Goal: Information Seeking & Learning: Understand process/instructions

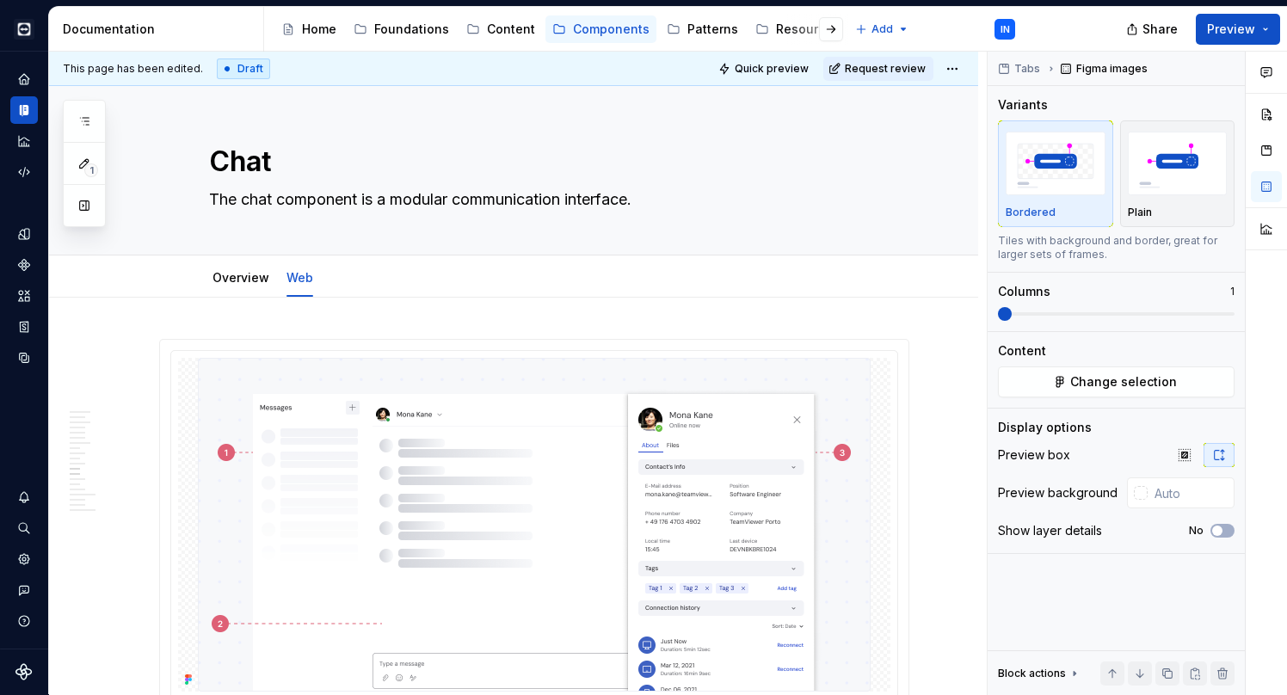
scroll to position [2878, 0]
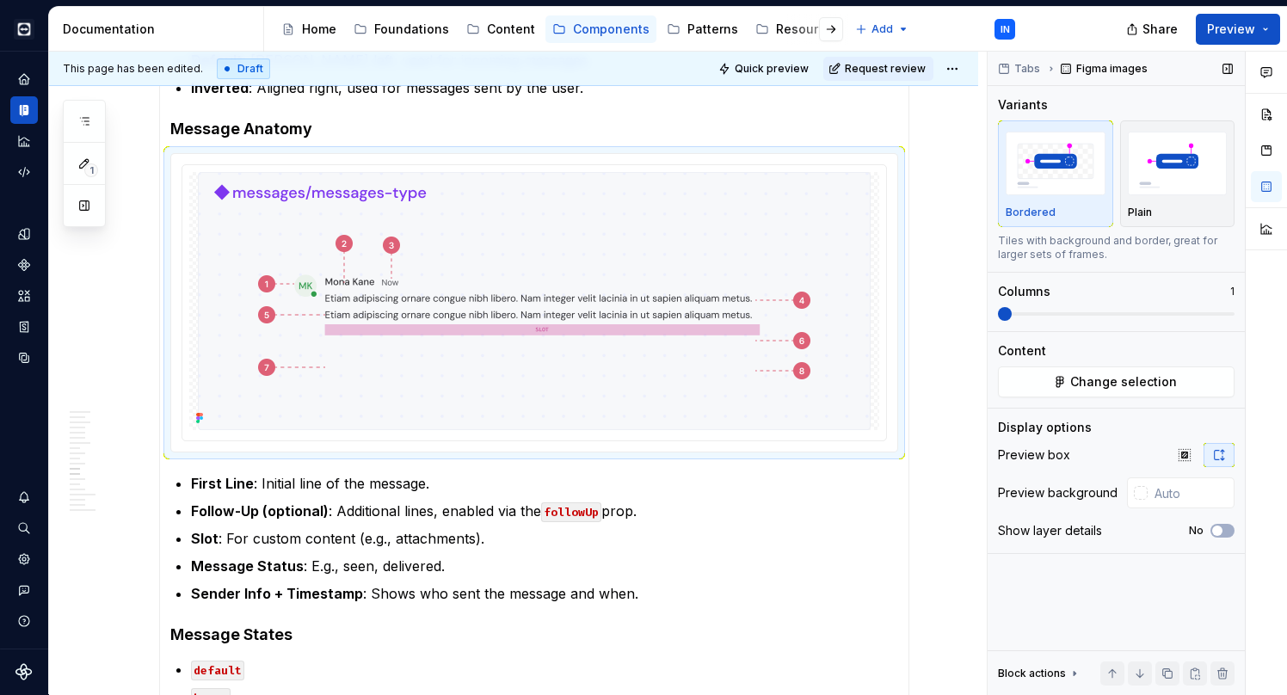
type textarea "*"
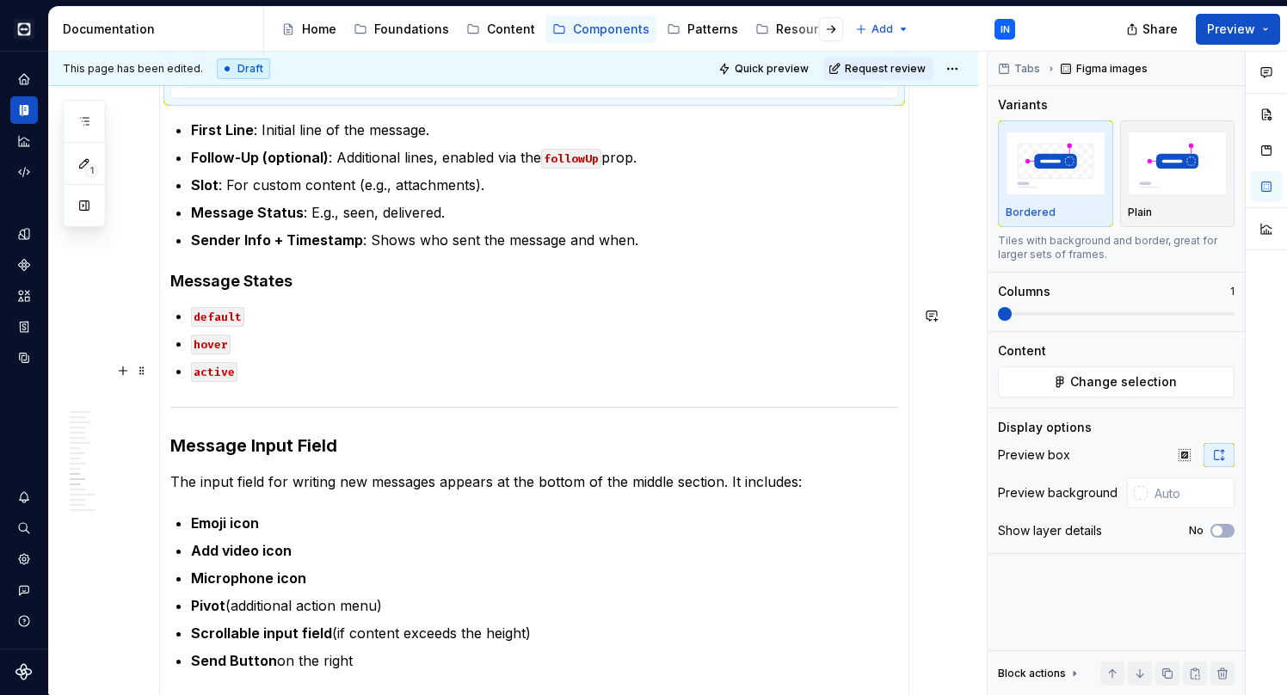
scroll to position [3239, 0]
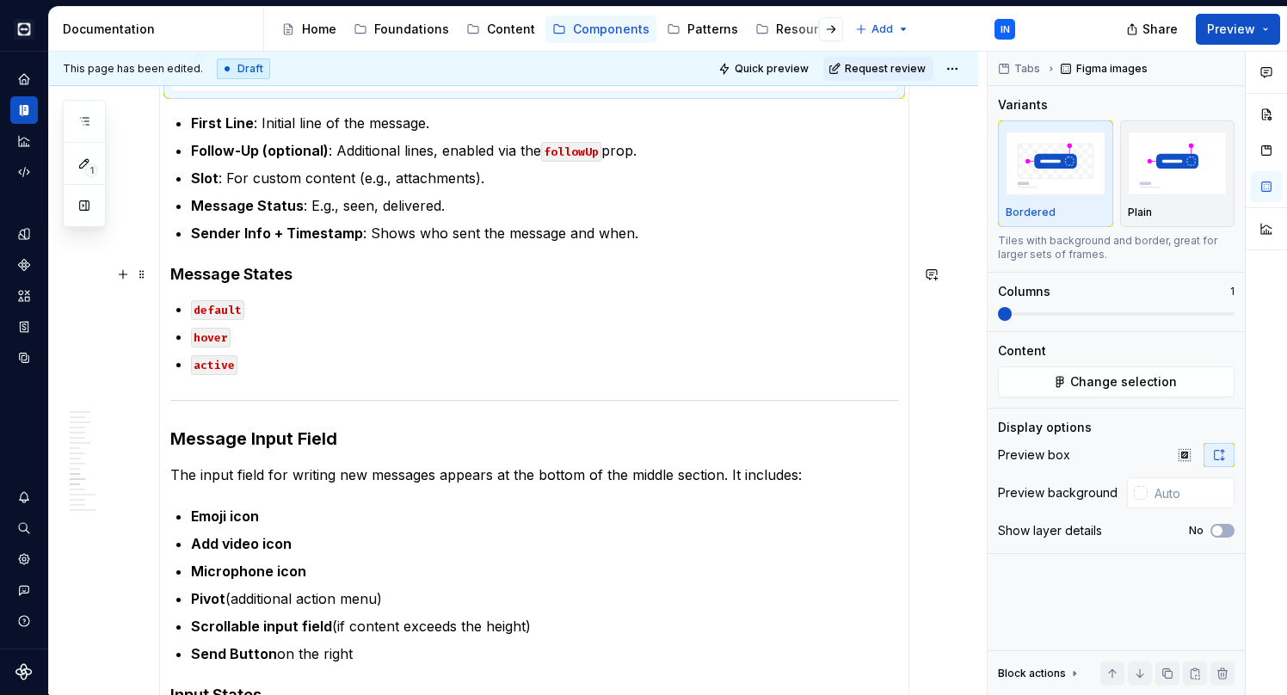
click at [302, 272] on h4 "Message States" at bounding box center [534, 274] width 728 height 21
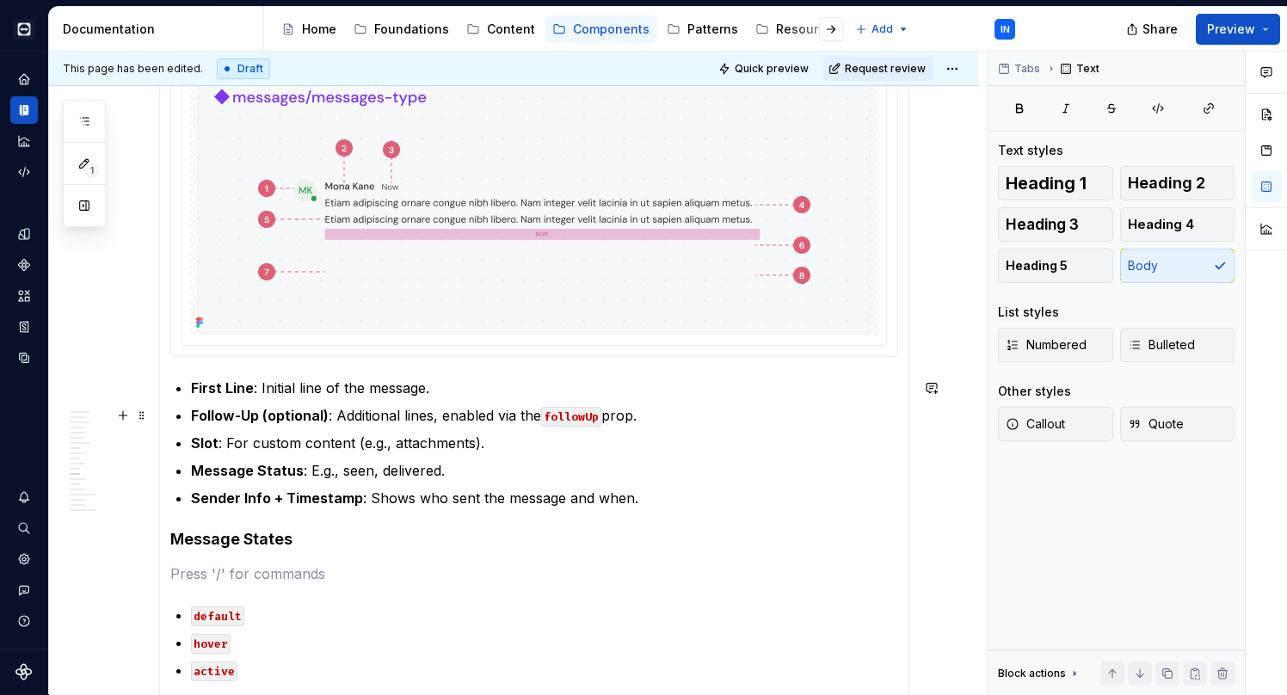
scroll to position [3019, 0]
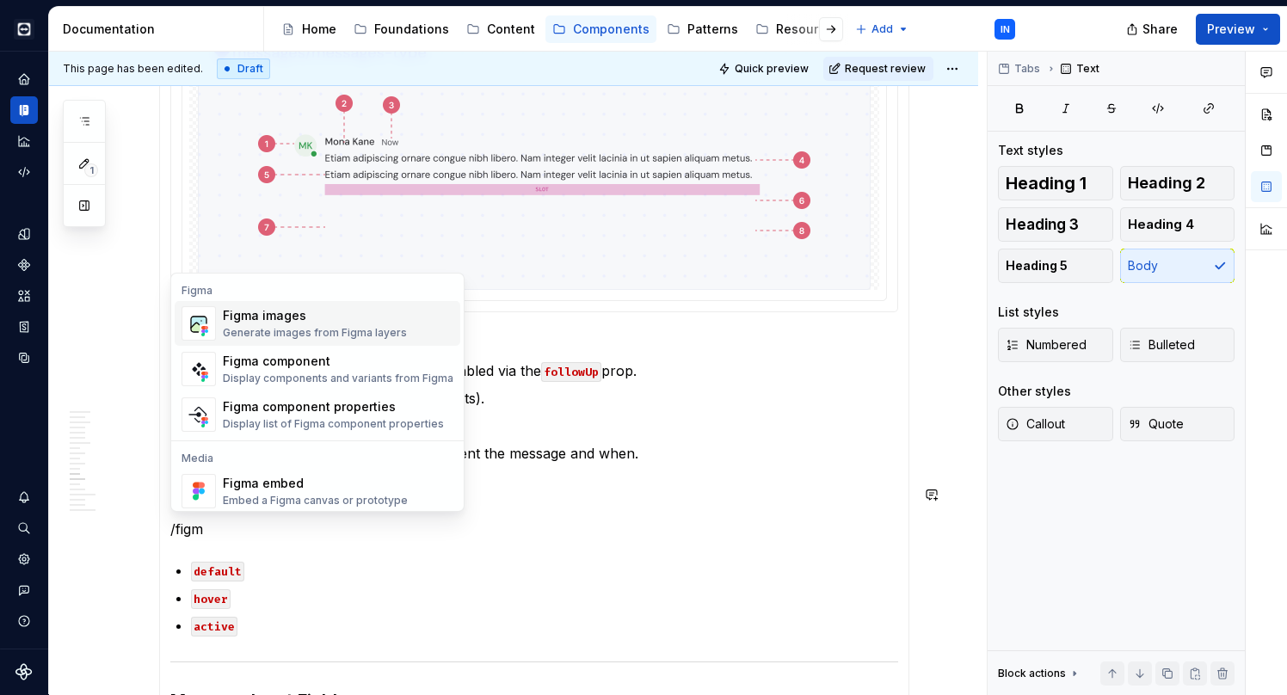
click at [292, 313] on div "Figma images" at bounding box center [315, 315] width 184 height 17
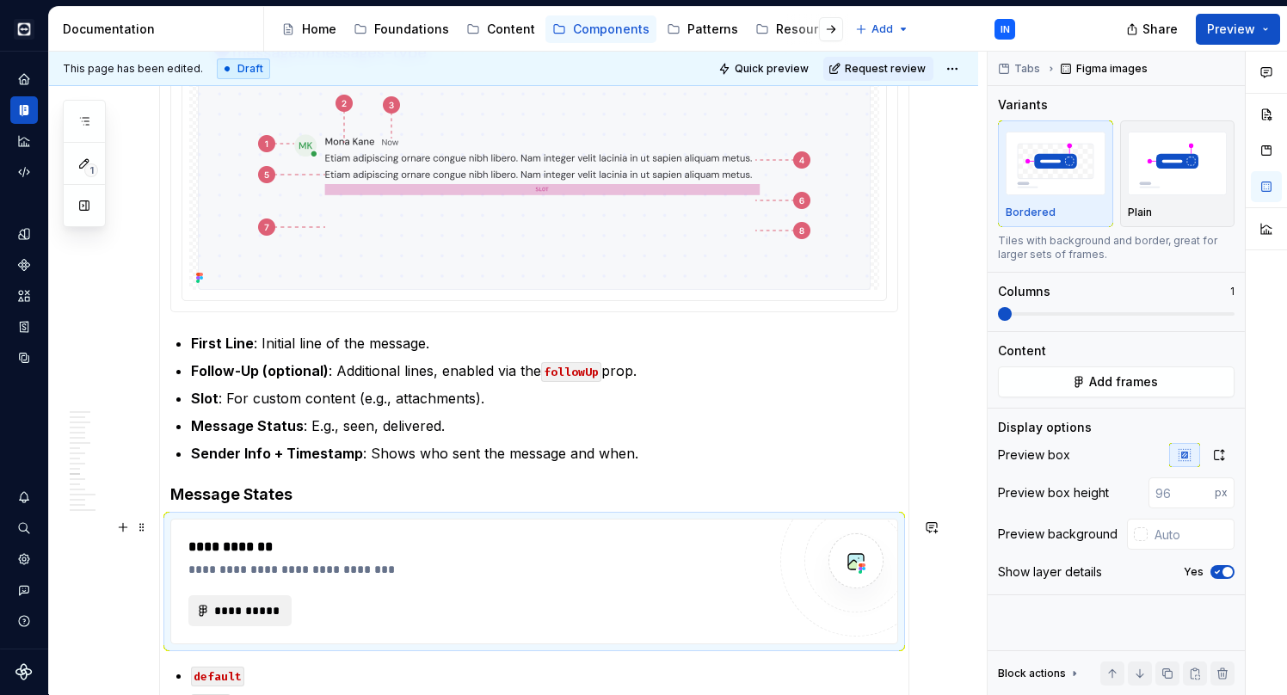
click at [281, 608] on button "**********" at bounding box center [239, 610] width 103 height 31
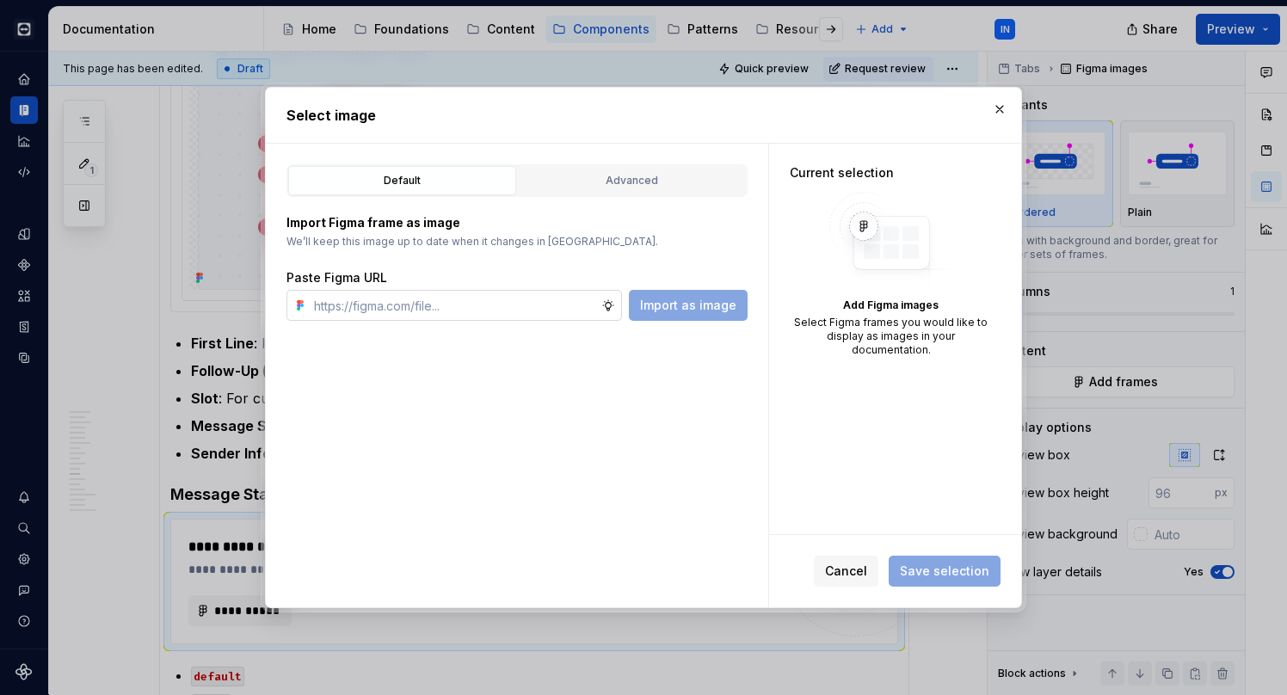
type textarea "*"
type input "[URL][DOMAIN_NAME][DOMAIN_NAME]"
click at [721, 300] on span "Import as image" at bounding box center [688, 305] width 96 height 17
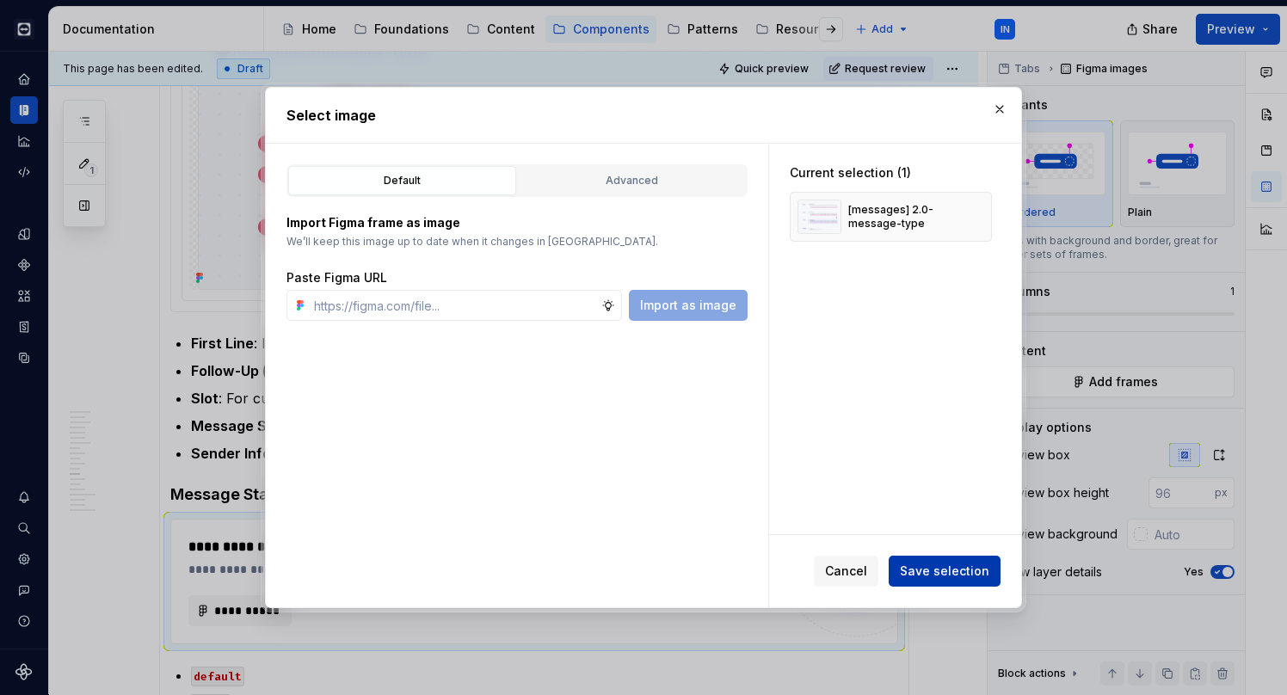
click at [937, 567] on span "Save selection" at bounding box center [944, 571] width 89 height 17
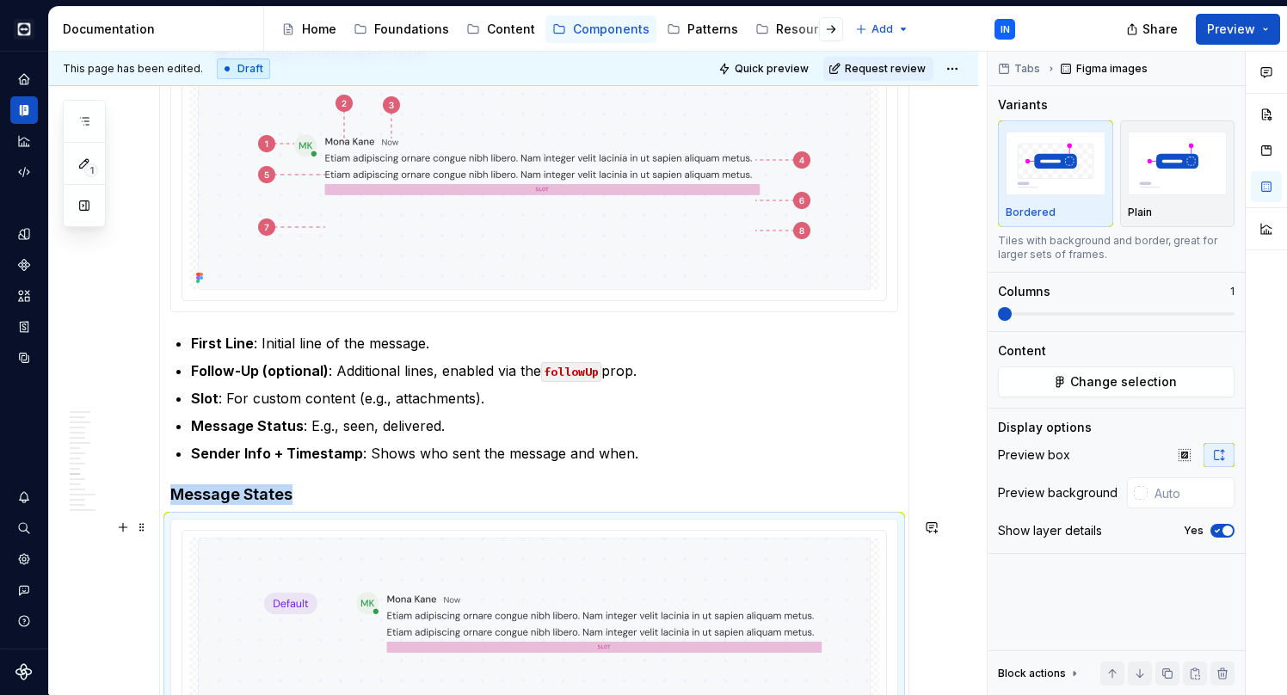
scroll to position [3452, 0]
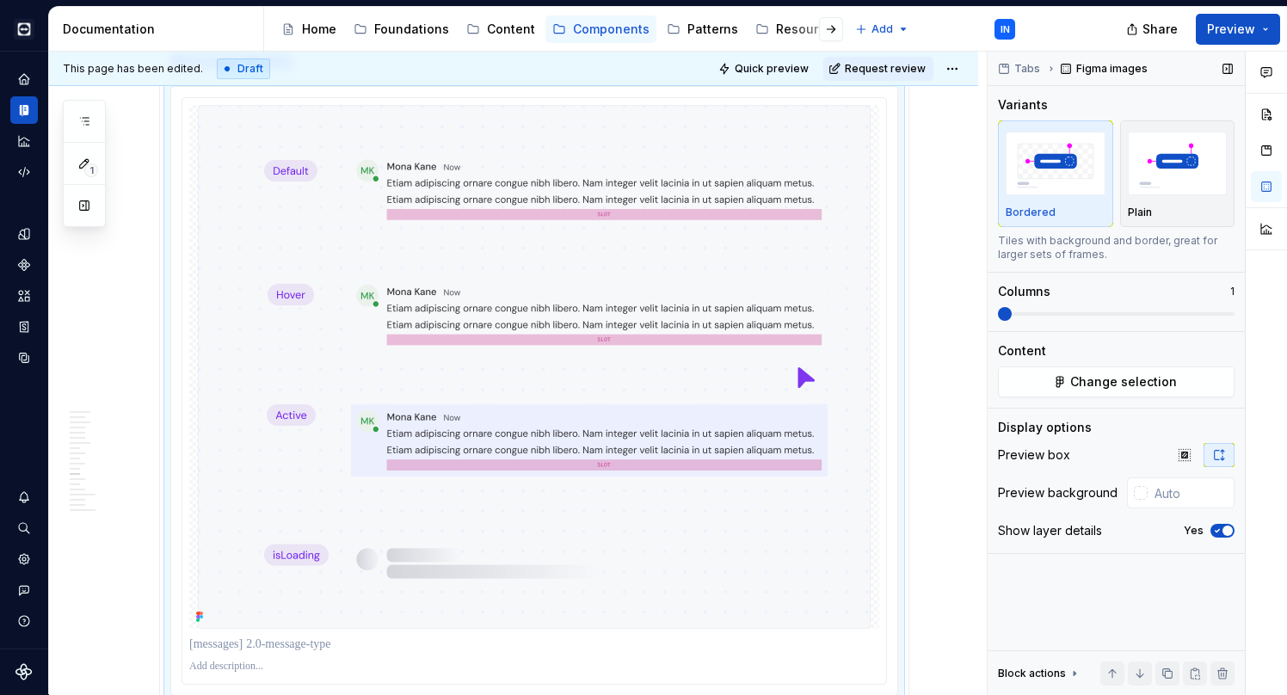
click at [1227, 531] on span "button" at bounding box center [1228, 531] width 10 height 10
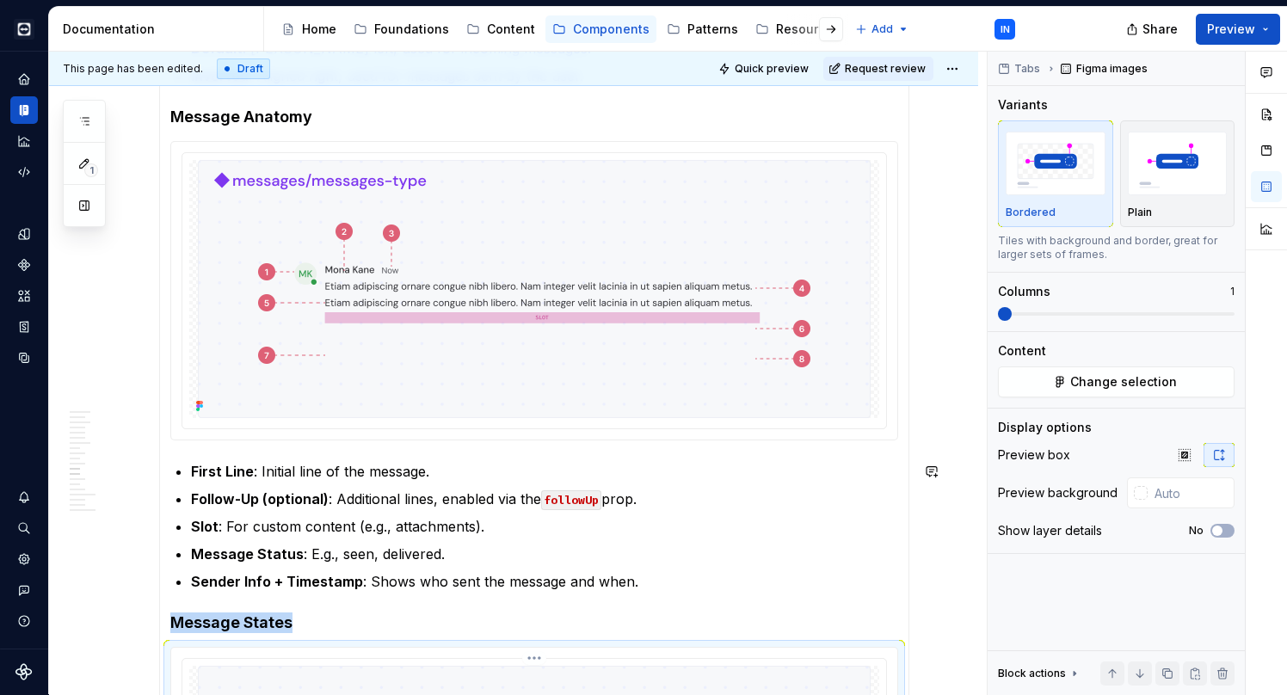
scroll to position [2882, 0]
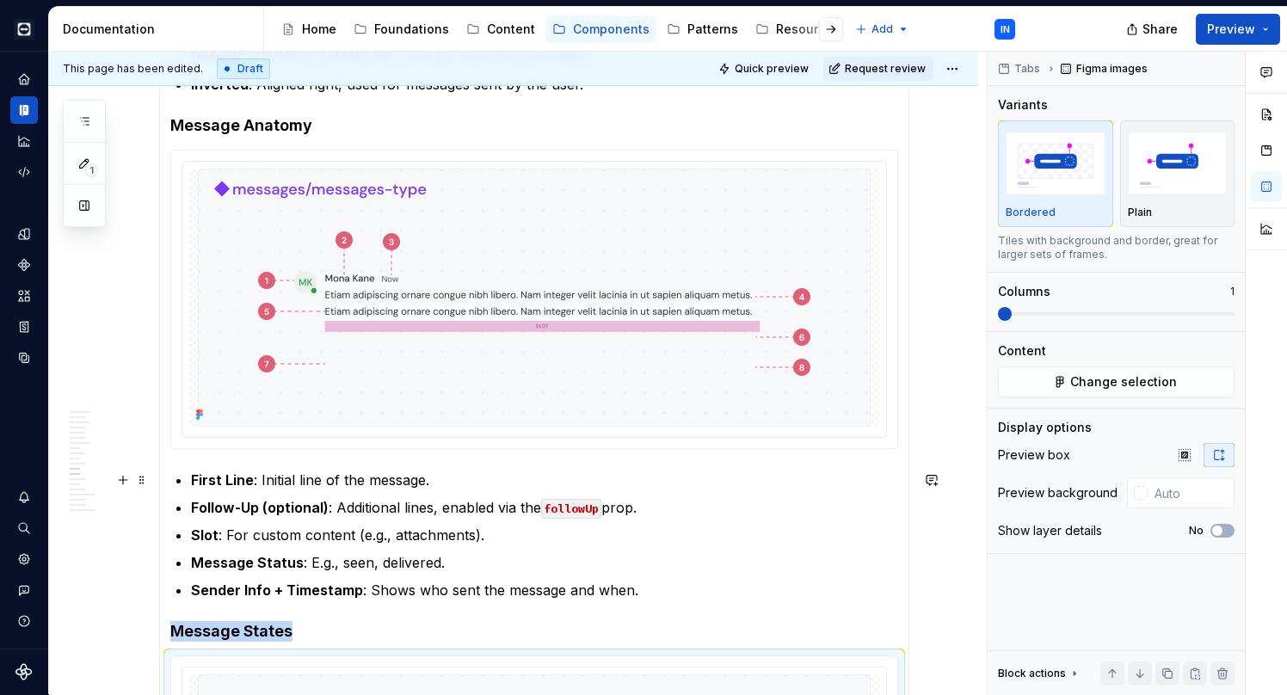
click at [188, 478] on section-item-column "The center of the chat contains the conversation interface, with a header , a m…" at bounding box center [534, 21] width 728 height 3932
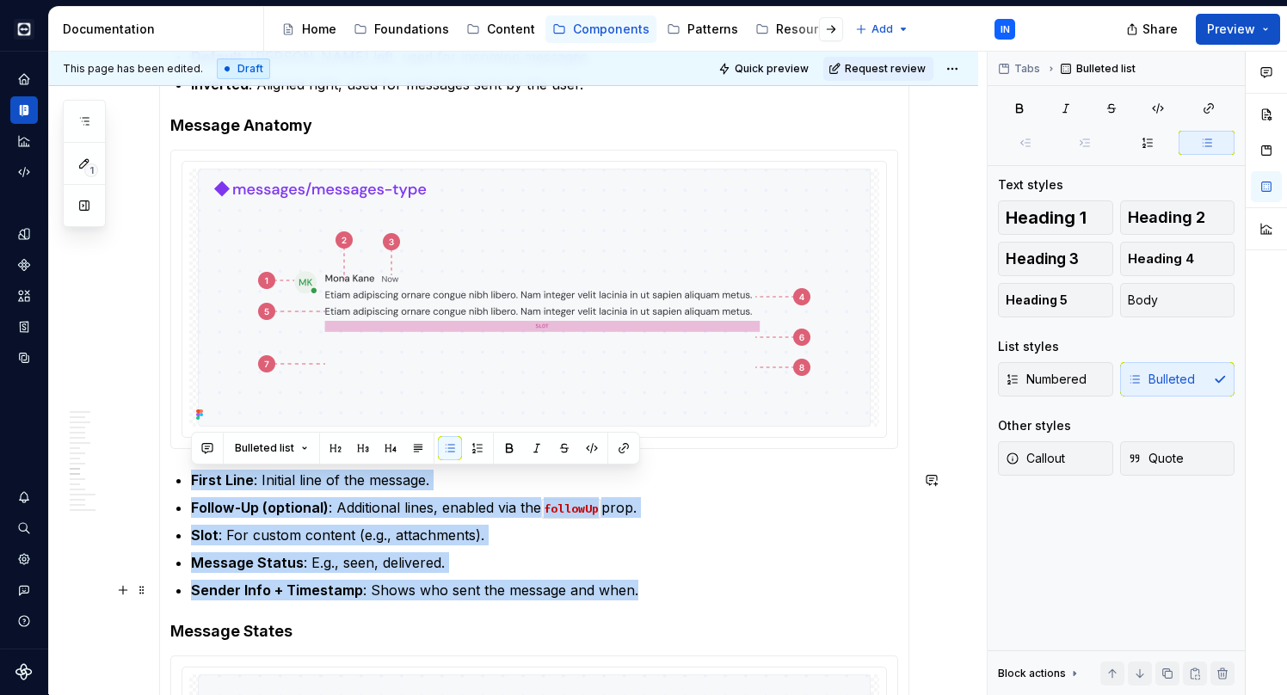
drag, startPoint x: 188, startPoint y: 478, endPoint x: 638, endPoint y: 589, distance: 462.9
click at [638, 589] on section-item-column "The center of the chat contains the conversation interface, with a header , a m…" at bounding box center [534, 21] width 728 height 3932
click at [1075, 383] on span "Numbered" at bounding box center [1046, 379] width 81 height 17
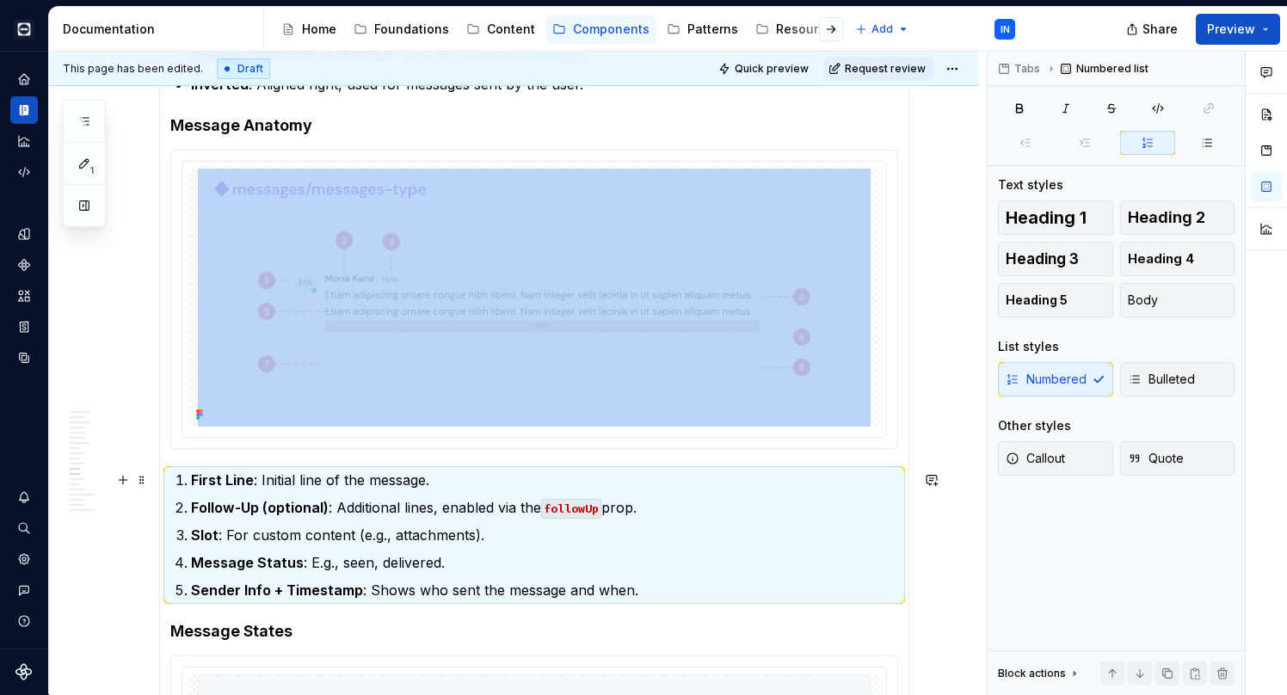
click at [192, 479] on strong "First Line" at bounding box center [222, 480] width 63 height 17
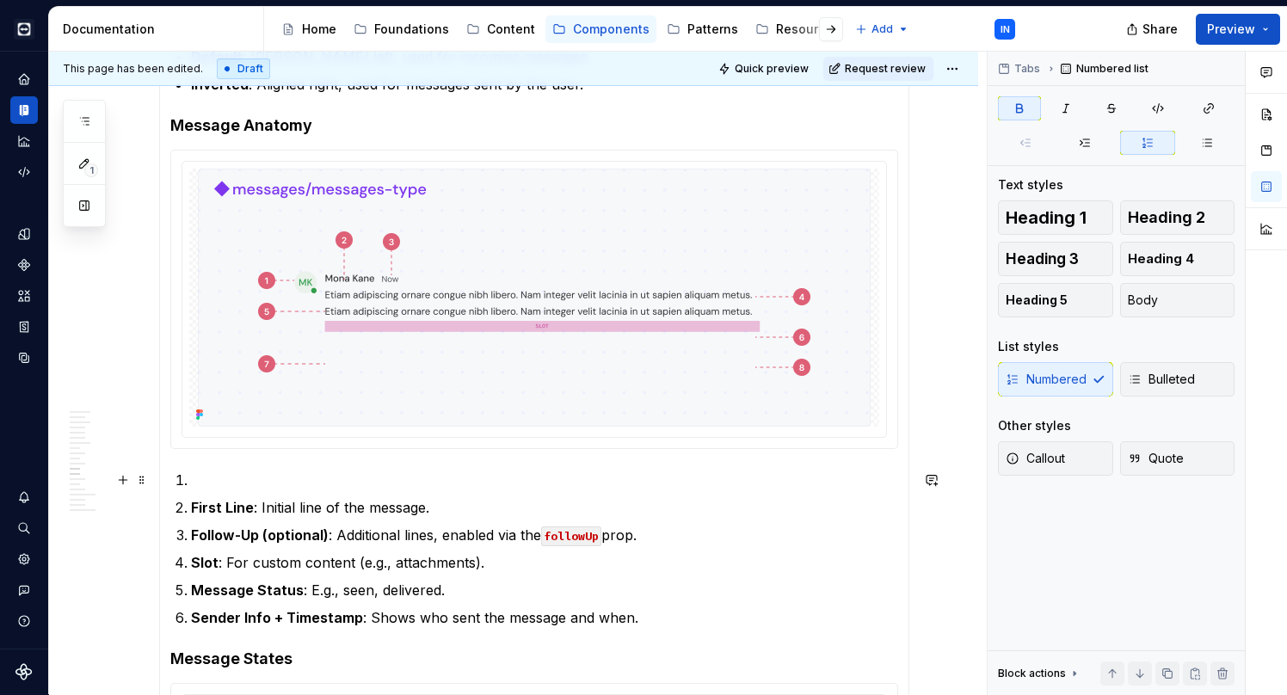
click at [196, 468] on section-item-column "The center of the chat contains the conversation interface, with a header , a m…" at bounding box center [534, 34] width 728 height 3959
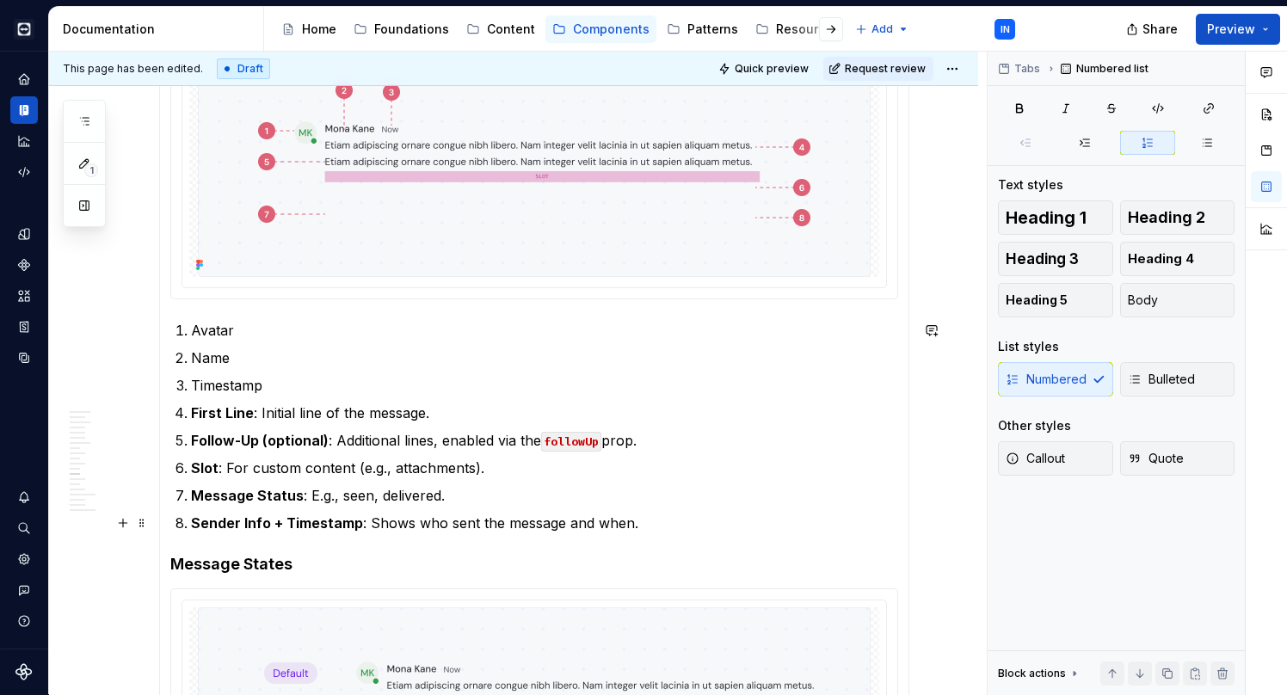
scroll to position [3036, 0]
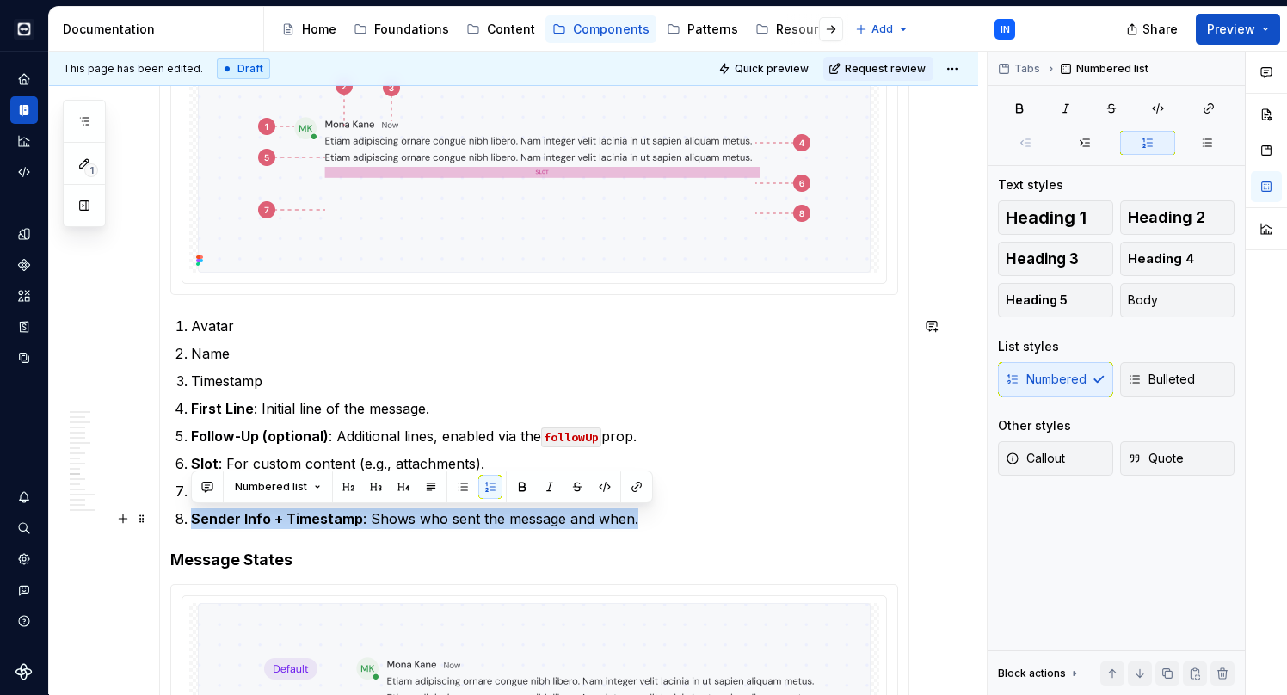
drag, startPoint x: 638, startPoint y: 521, endPoint x: 174, endPoint y: 525, distance: 463.8
click at [191, 525] on p "Sender Info + Timestamp : Shows who sent the message and when." at bounding box center [544, 519] width 707 height 21
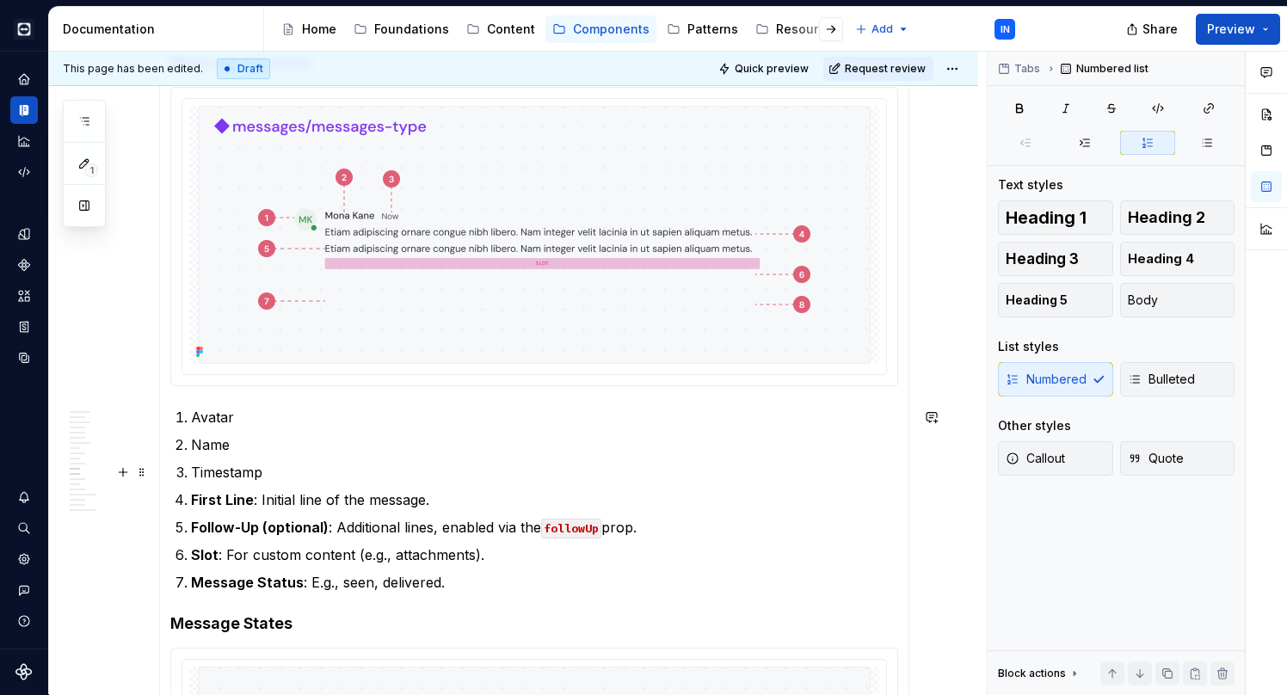
scroll to position [2930, 0]
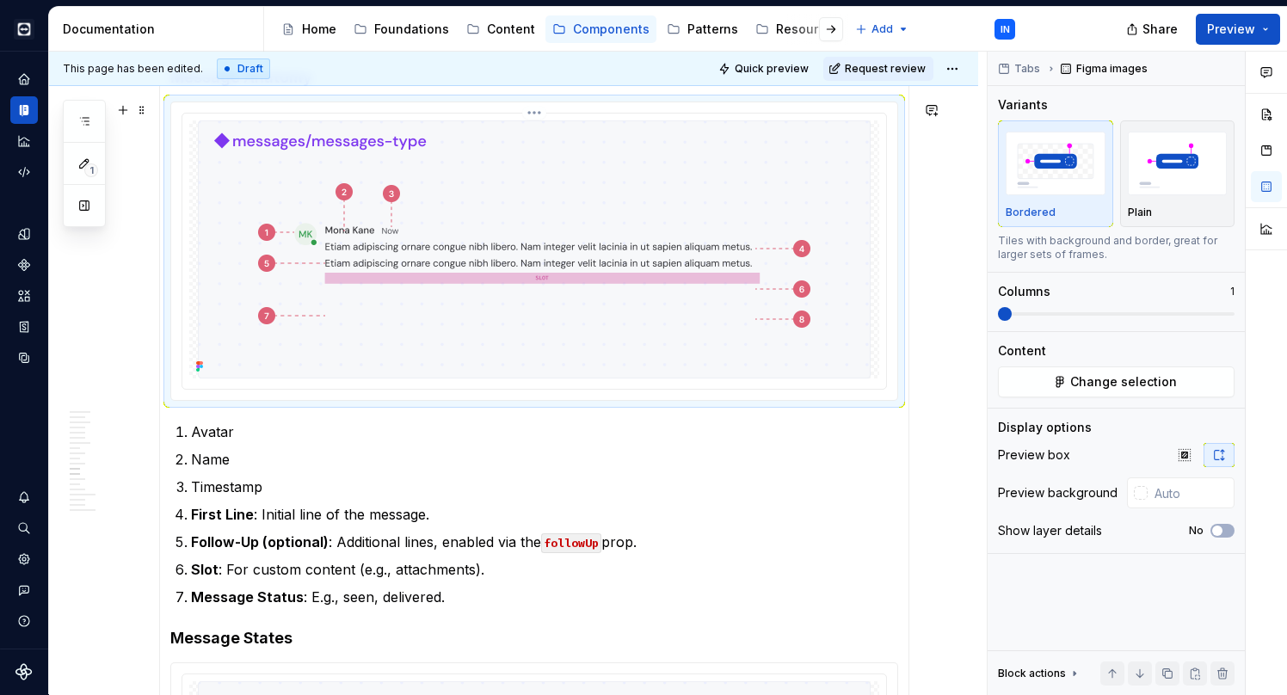
click at [293, 244] on img at bounding box center [534, 249] width 673 height 258
click at [1105, 385] on span "Change selection" at bounding box center [1123, 381] width 107 height 17
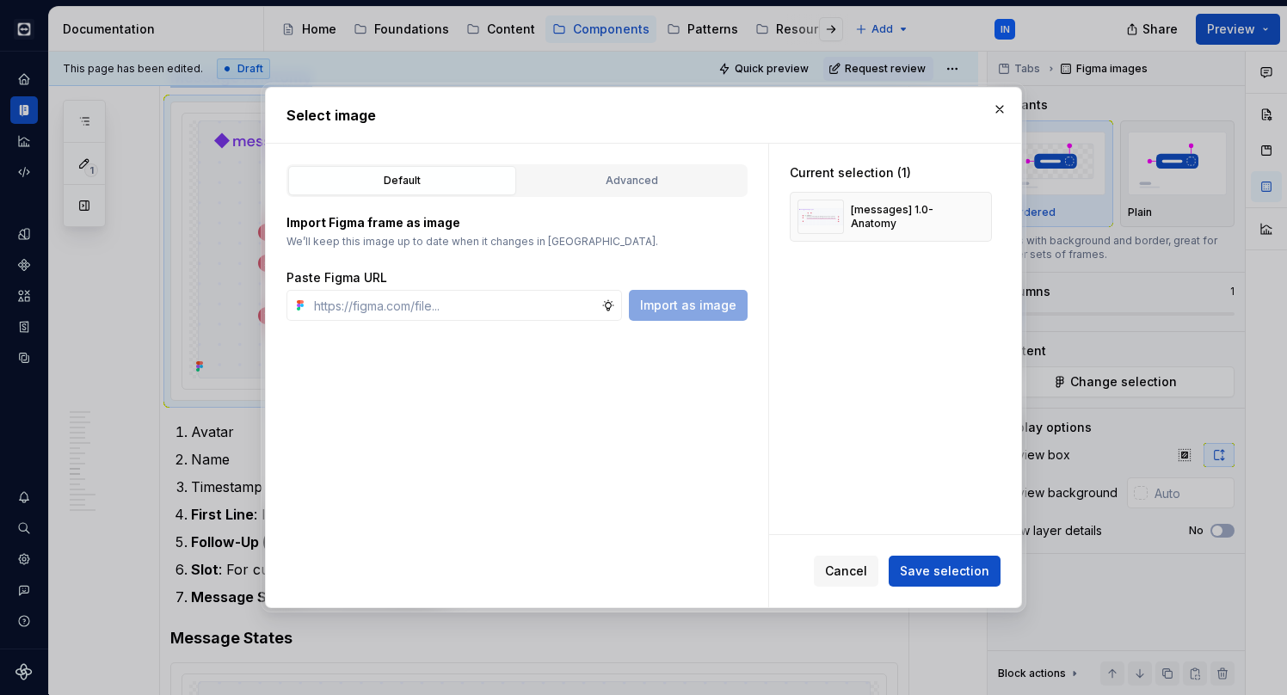
type textarea "*"
click at [490, 301] on input "text" at bounding box center [454, 305] width 294 height 31
type input "[URL][DOMAIN_NAME][DOMAIN_NAME]"
click at [705, 296] on button "Import as image" at bounding box center [688, 305] width 119 height 31
click at [978, 213] on button "button" at bounding box center [972, 217] width 24 height 24
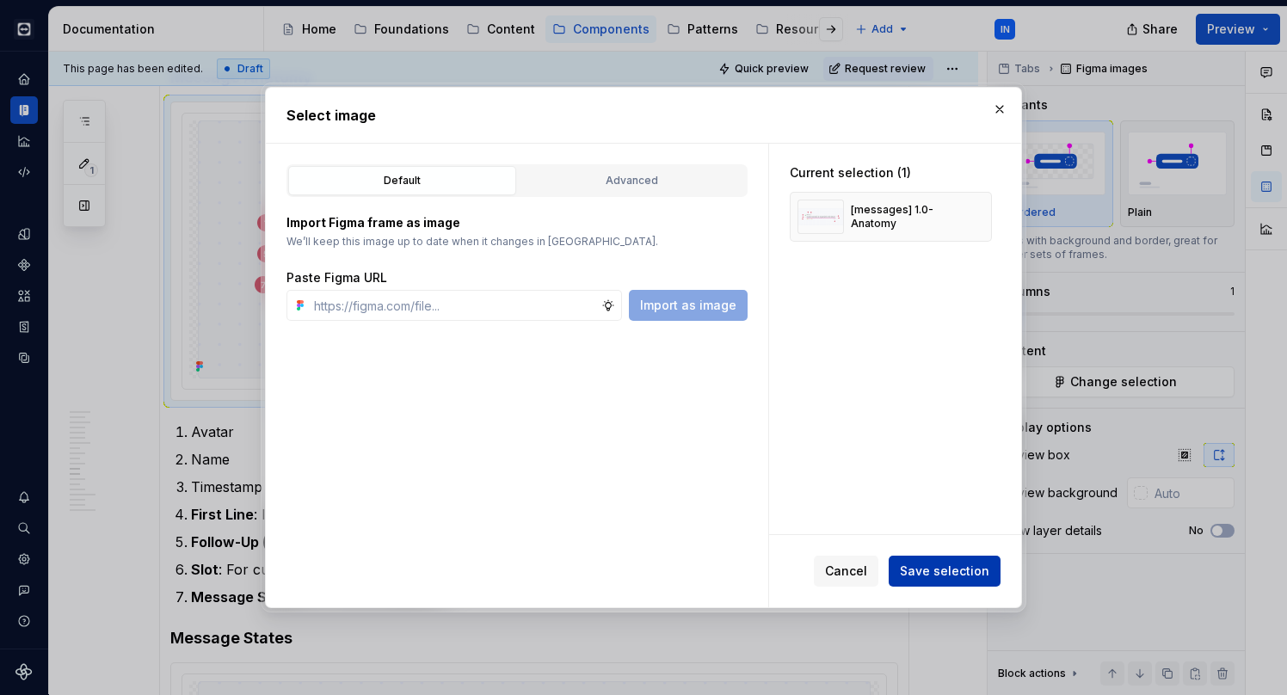
click at [921, 571] on span "Save selection" at bounding box center [944, 571] width 89 height 17
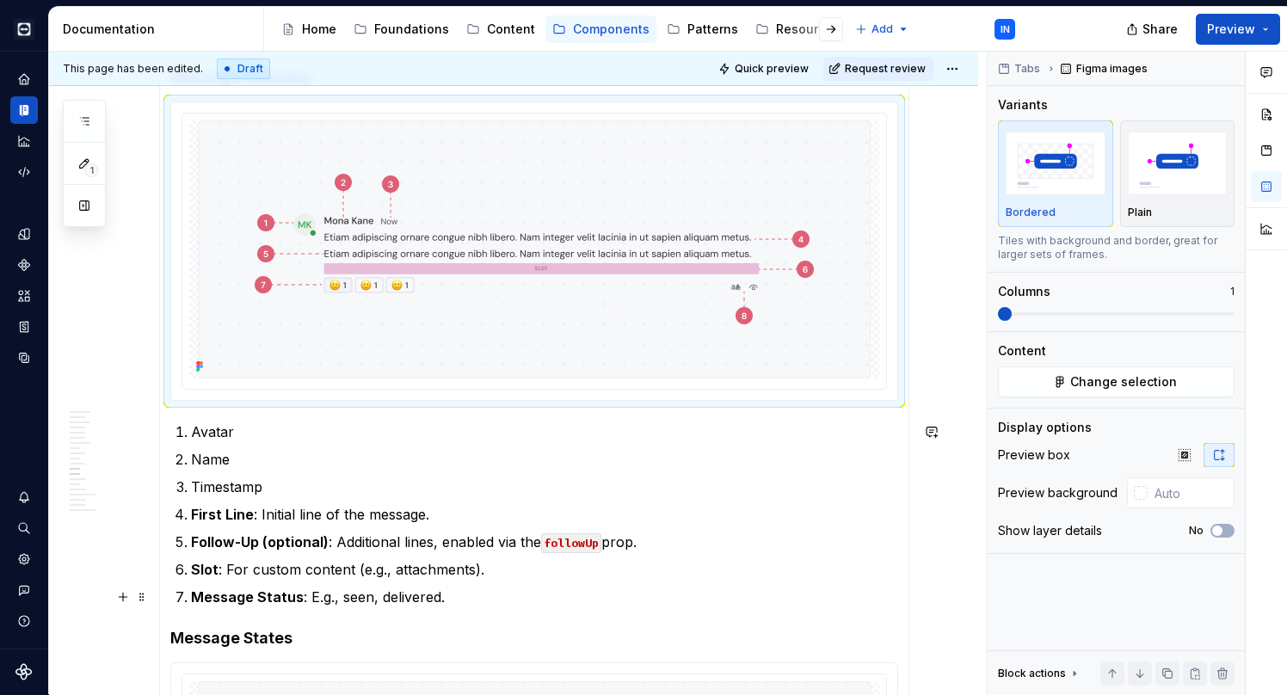
click at [466, 592] on p "Message Status : E.g., seen, delivered." at bounding box center [544, 597] width 707 height 21
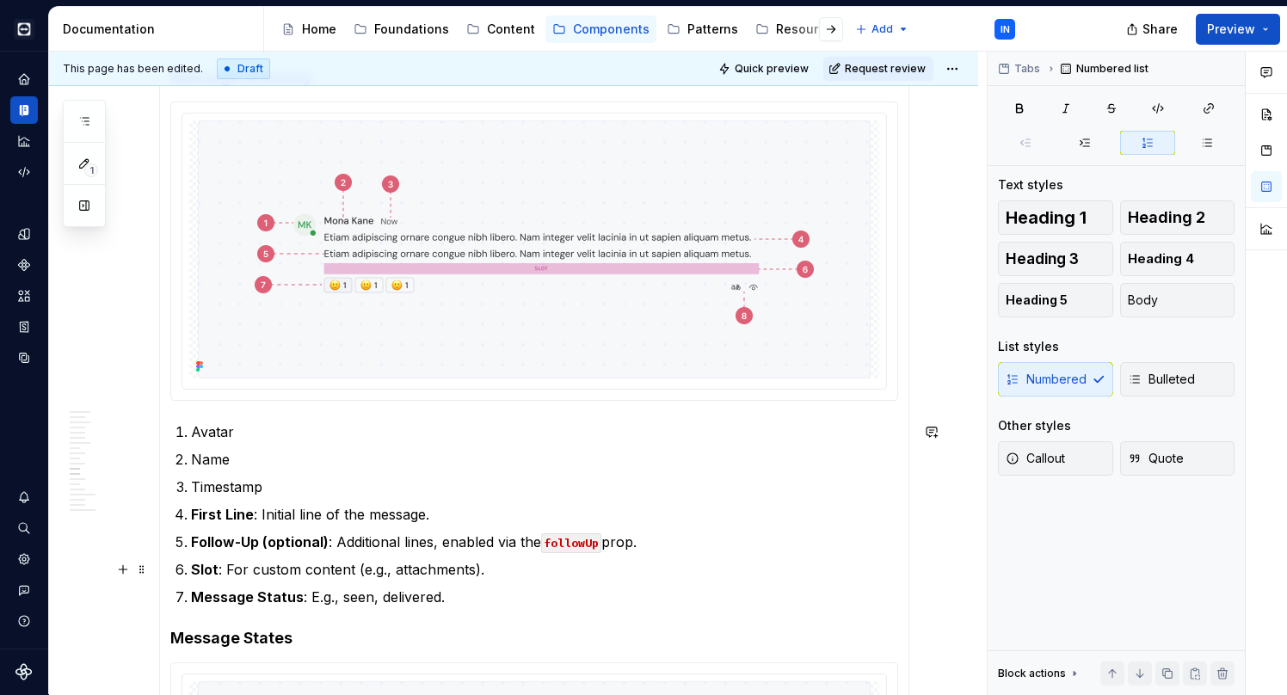
click at [490, 571] on p "Slot : For custom content (e.g., attachments)." at bounding box center [544, 569] width 707 height 21
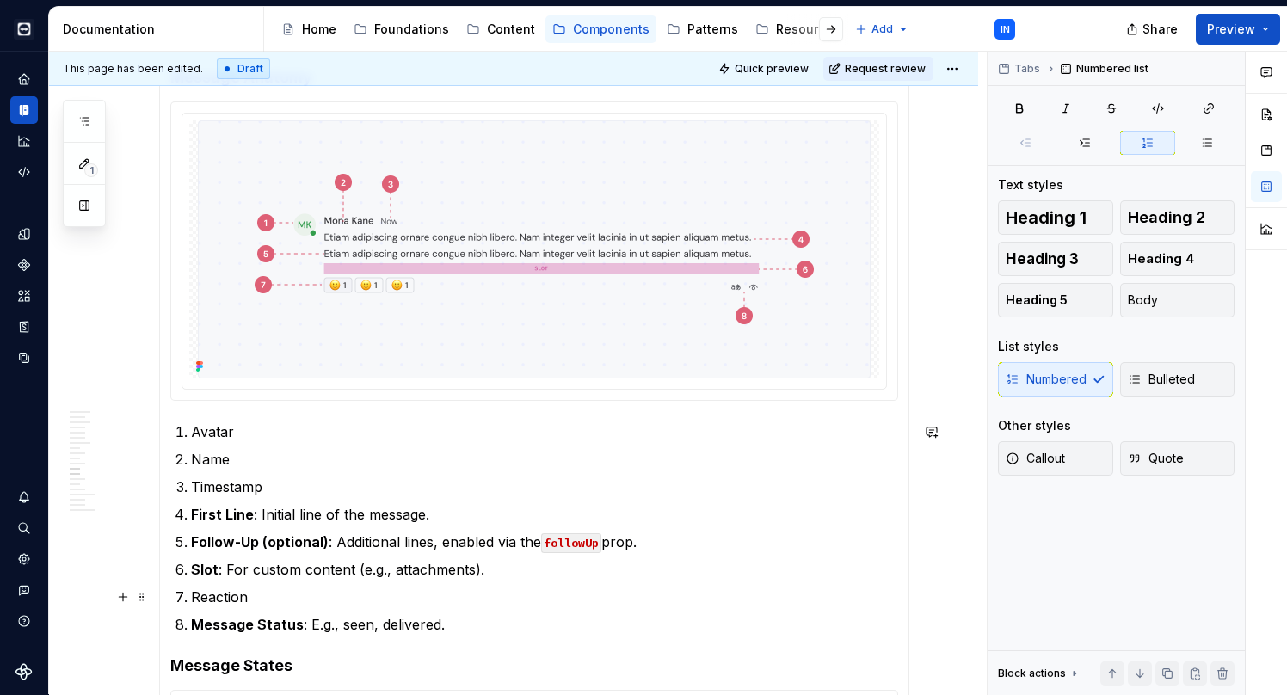
click at [194, 596] on p "Reaction" at bounding box center [544, 597] width 707 height 21
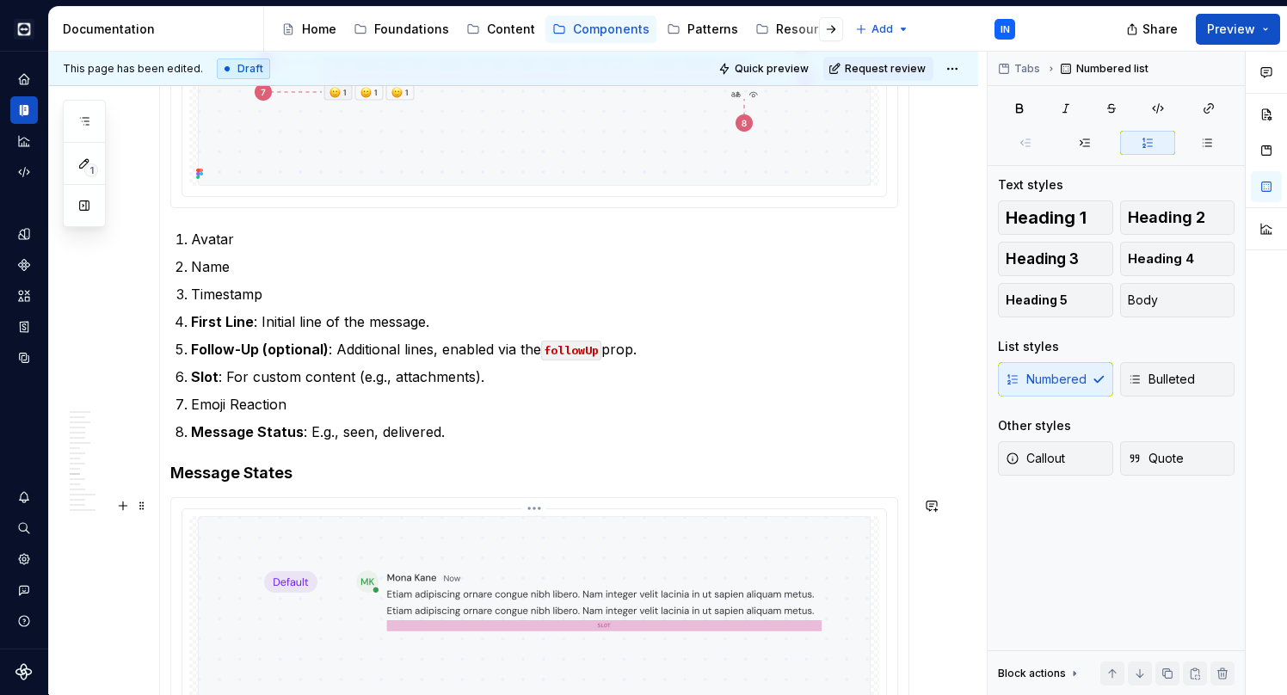
scroll to position [3144, 0]
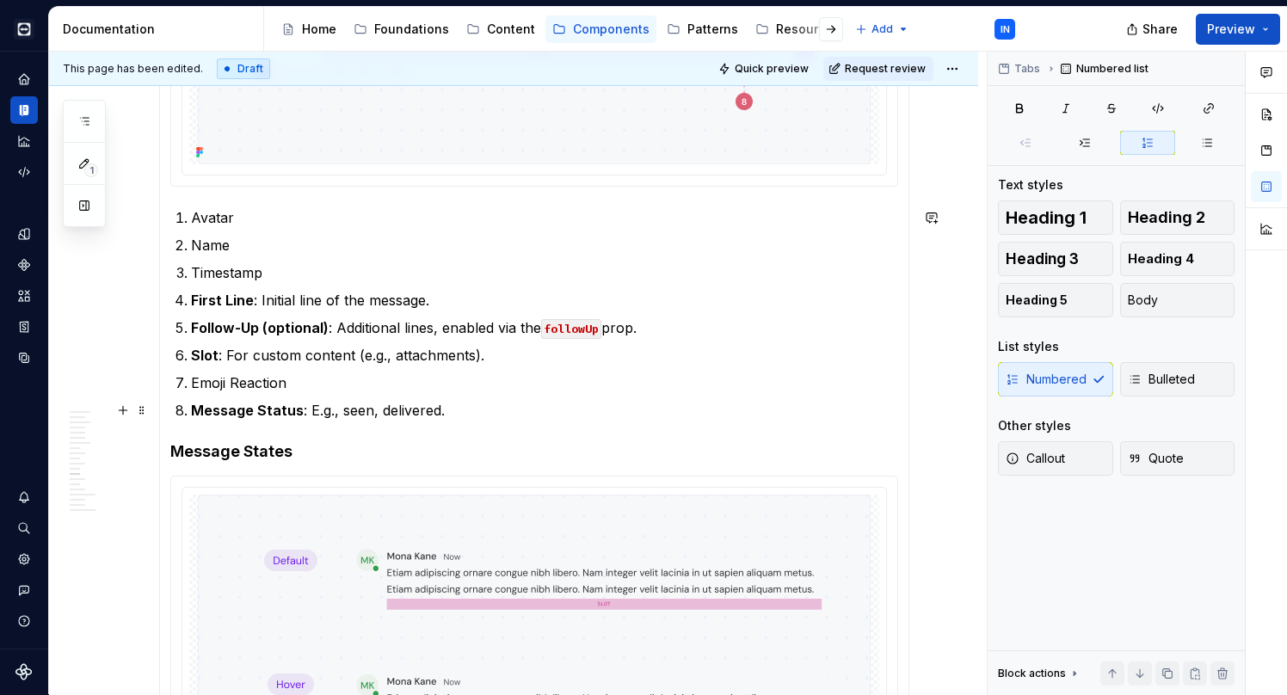
click at [453, 410] on p "Message Status : E.g., seen, delivered." at bounding box center [544, 410] width 707 height 21
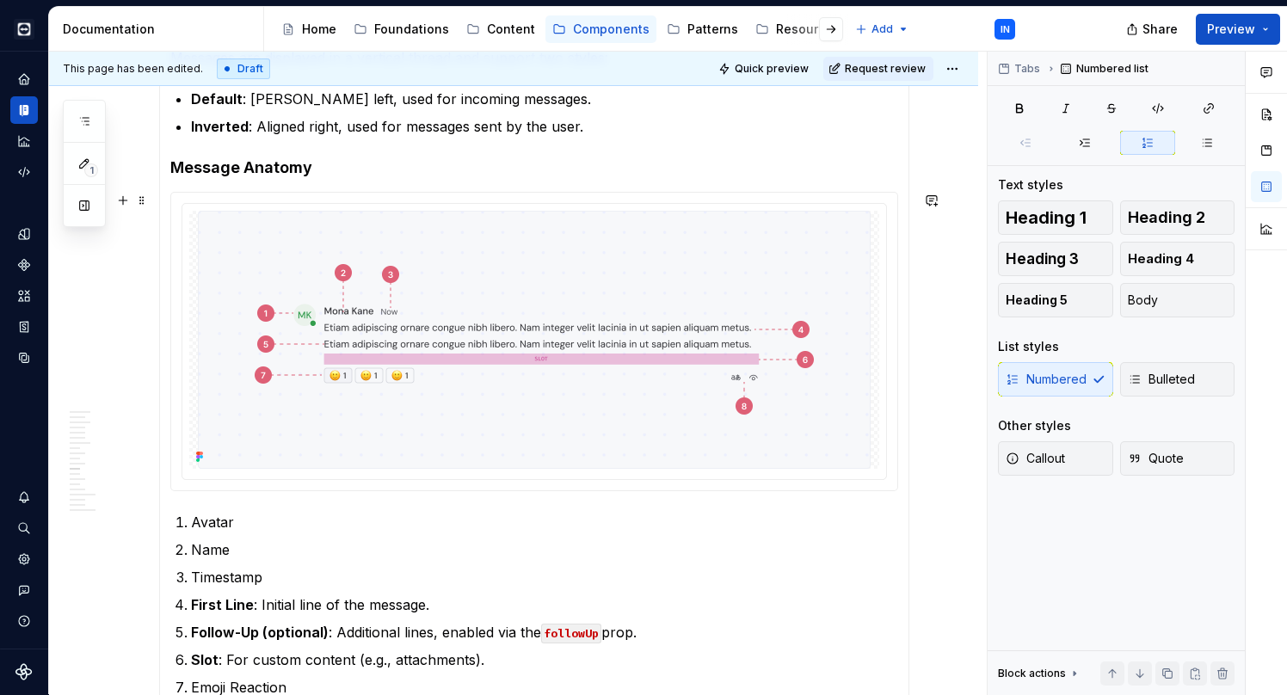
scroll to position [2800, 0]
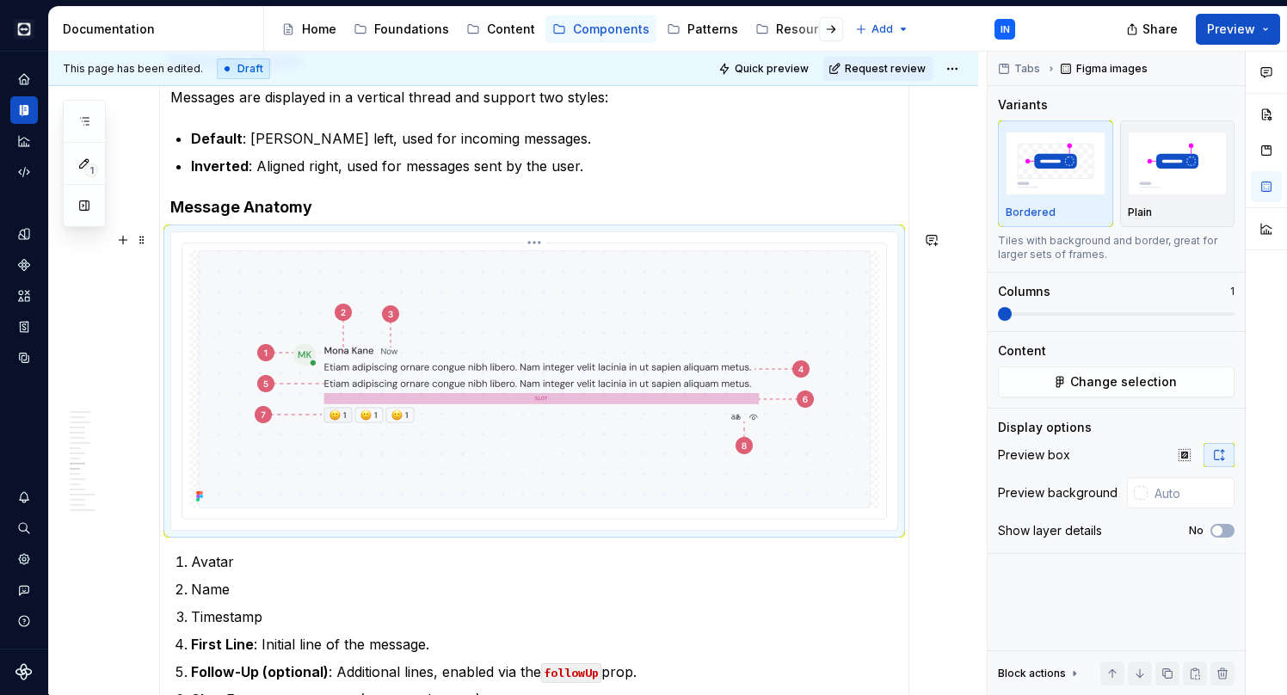
click at [232, 362] on img at bounding box center [534, 379] width 673 height 258
click at [1116, 380] on span "Change selection" at bounding box center [1123, 381] width 107 height 17
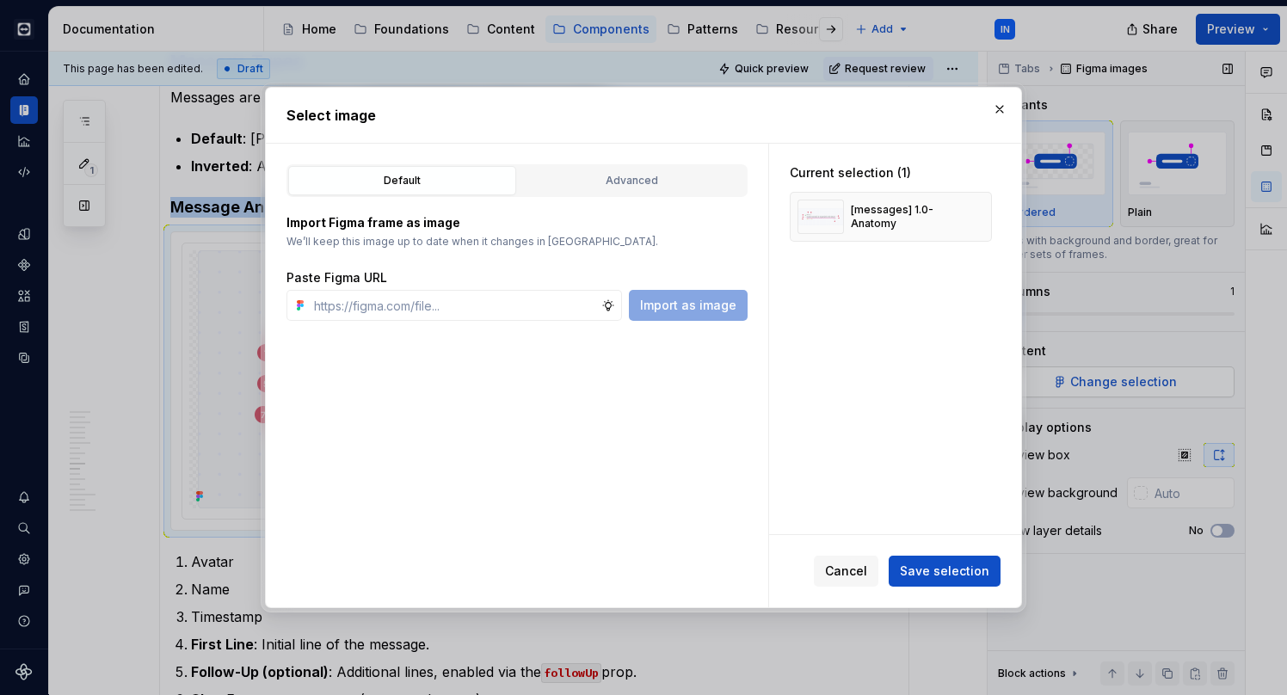
type textarea "*"
click at [977, 216] on button "button" at bounding box center [972, 217] width 24 height 24
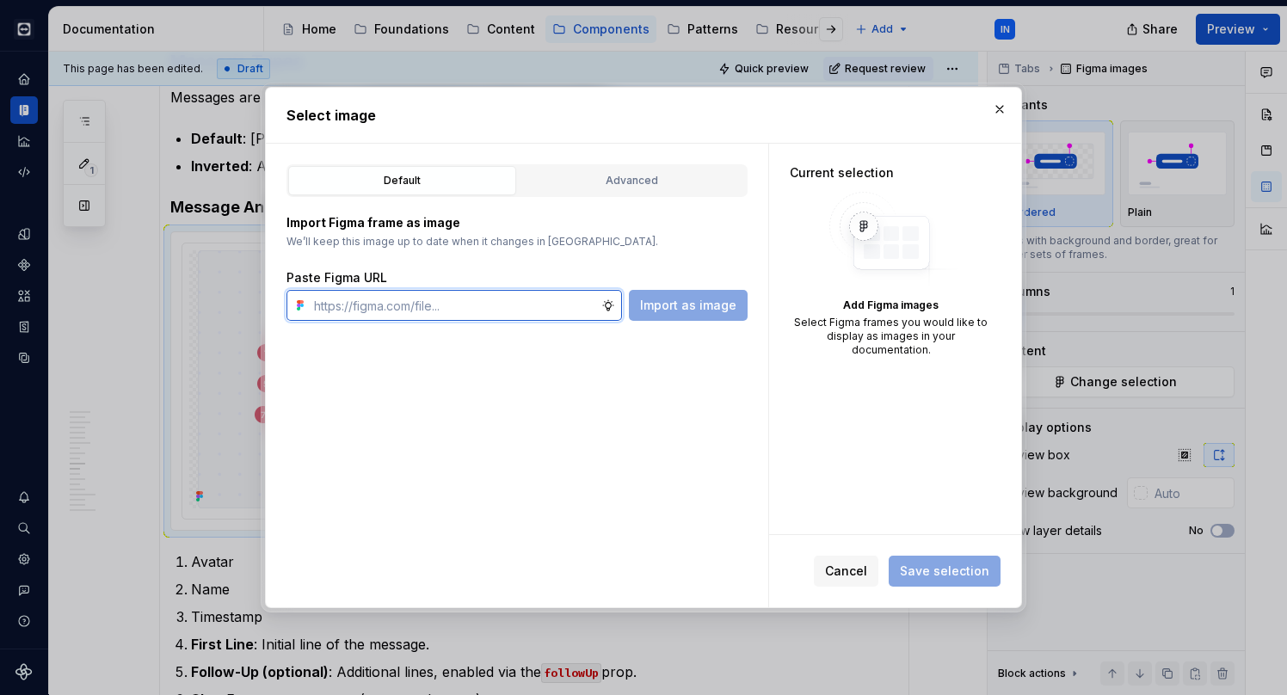
click at [458, 318] on input "text" at bounding box center [454, 305] width 294 height 31
paste input "[URL][DOMAIN_NAME][DOMAIN_NAME]"
type input "[URL][DOMAIN_NAME][DOMAIN_NAME]"
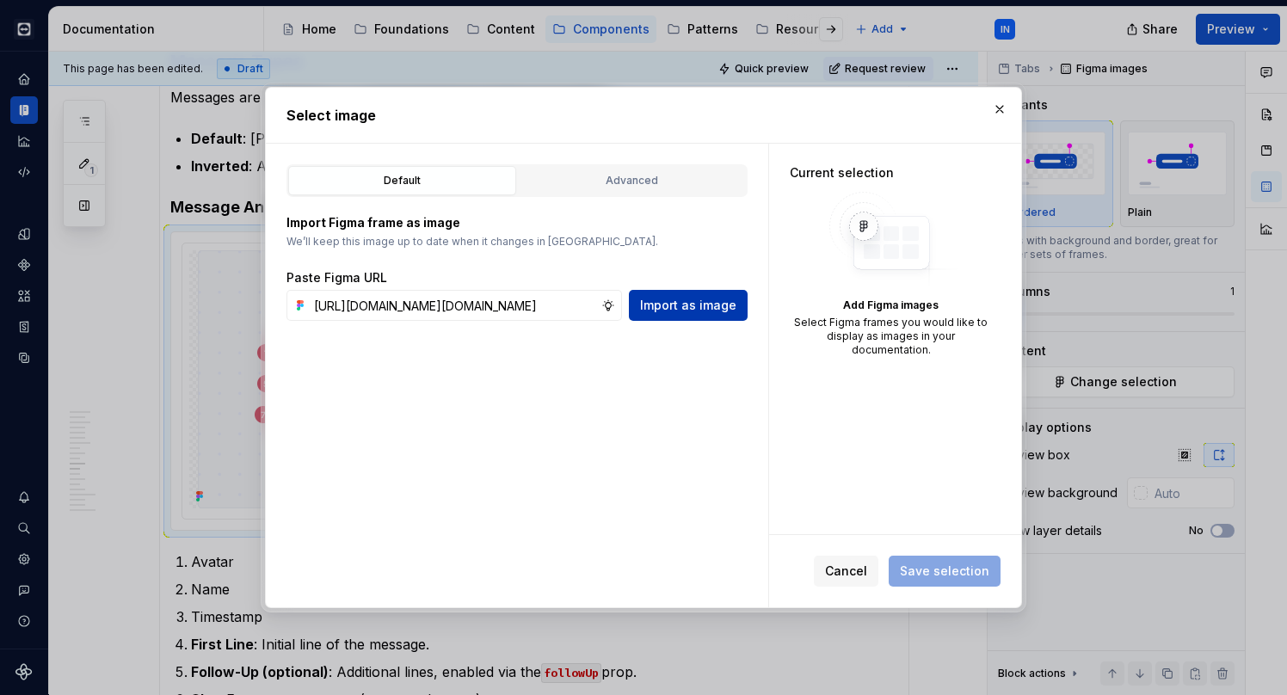
click at [676, 312] on span "Import as image" at bounding box center [688, 305] width 96 height 17
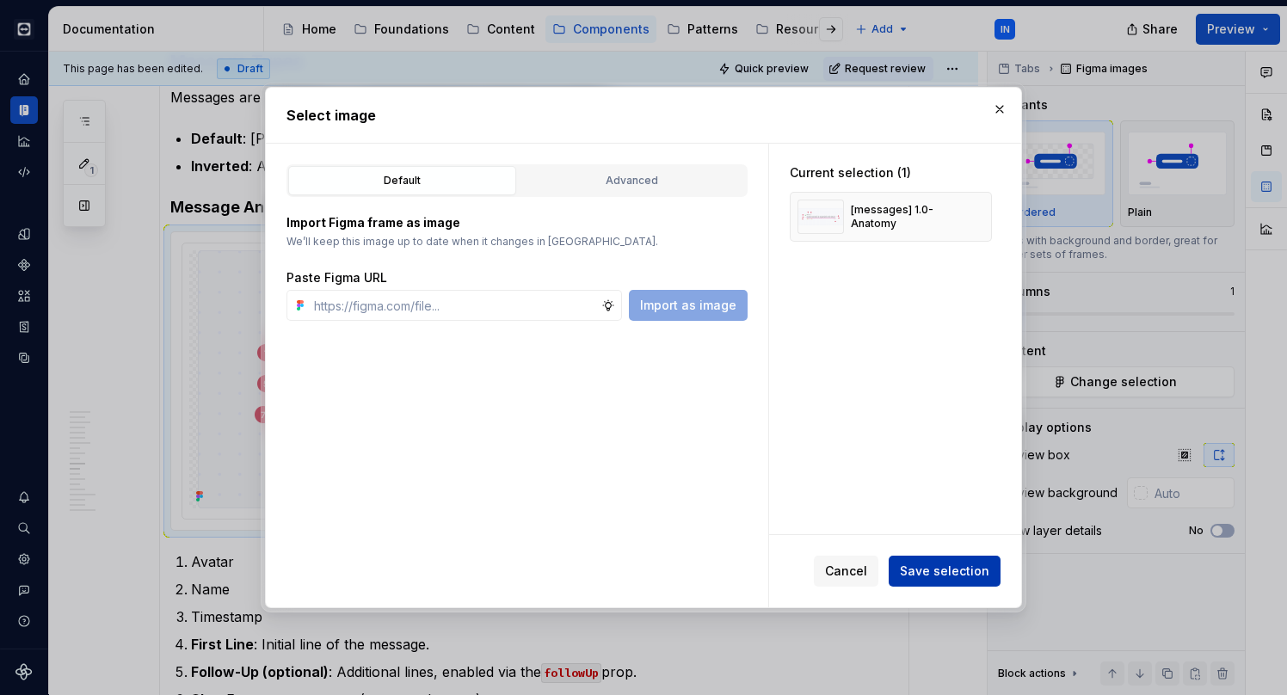
click at [921, 574] on span "Save selection" at bounding box center [944, 571] width 89 height 17
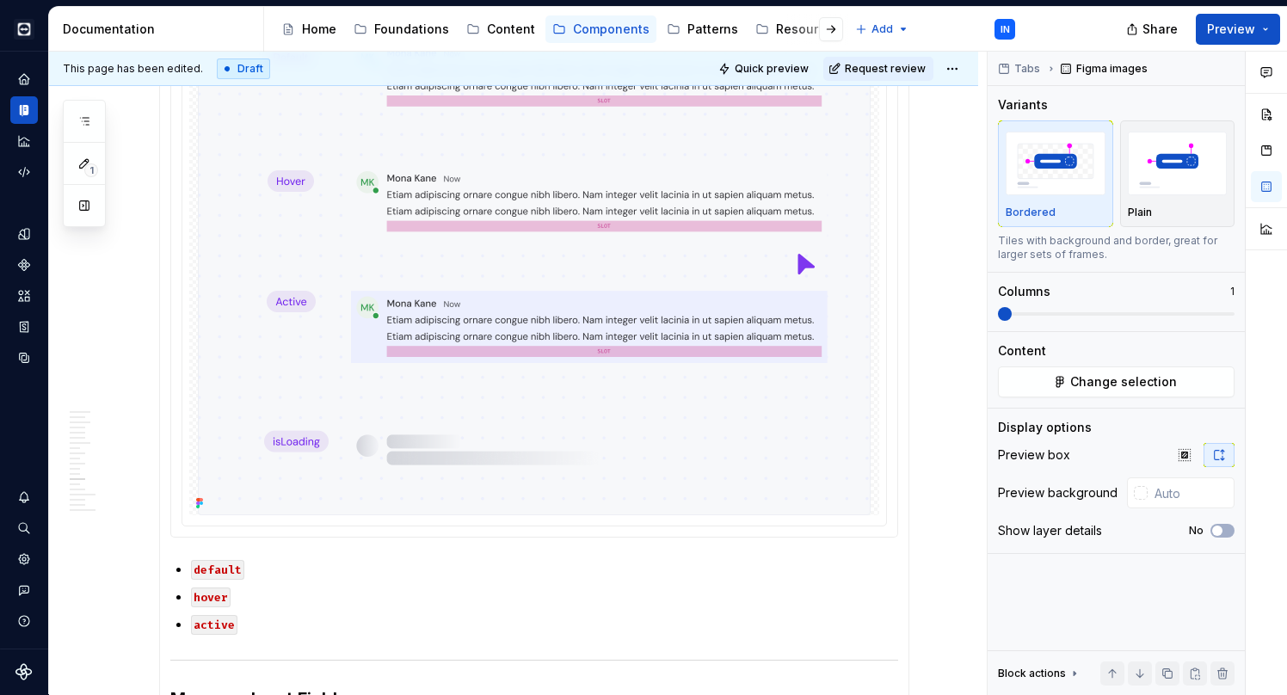
scroll to position [3654, 0]
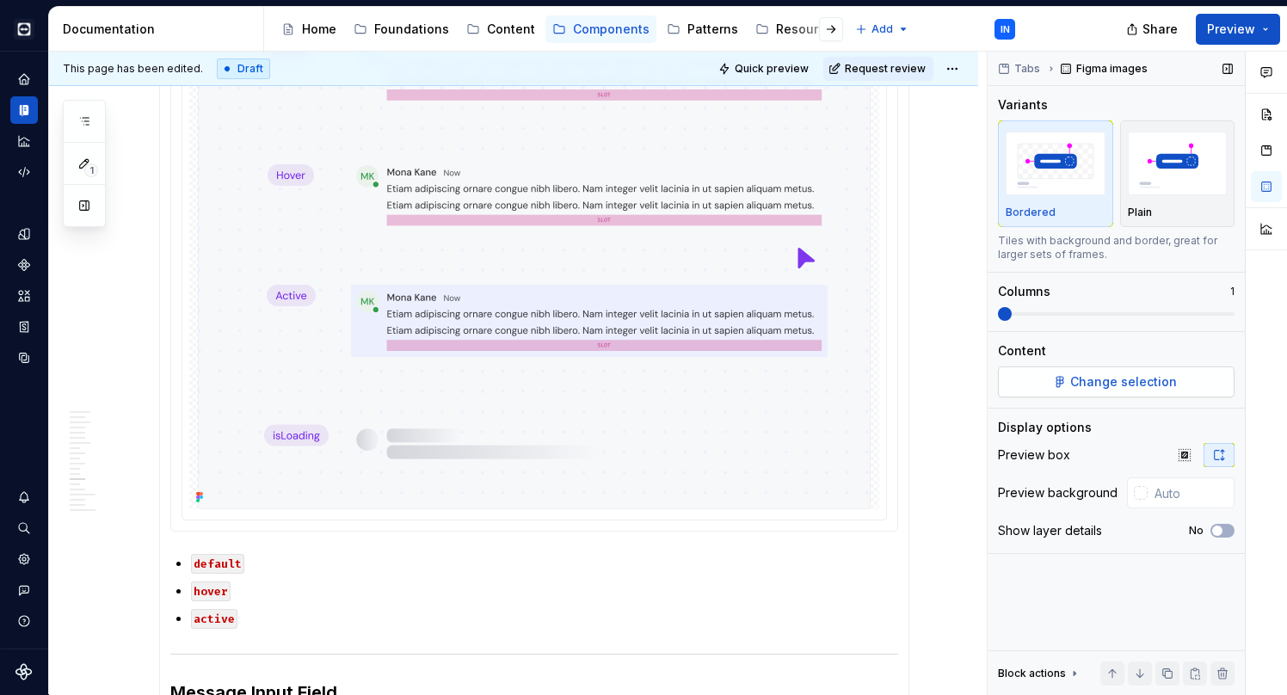
click at [1114, 379] on span "Change selection" at bounding box center [1123, 381] width 107 height 17
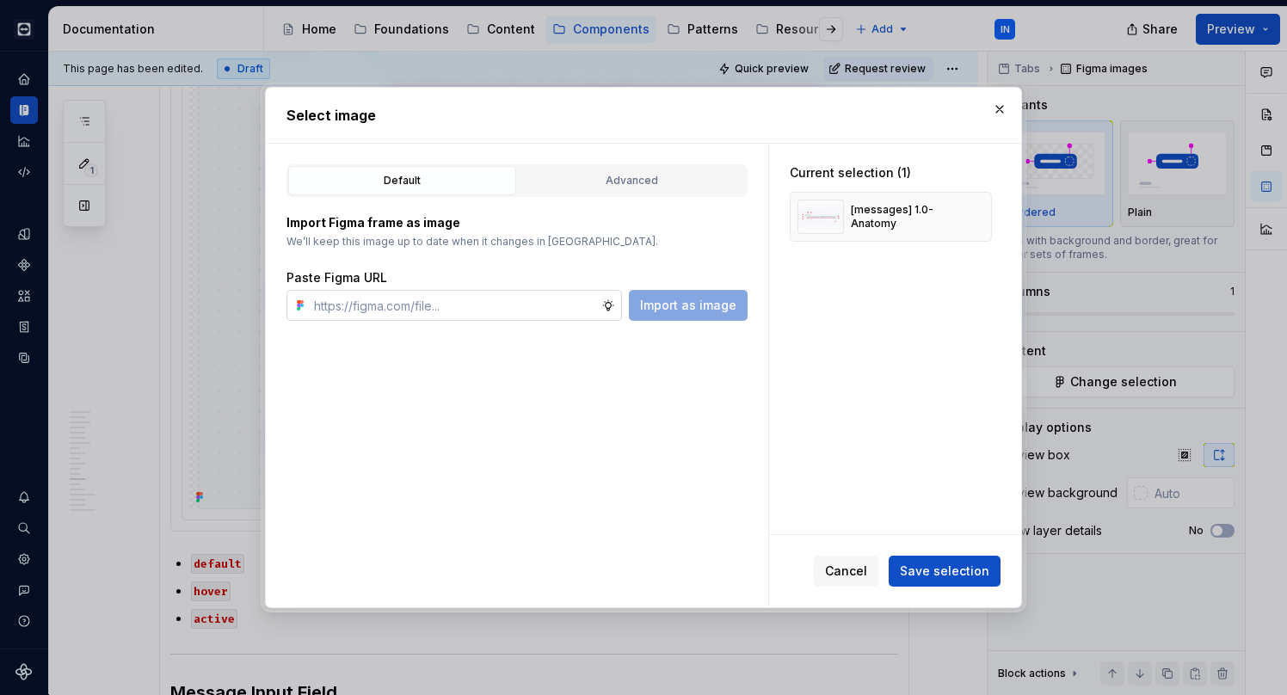
type textarea "*"
click at [482, 300] on input "text" at bounding box center [454, 305] width 294 height 31
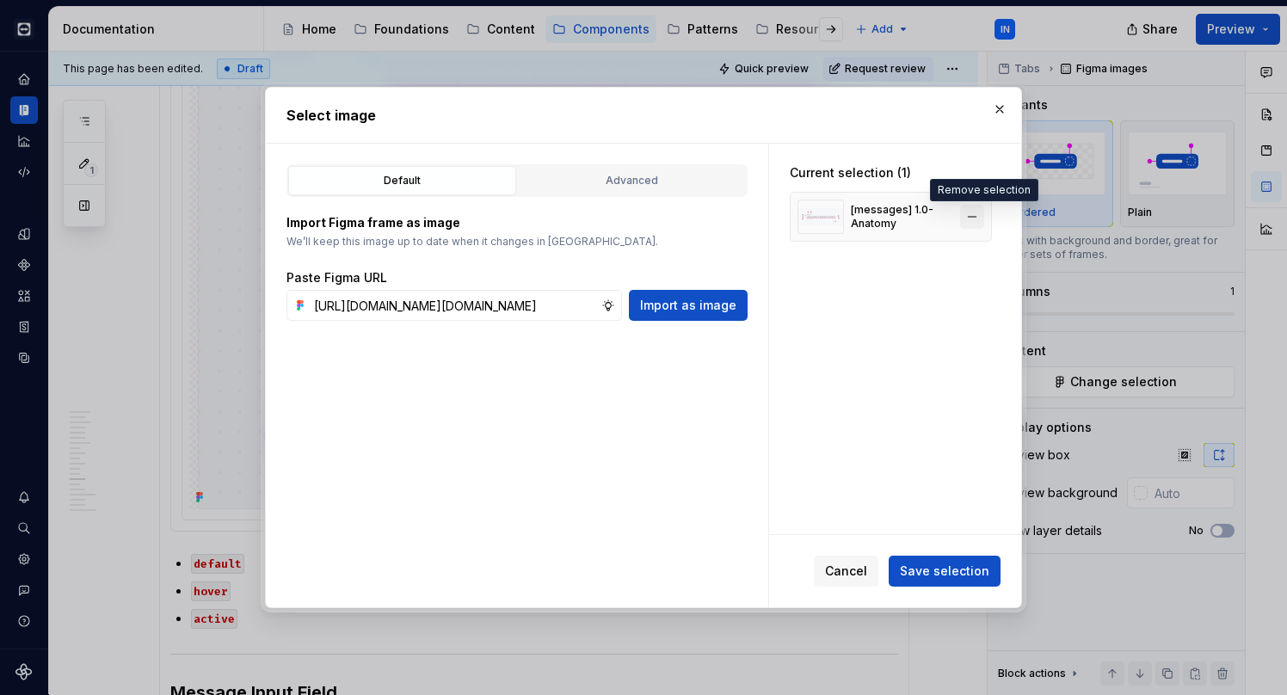
type input "[URL][DOMAIN_NAME][DOMAIN_NAME]"
click at [981, 213] on button "button" at bounding box center [972, 217] width 24 height 24
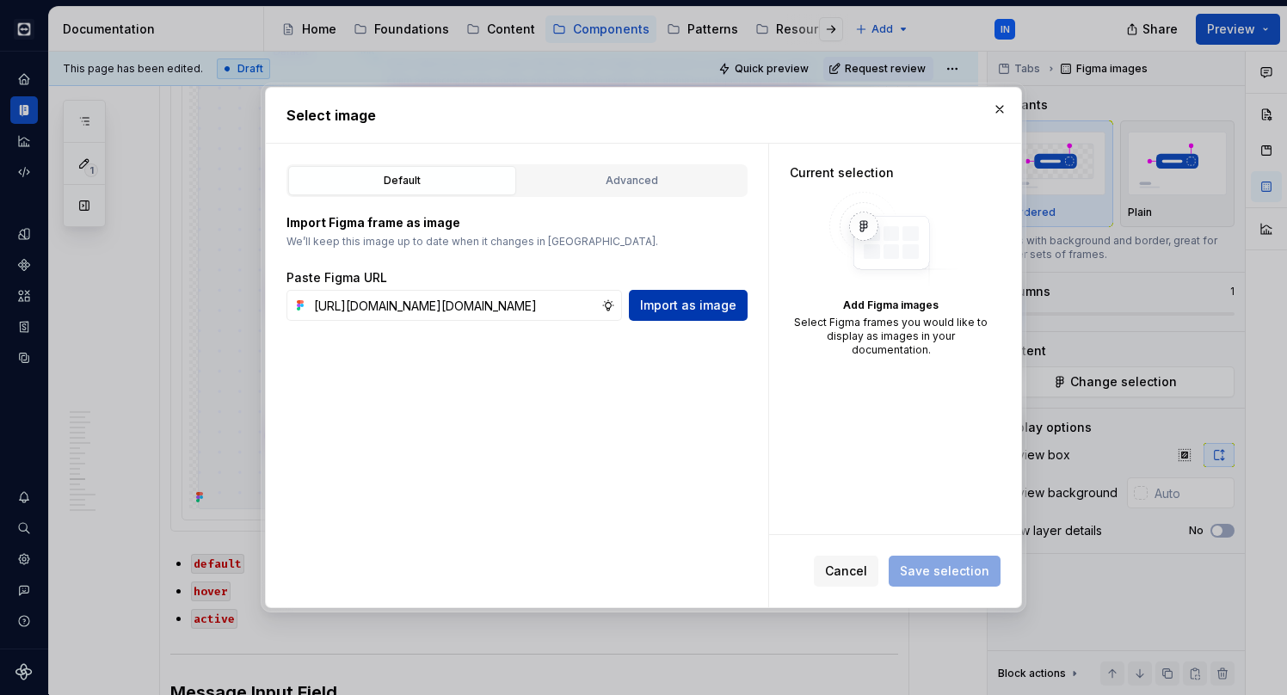
click at [688, 292] on button "Import as image" at bounding box center [688, 305] width 119 height 31
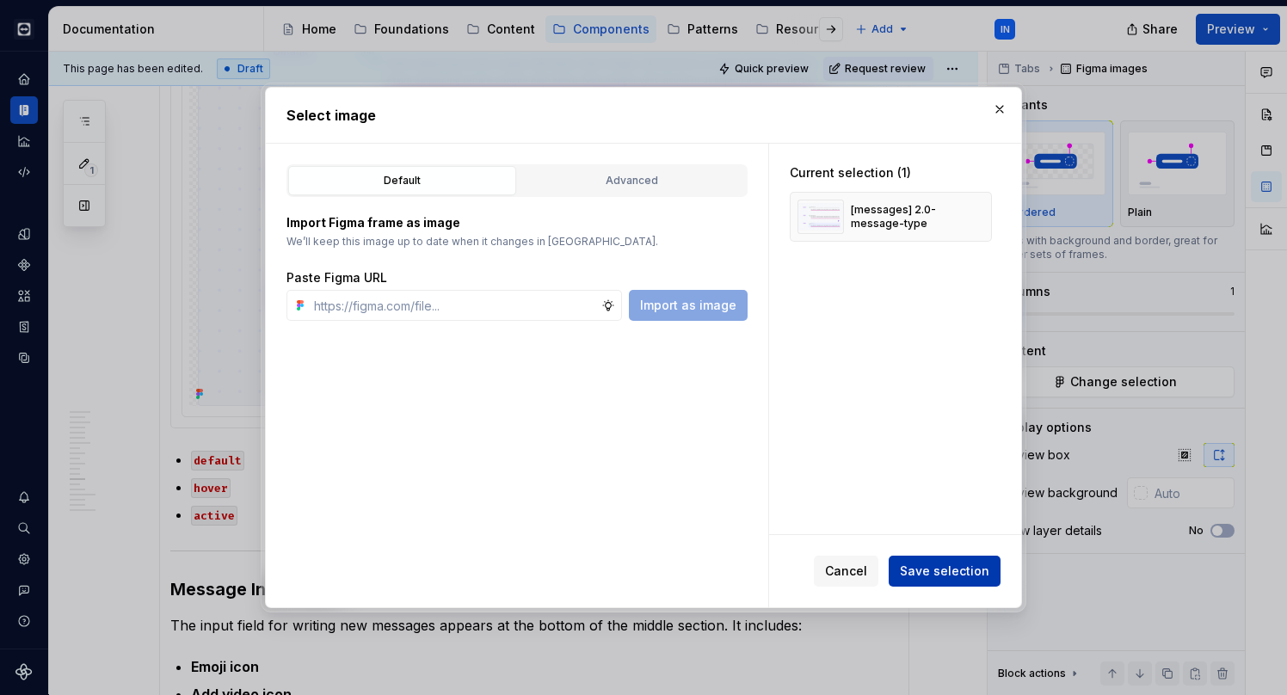
click at [929, 571] on span "Save selection" at bounding box center [944, 571] width 89 height 17
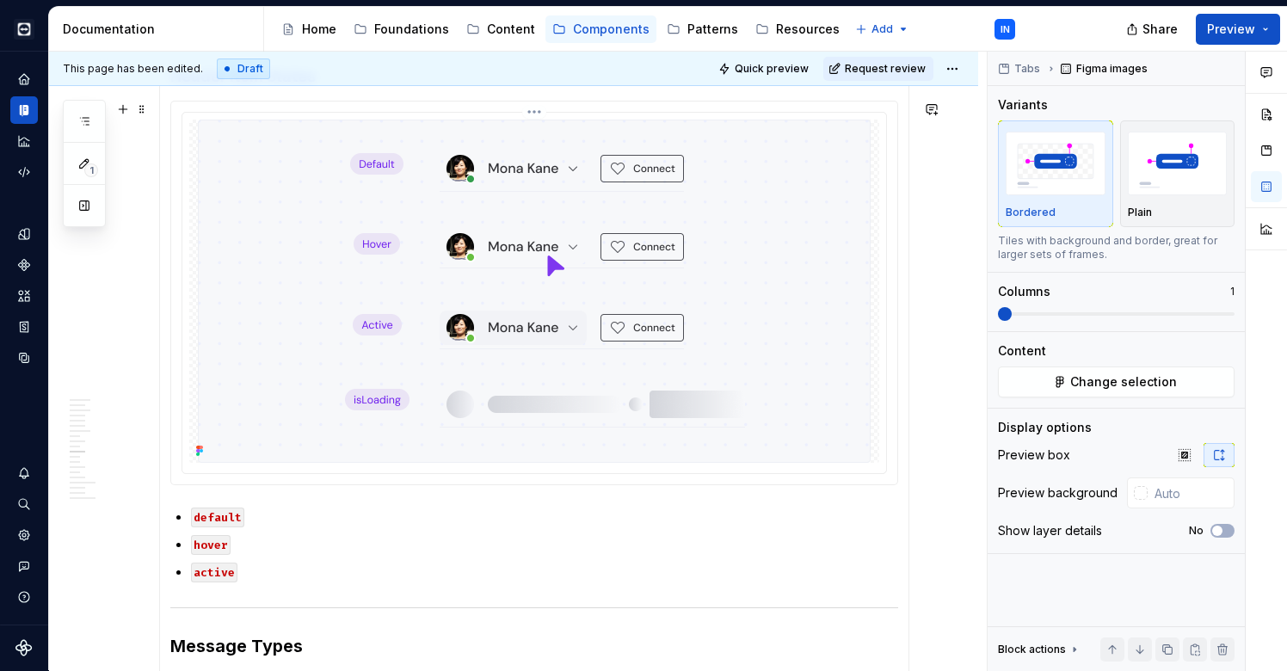
scroll to position [2269, 0]
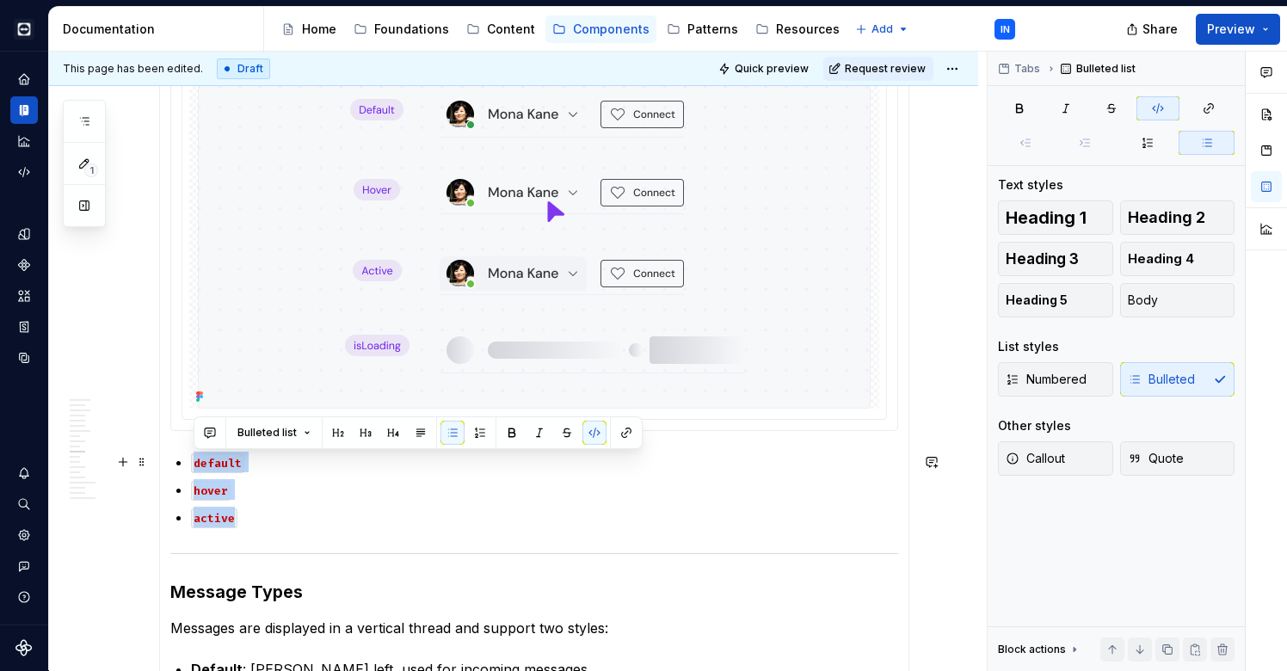
drag, startPoint x: 263, startPoint y: 522, endPoint x: 193, endPoint y: 460, distance: 93.9
click at [193, 460] on ul "default hover active" at bounding box center [544, 490] width 707 height 76
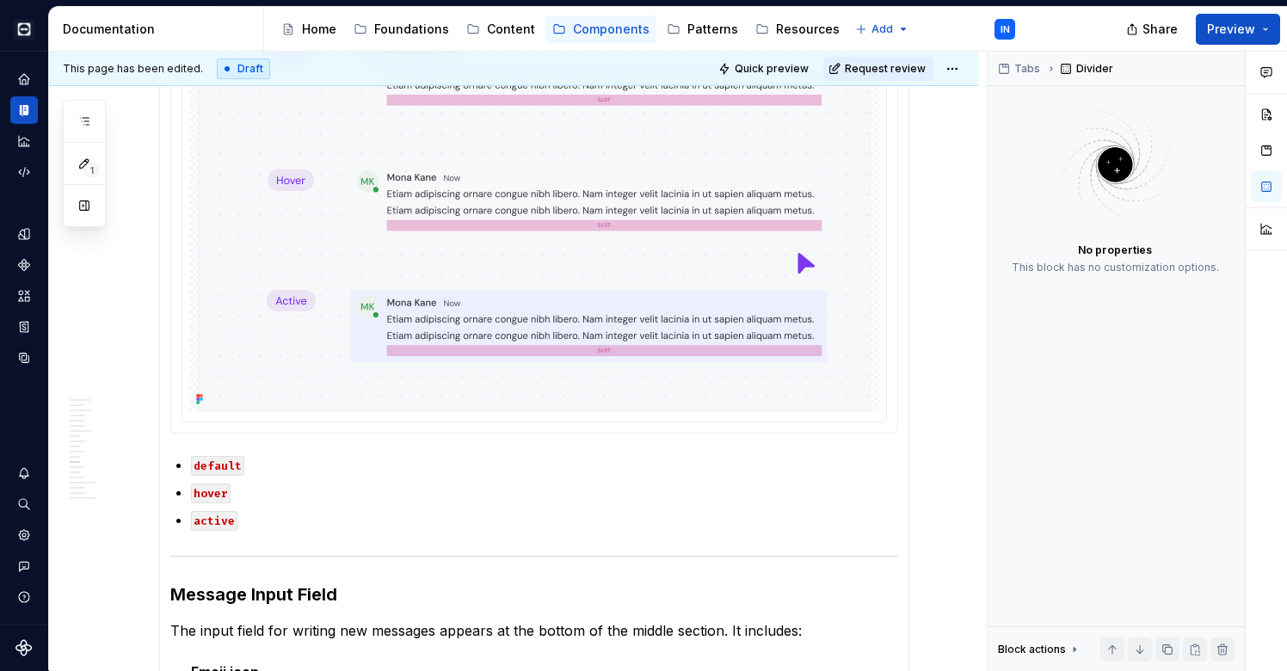
scroll to position [3741, 0]
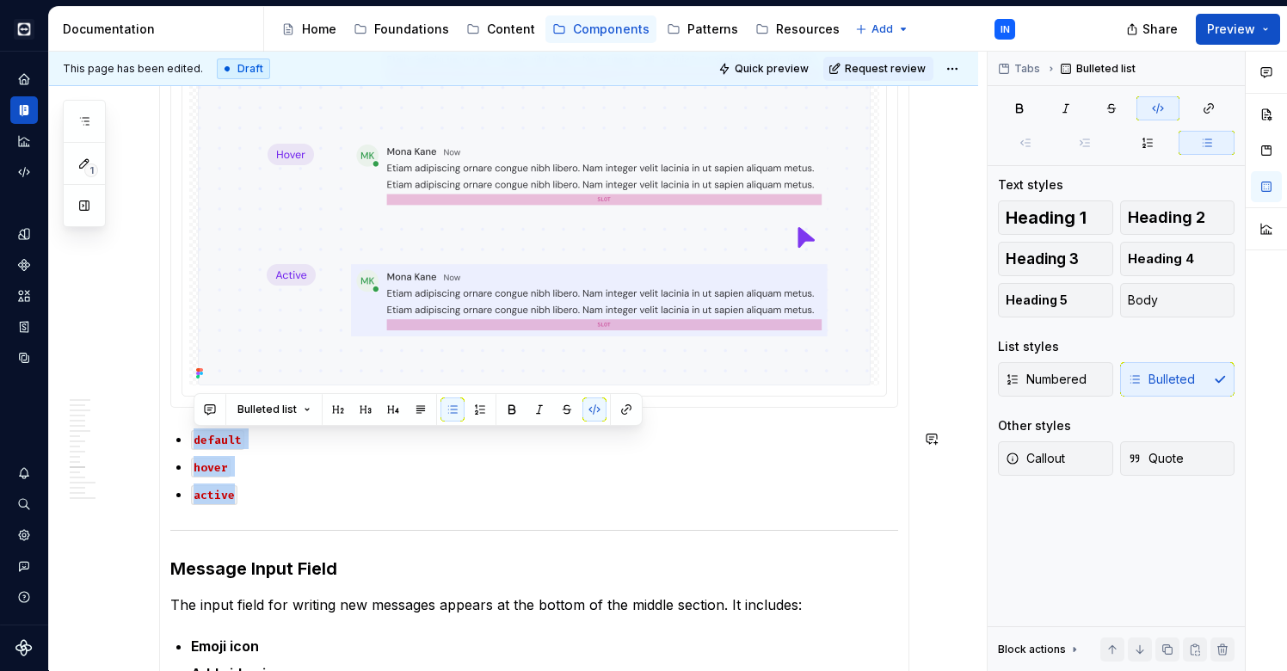
drag, startPoint x: 264, startPoint y: 501, endPoint x: 186, endPoint y: 419, distance: 113.2
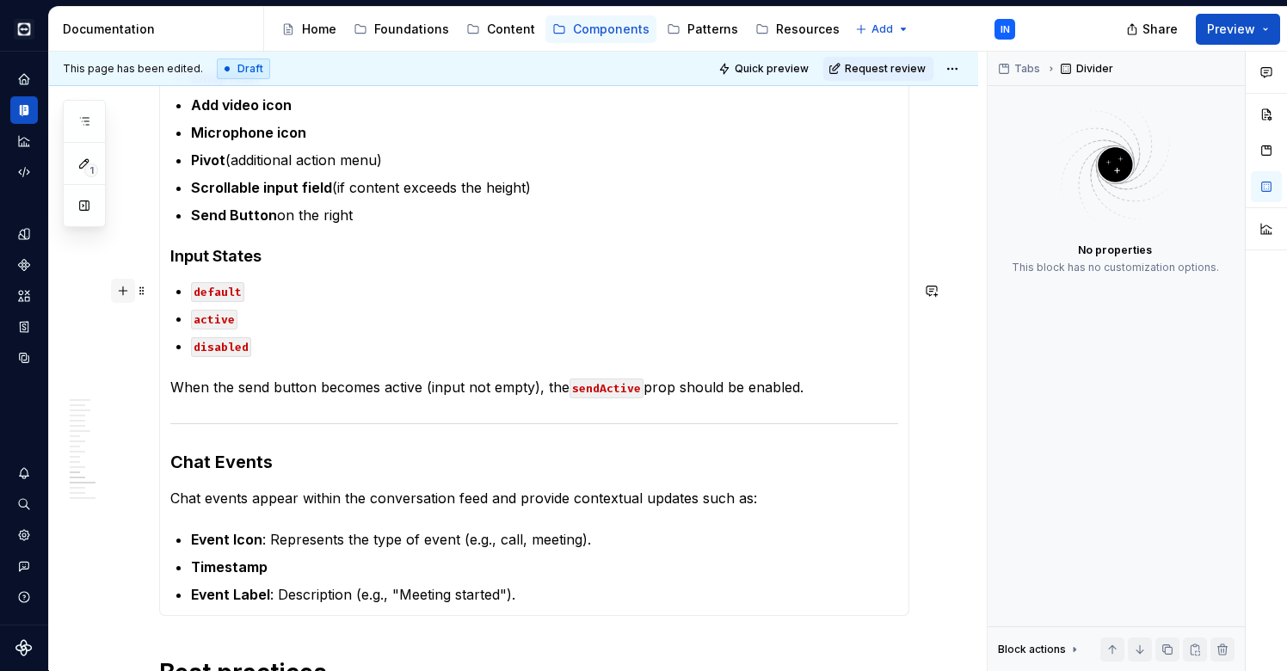
scroll to position [4050, 0]
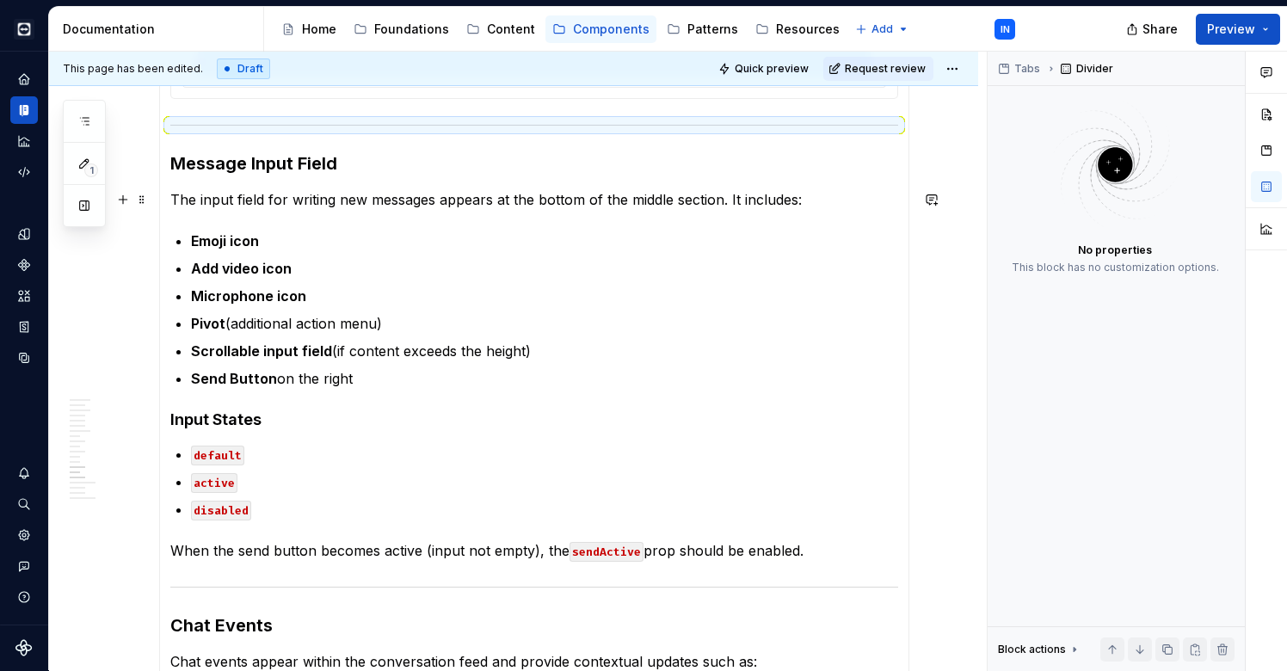
click at [808, 199] on p "The input field for writing new messages appears at the bottom of the middle se…" at bounding box center [534, 199] width 728 height 21
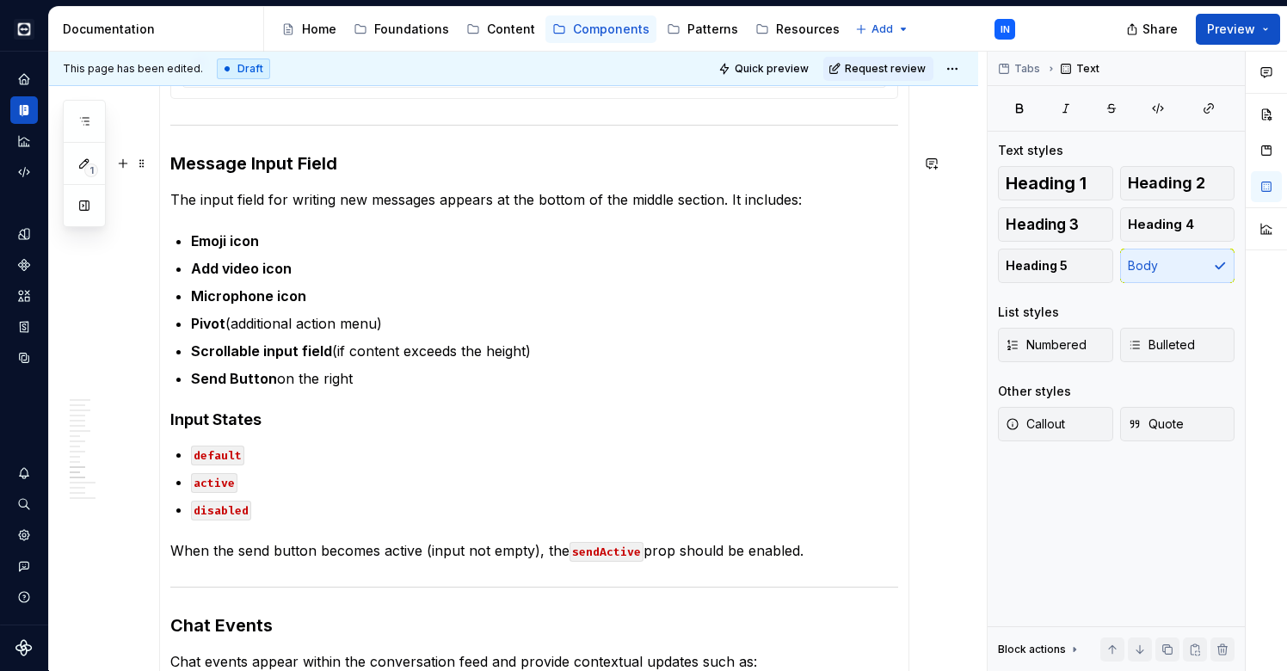
click at [384, 171] on h3 "Message Input Field" at bounding box center [534, 163] width 728 height 24
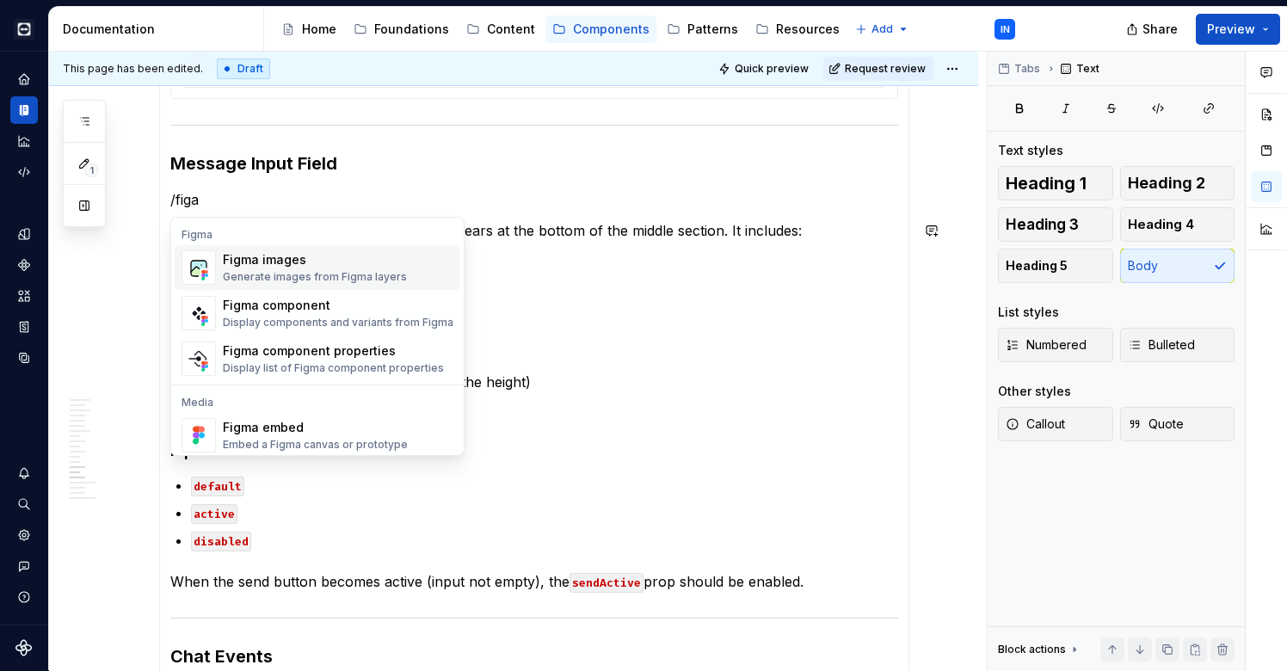
click at [402, 266] on div "Figma images Generate images from Figma layers" at bounding box center [338, 267] width 231 height 34
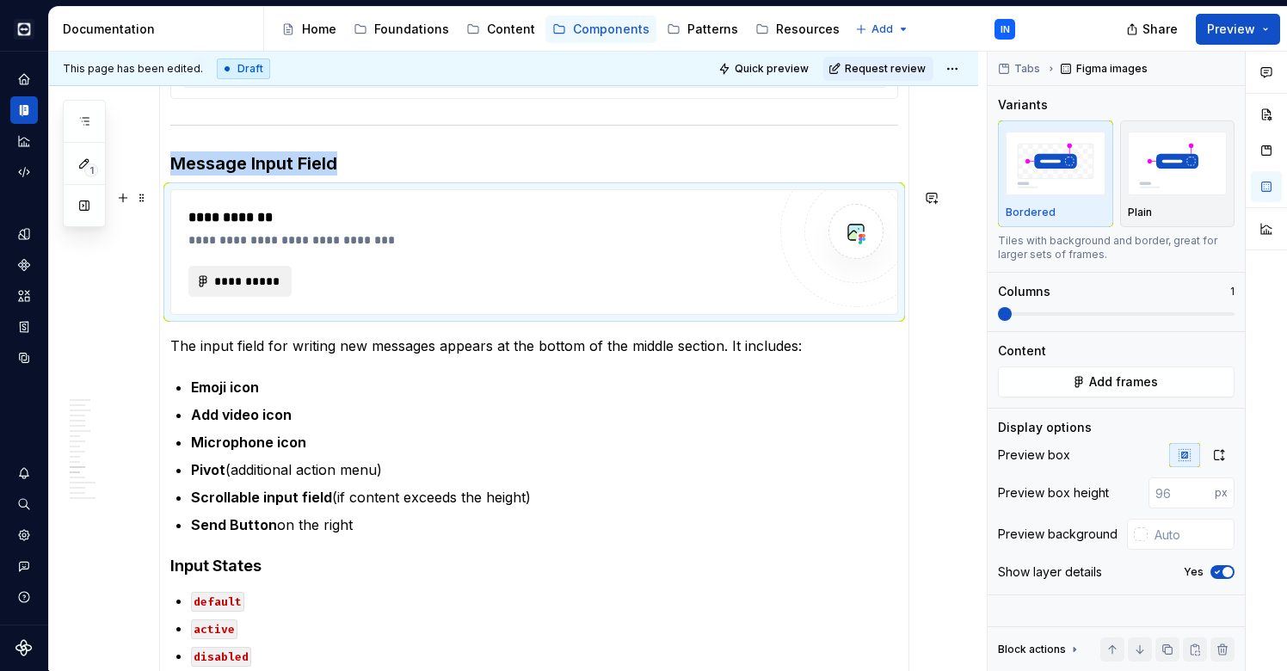
click at [270, 279] on span "**********" at bounding box center [246, 281] width 67 height 17
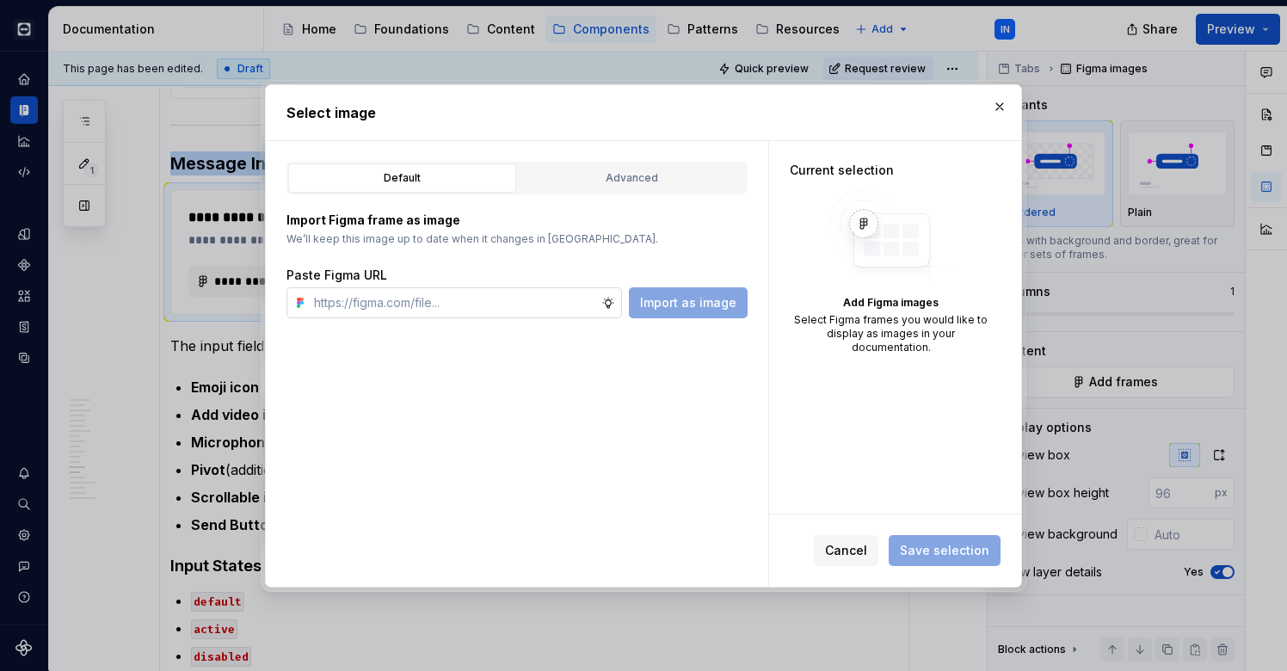
type textarea "*"
type input "[URL][DOMAIN_NAME][DOMAIN_NAME]"
click at [715, 294] on span "Import as image" at bounding box center [688, 302] width 96 height 17
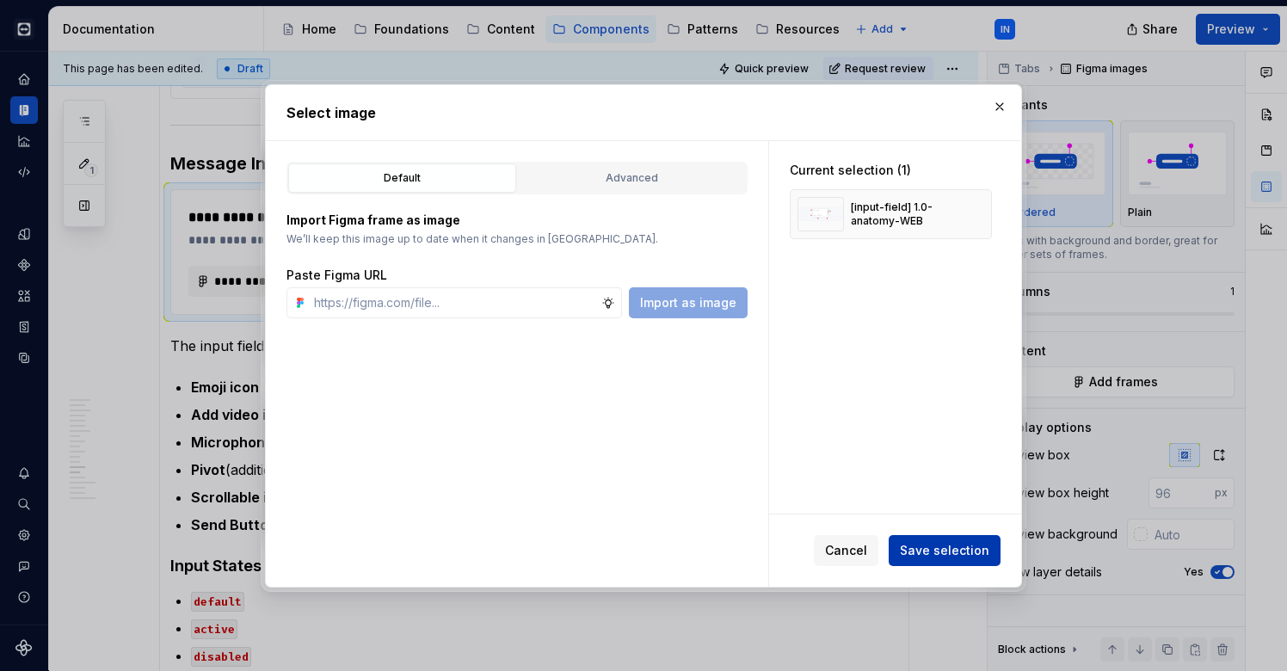
click at [941, 547] on span "Save selection" at bounding box center [944, 550] width 89 height 17
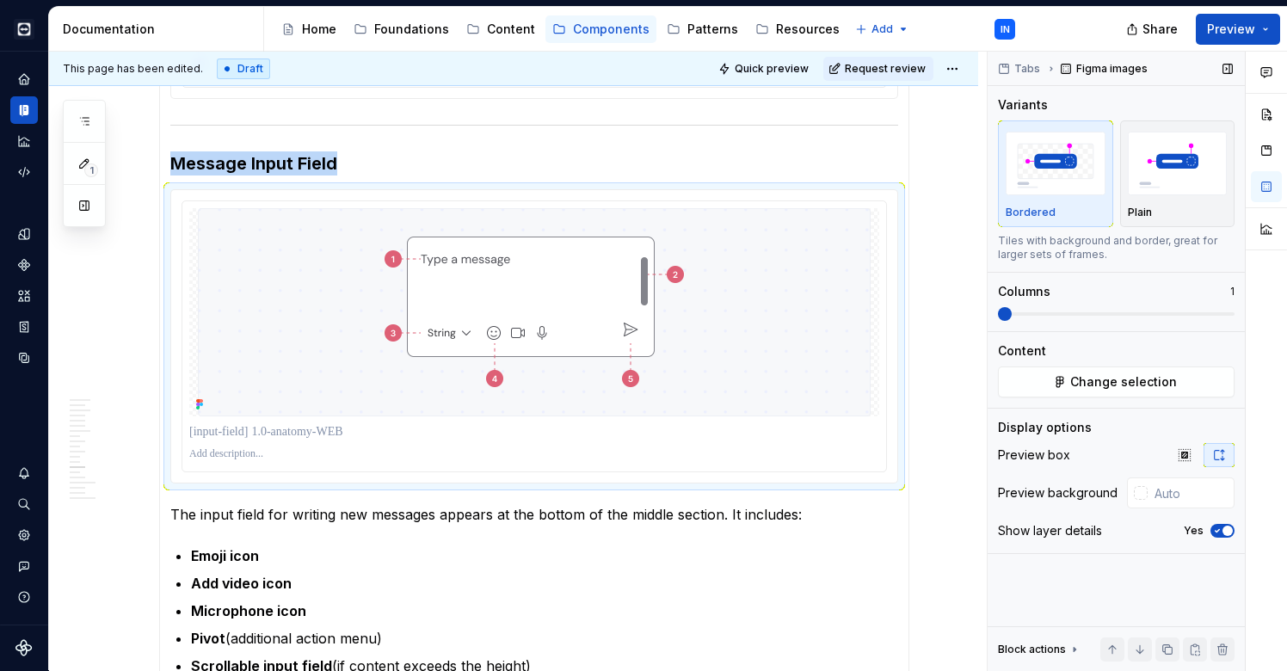
click at [1218, 528] on icon "button" at bounding box center [1218, 531] width 14 height 10
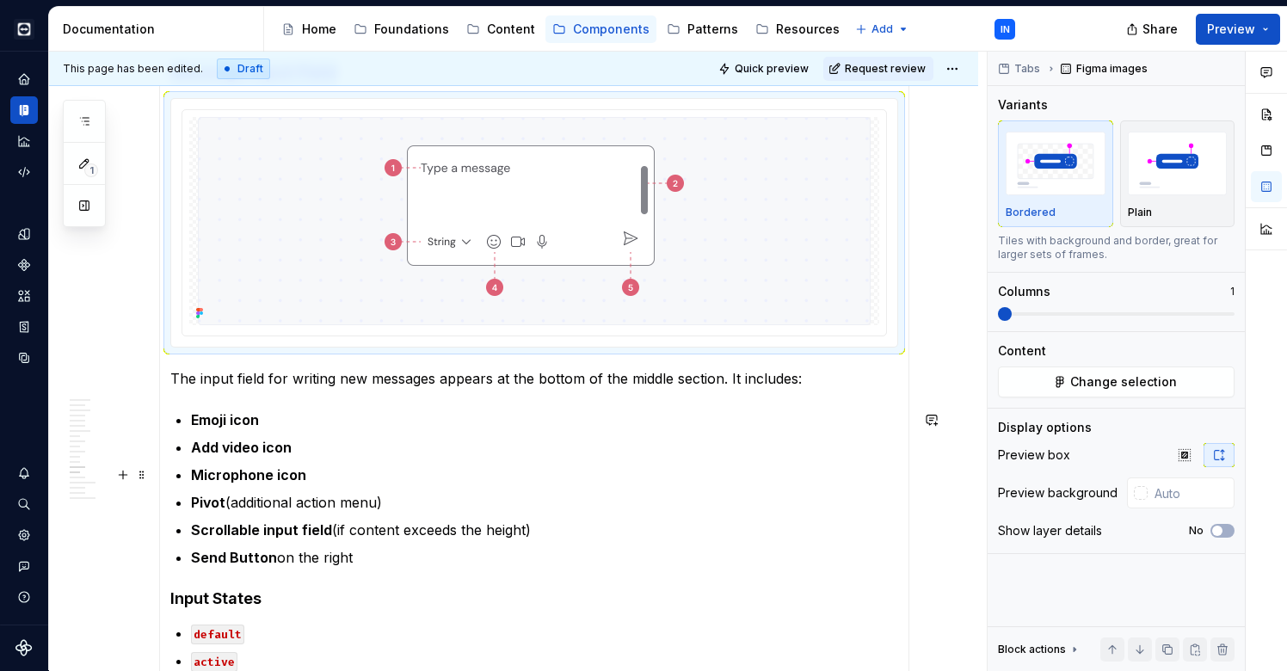
scroll to position [4144, 0]
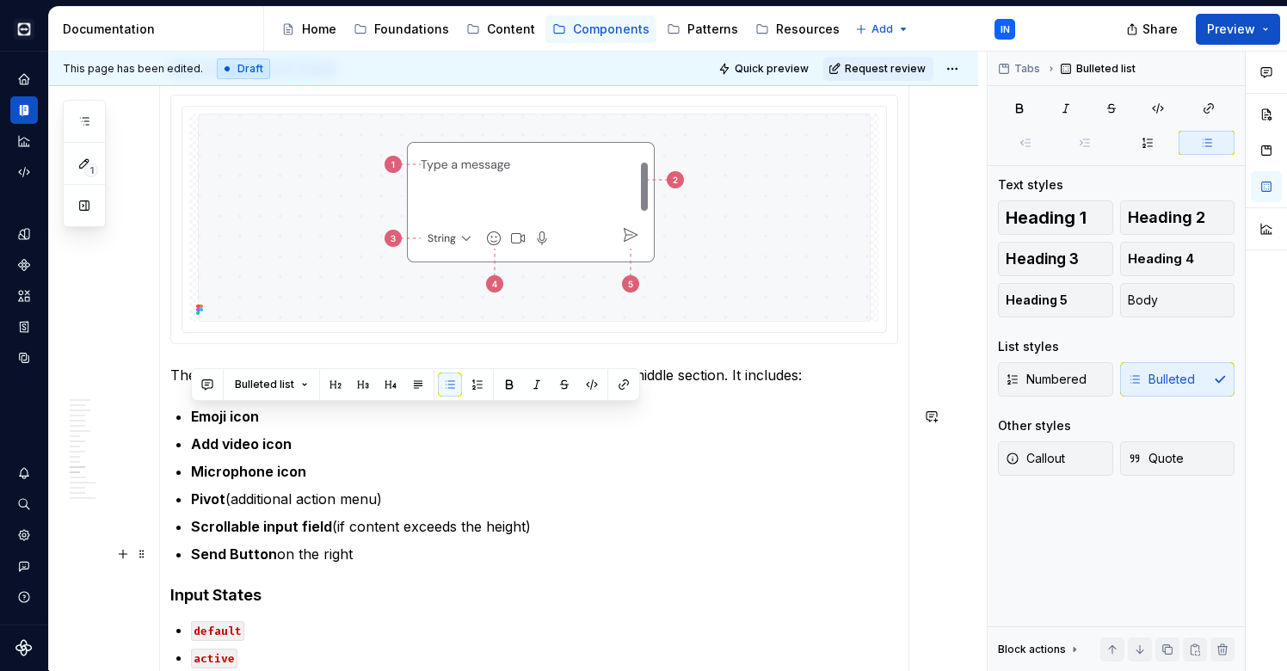
drag, startPoint x: 189, startPoint y: 416, endPoint x: 379, endPoint y: 549, distance: 231.1
click at [1054, 380] on span "Numbered" at bounding box center [1046, 379] width 81 height 17
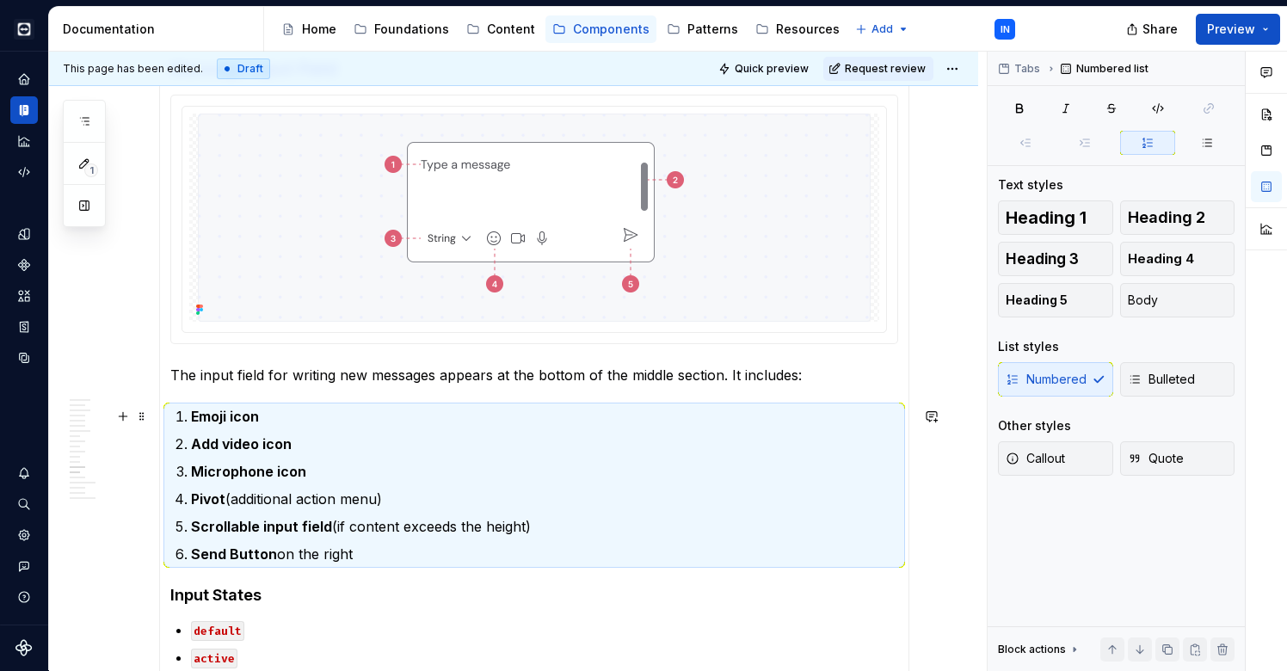
click at [192, 412] on strong "Emoji icon" at bounding box center [225, 416] width 68 height 17
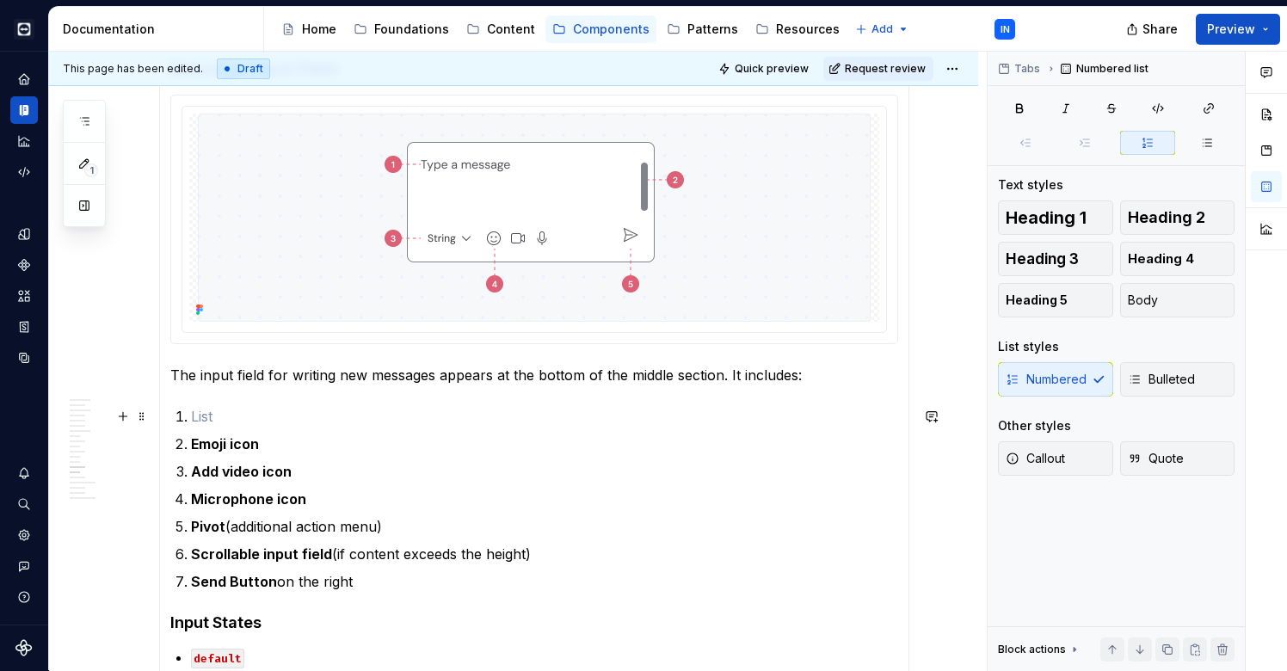
click at [204, 416] on p at bounding box center [544, 416] width 707 height 21
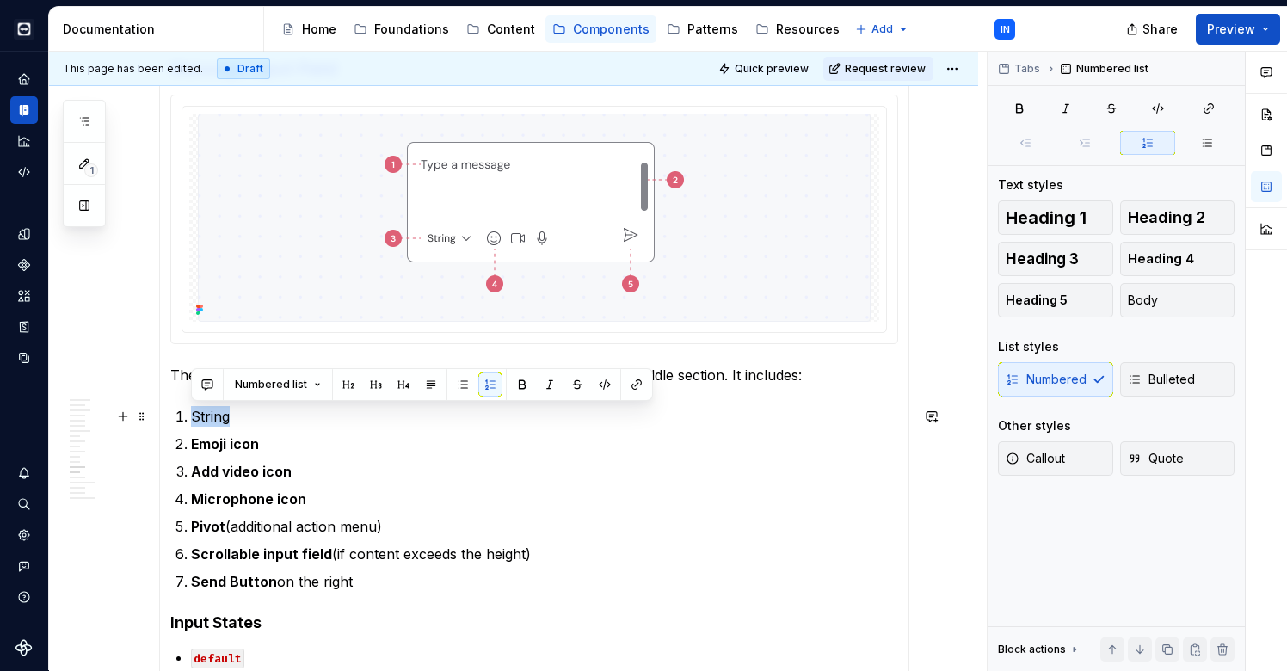
drag, startPoint x: 236, startPoint y: 414, endPoint x: 193, endPoint y: 416, distance: 43.1
click at [193, 416] on p "String" at bounding box center [544, 416] width 707 height 21
click at [516, 381] on button "button" at bounding box center [522, 385] width 24 height 24
click at [349, 462] on p "Add video icon" at bounding box center [544, 471] width 707 height 21
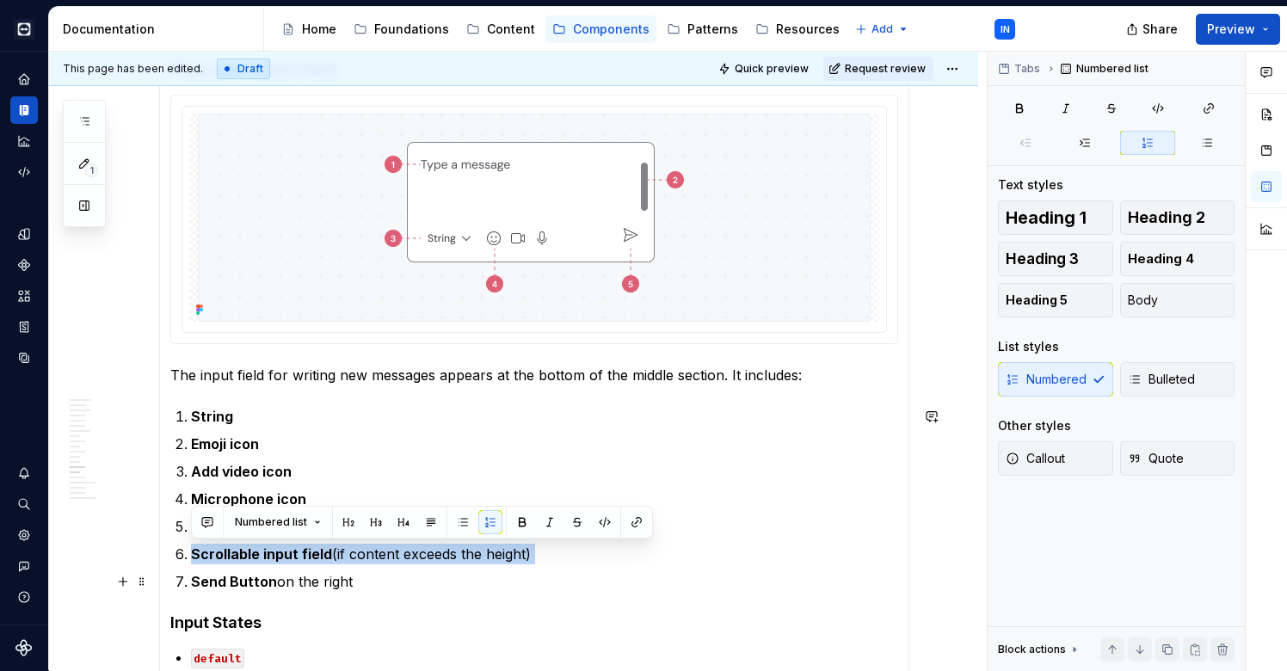
drag, startPoint x: 192, startPoint y: 552, endPoint x: 538, endPoint y: 565, distance: 346.2
click at [538, 565] on ol "String Emoji icon Add video icon Microphone icon Pivot (additional action menu)…" at bounding box center [544, 499] width 707 height 186
copy p "Scrollable input field (if content exceeds the height)"
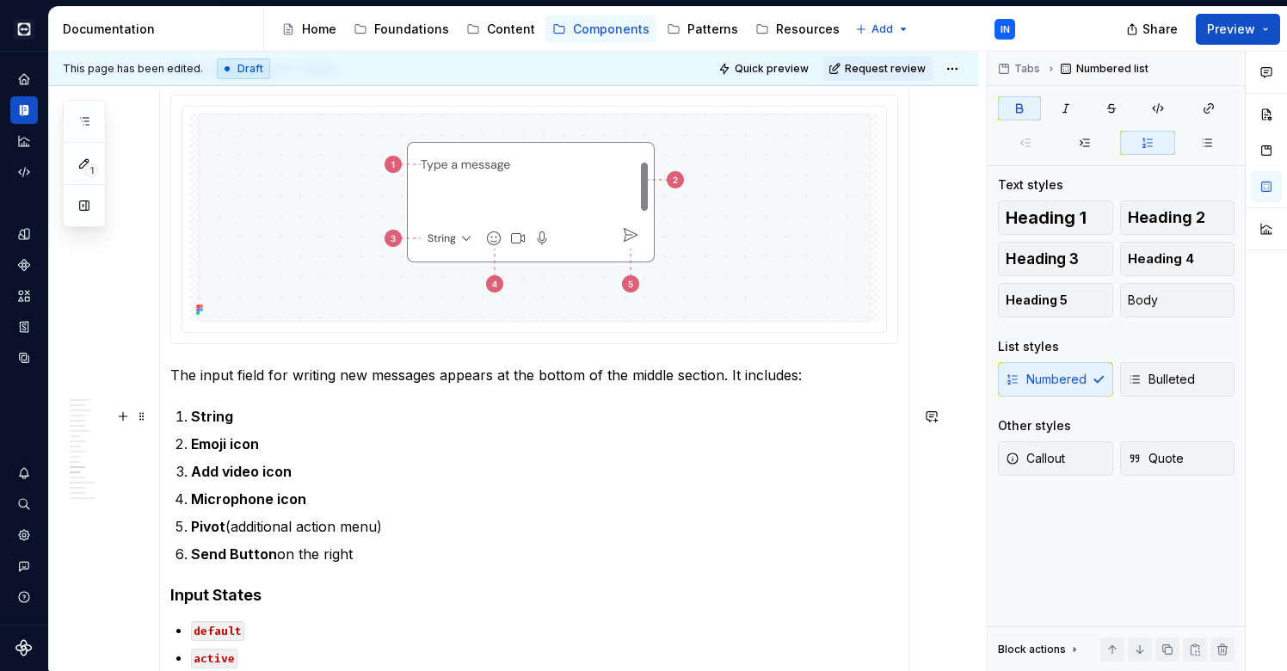
click at [267, 421] on p "String" at bounding box center [544, 416] width 707 height 21
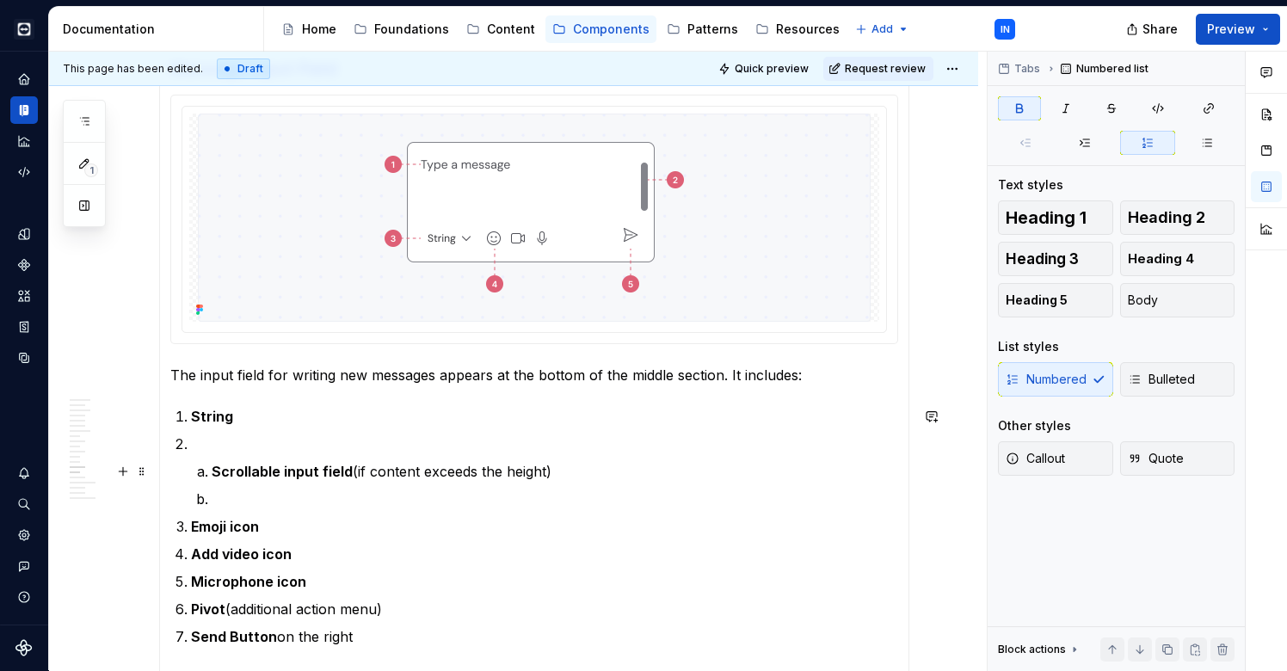
click at [212, 475] on p "Scrollable input field (if content exceeds the height)" at bounding box center [555, 471] width 687 height 21
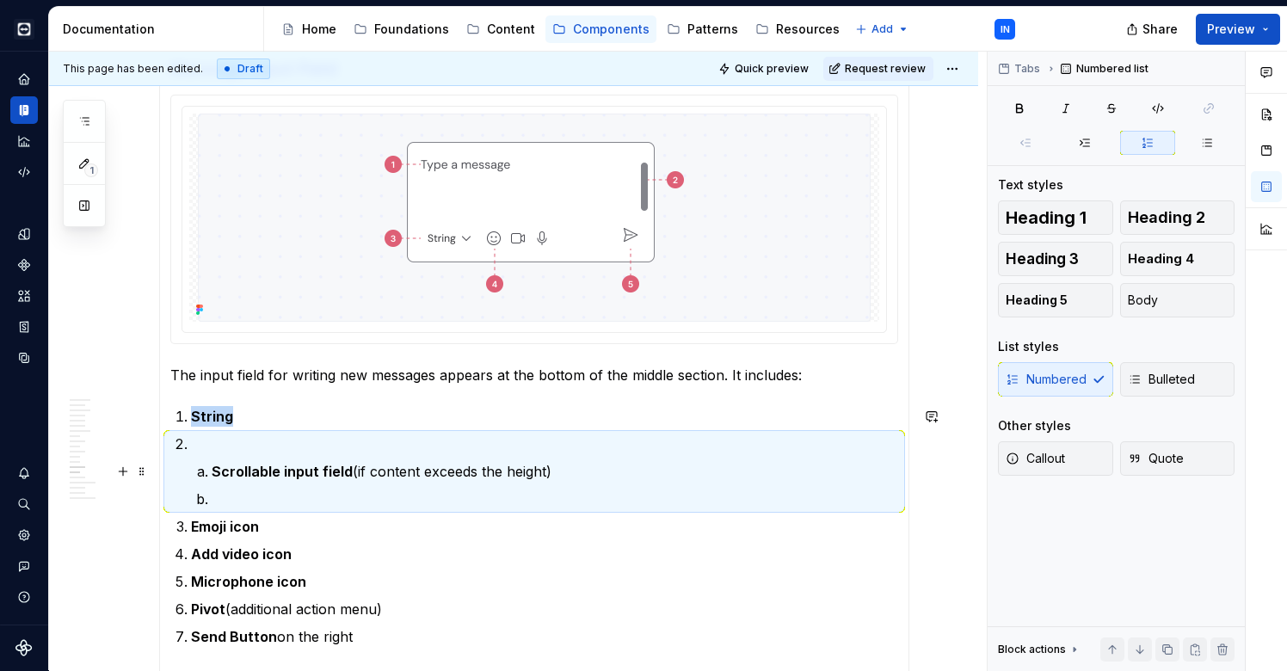
click at [212, 470] on strong "Scrollable input field" at bounding box center [282, 471] width 141 height 17
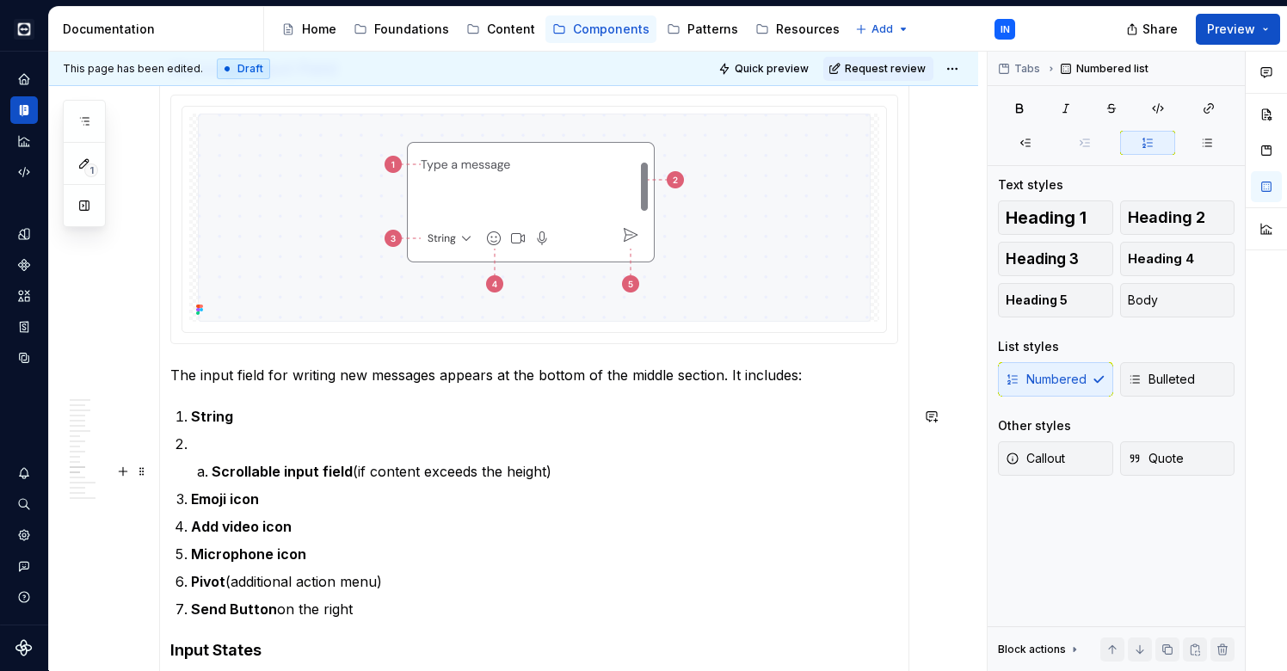
click at [215, 469] on strong "Scrollable input field" at bounding box center [282, 471] width 141 height 17
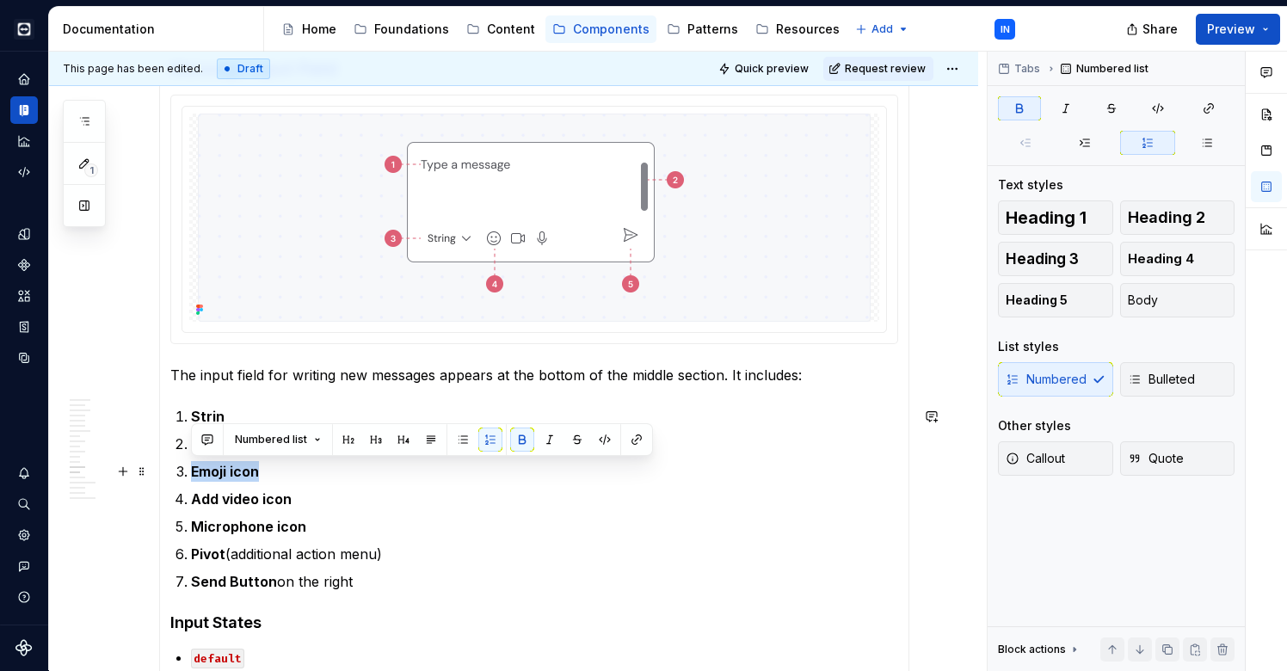
drag, startPoint x: 270, startPoint y: 471, endPoint x: 184, endPoint y: 471, distance: 86.1
click at [191, 471] on p "Emoji icon" at bounding box center [544, 471] width 707 height 21
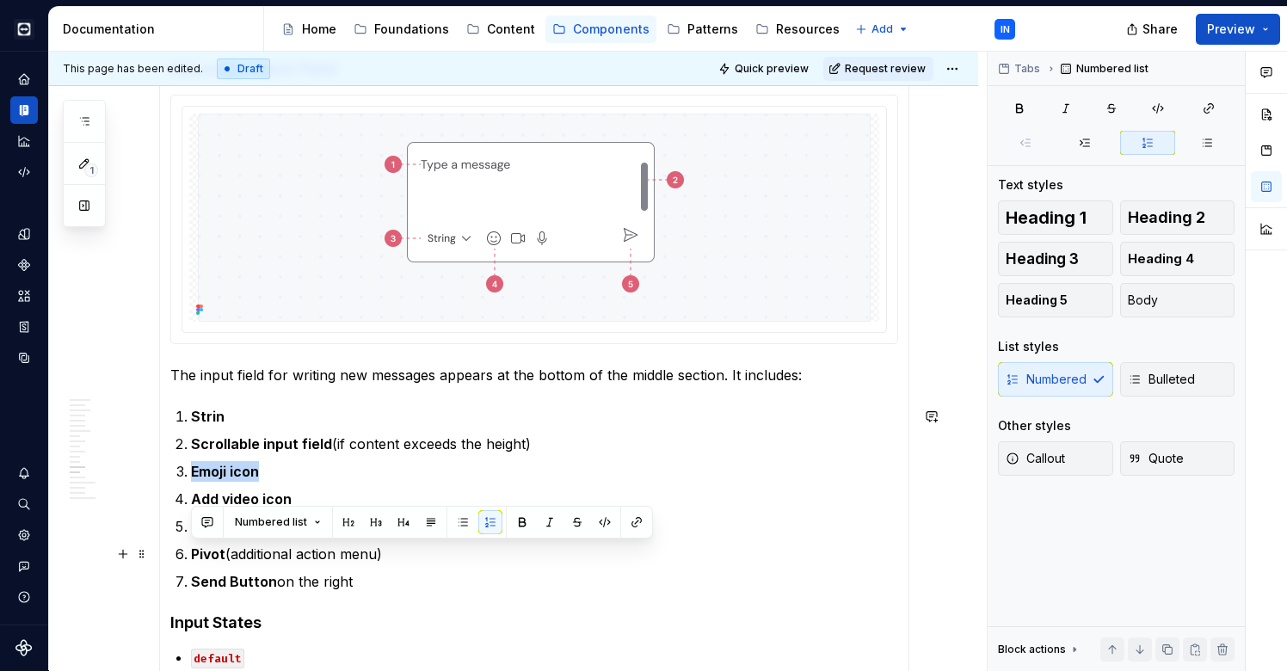
drag, startPoint x: 398, startPoint y: 558, endPoint x: 191, endPoint y: 557, distance: 207.4
click at [191, 557] on p "Pivot (additional action menu)" at bounding box center [544, 554] width 707 height 21
copy p "Pivot (additional action menu)"
click at [552, 445] on p "Scrollable input field (if content exceeds the height)" at bounding box center [544, 444] width 707 height 21
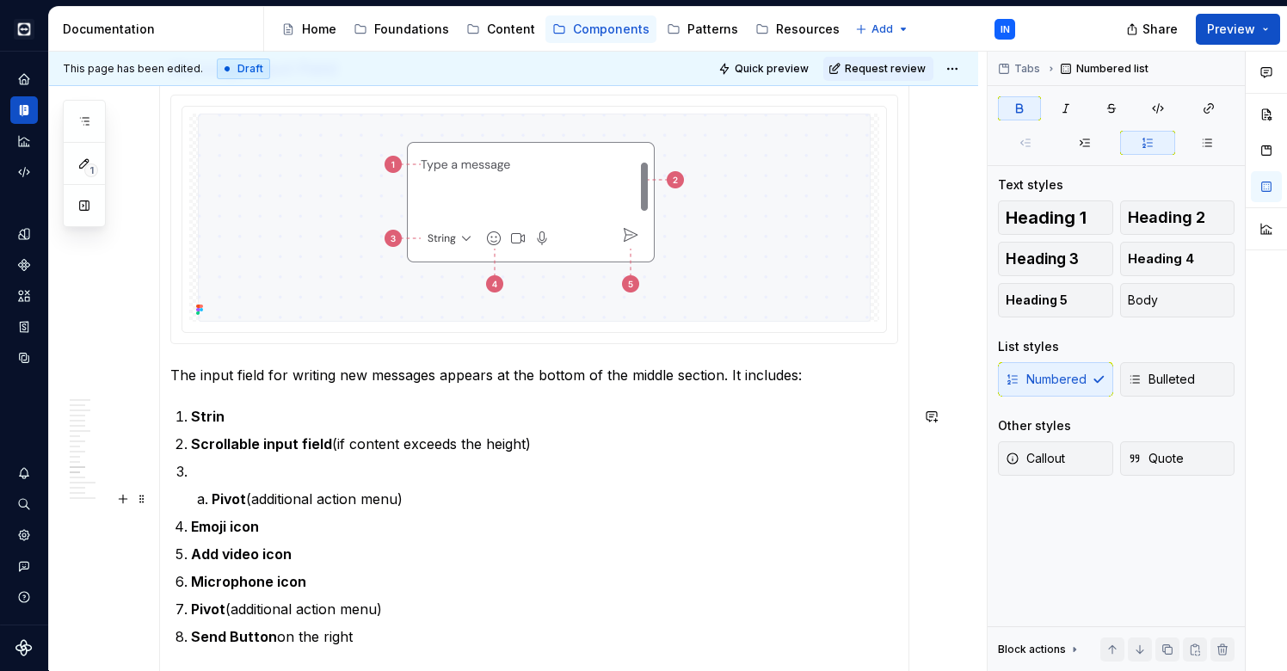
click at [212, 495] on p "Pivot (additional action menu)" at bounding box center [555, 499] width 687 height 21
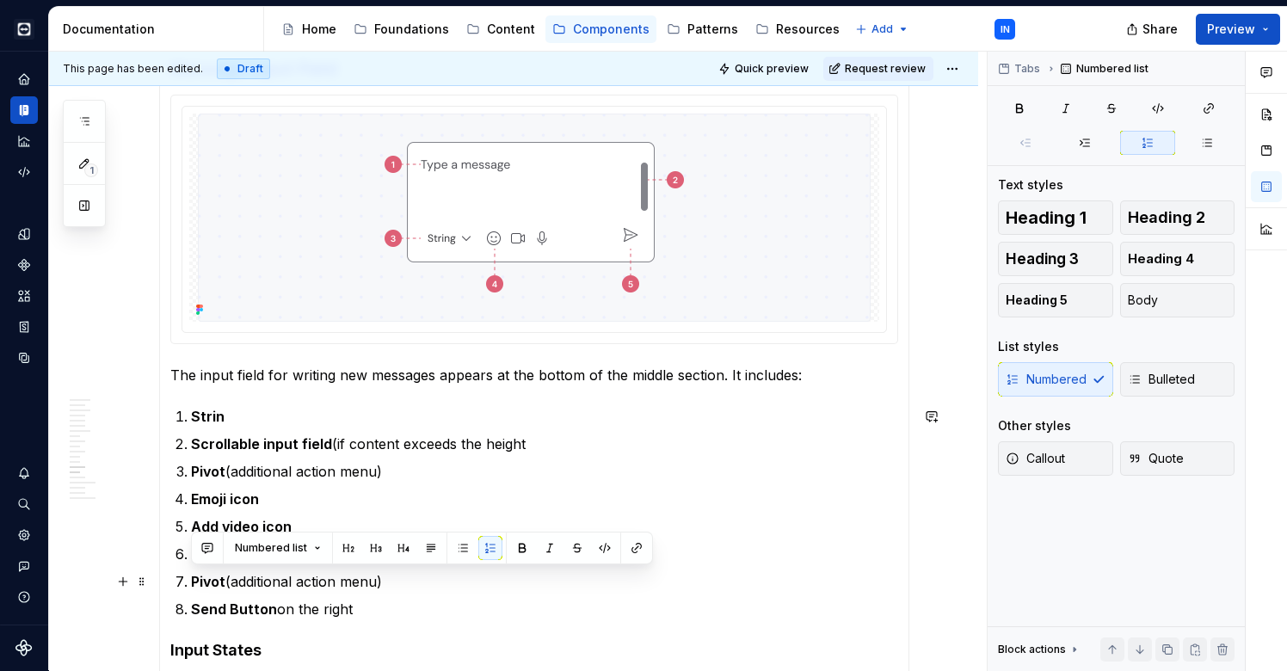
scroll to position [4148, 0]
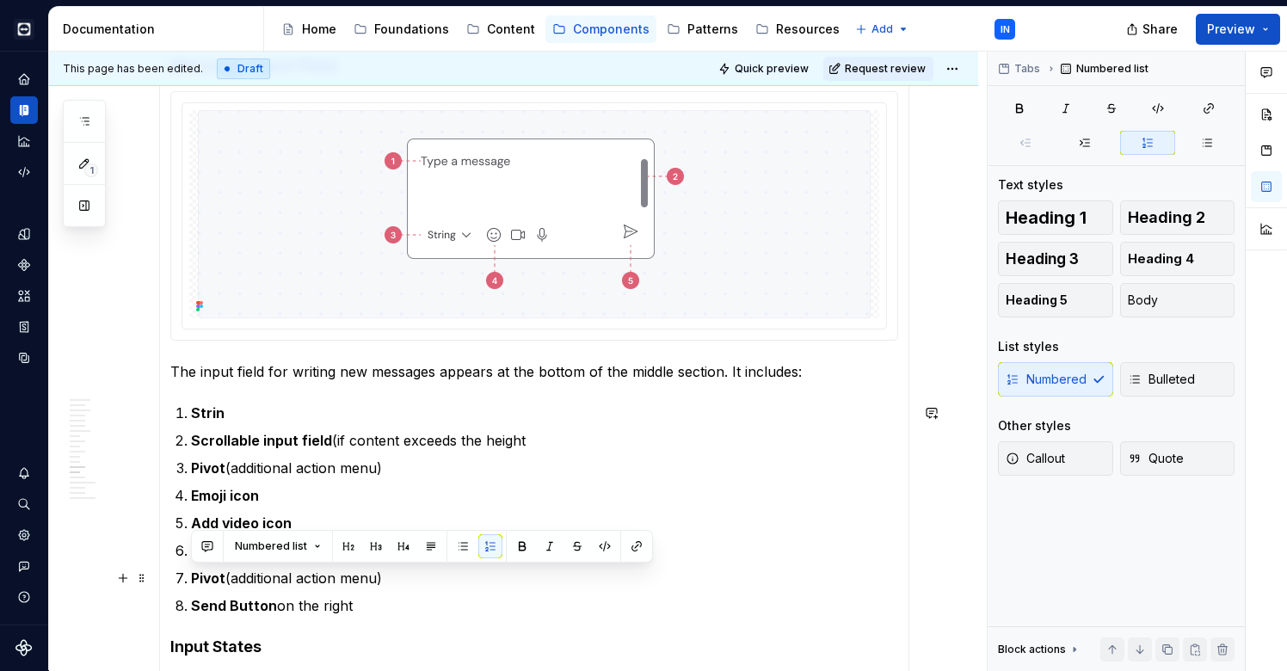
drag, startPoint x: 413, startPoint y: 575, endPoint x: 167, endPoint y: 582, distance: 246.2
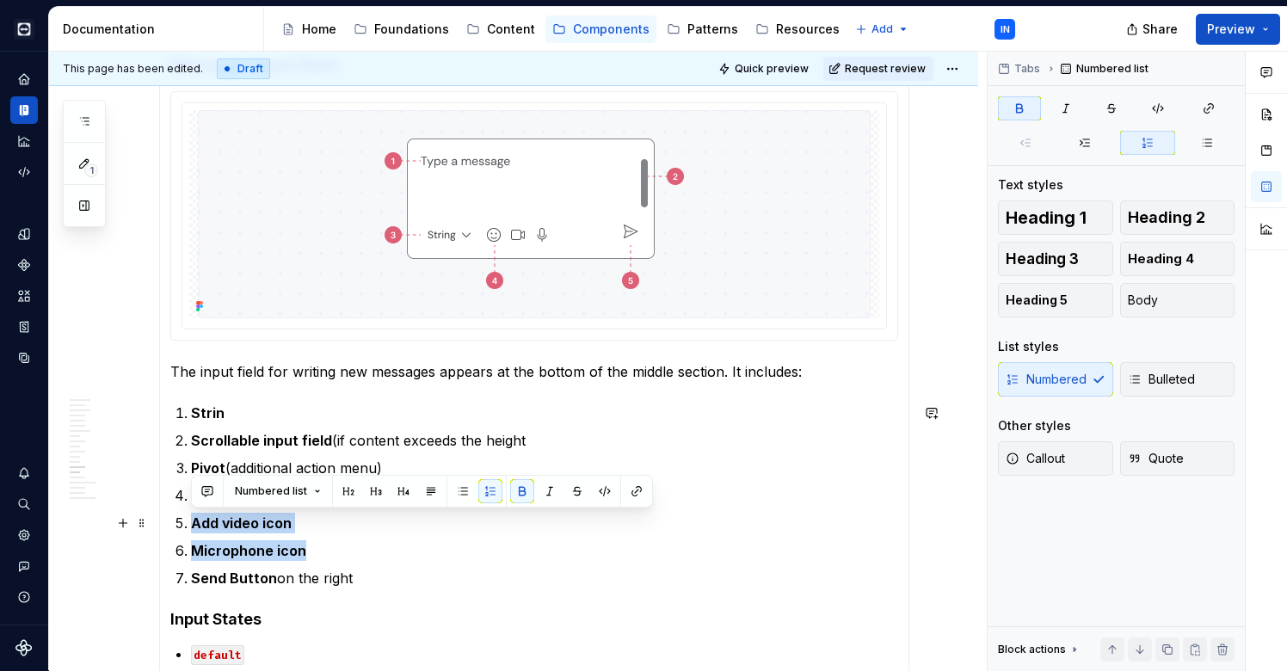
drag, startPoint x: 318, startPoint y: 549, endPoint x: 195, endPoint y: 523, distance: 125.7
click at [195, 523] on ol "Strin Scrollable input field (if content exceeds the height Pivot (additional a…" at bounding box center [544, 496] width 707 height 186
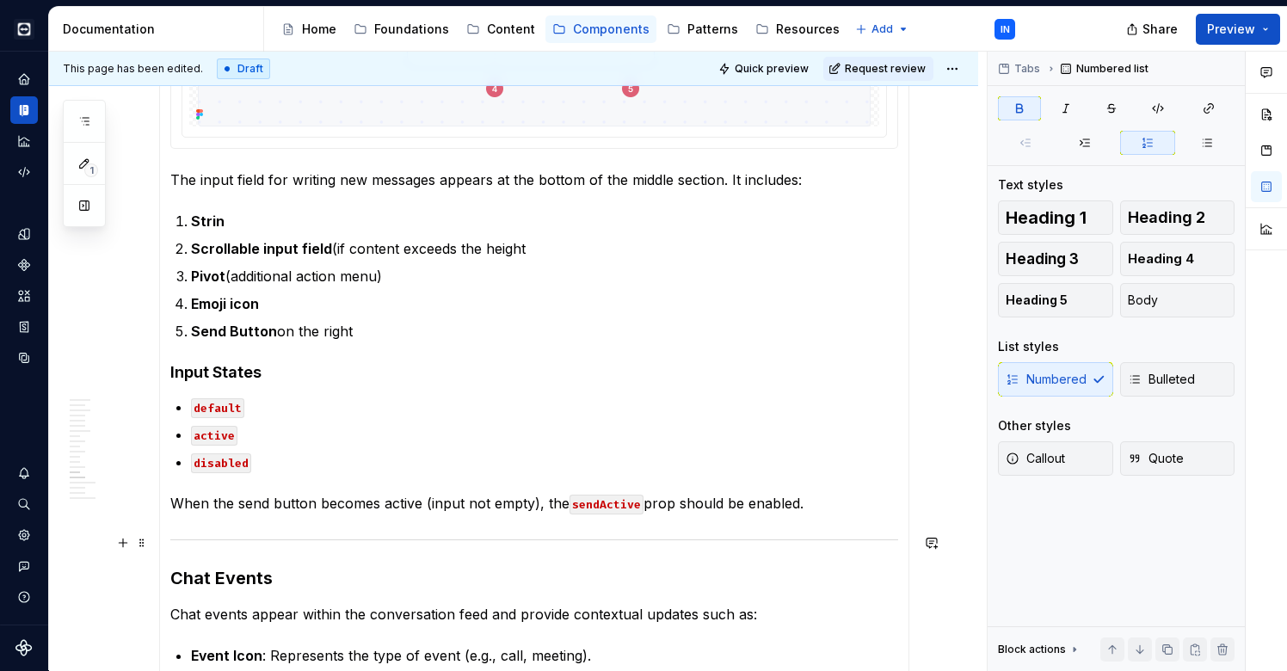
scroll to position [4376, 0]
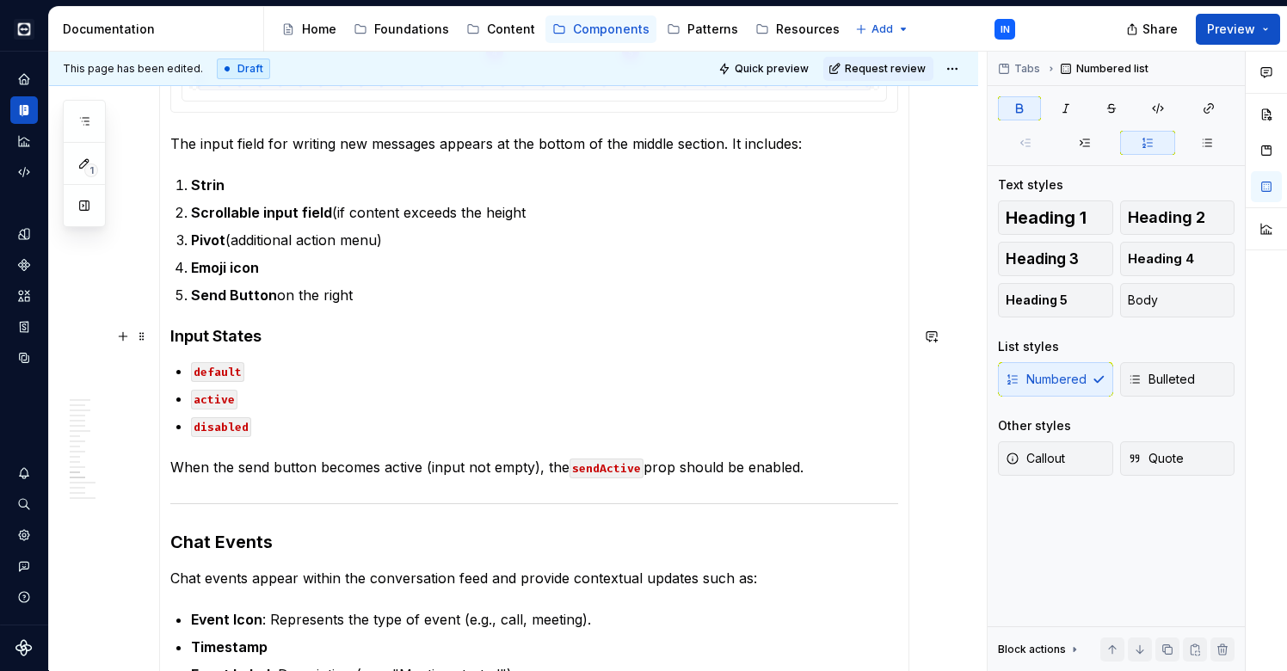
click at [282, 344] on h4 "Input States" at bounding box center [534, 336] width 728 height 21
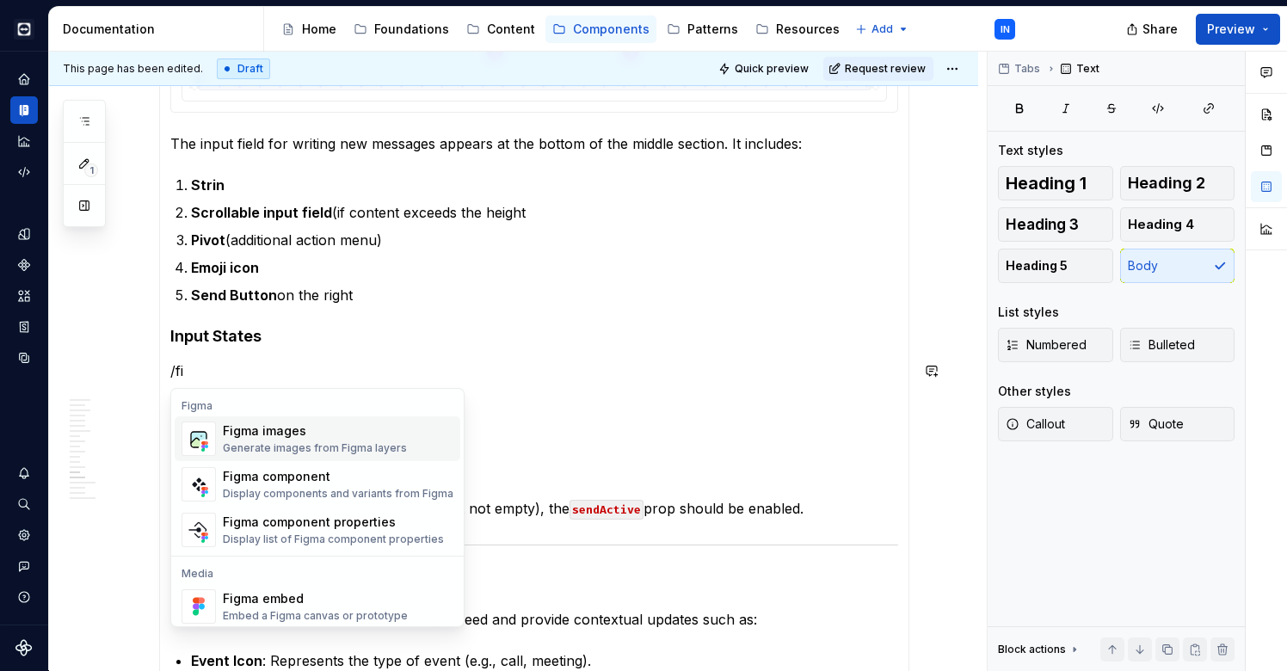
click at [309, 447] on div "Generate images from Figma layers" at bounding box center [315, 448] width 184 height 14
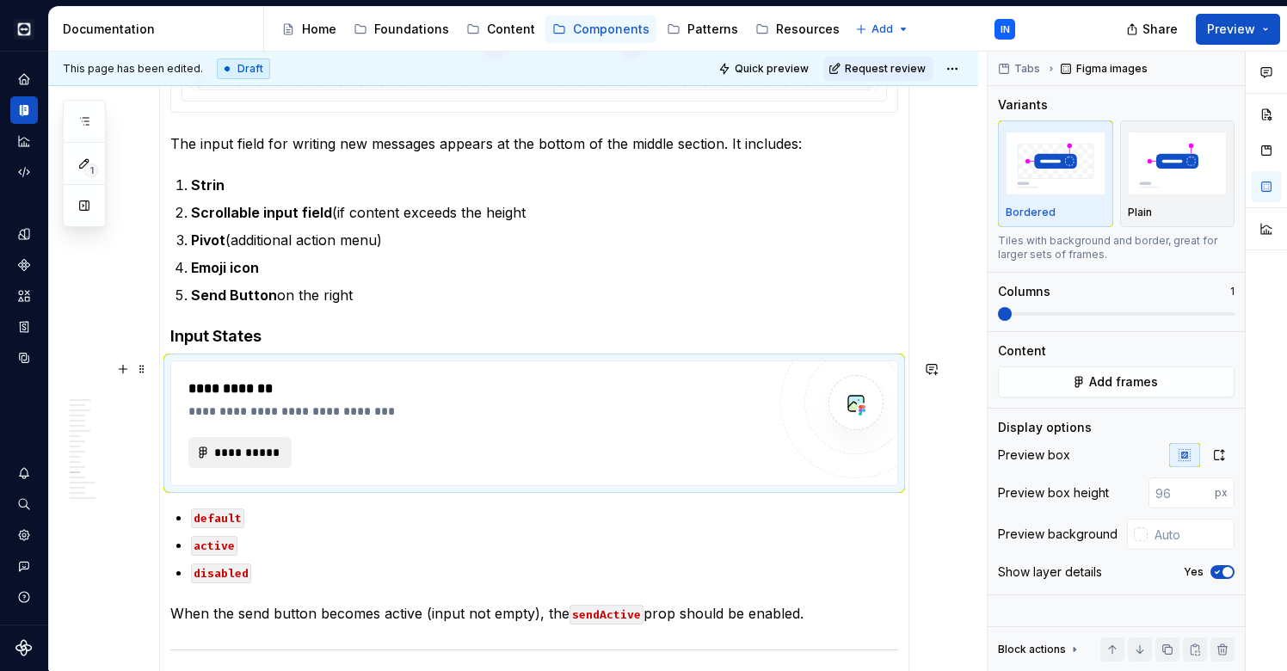
click at [237, 465] on button "**********" at bounding box center [239, 452] width 103 height 31
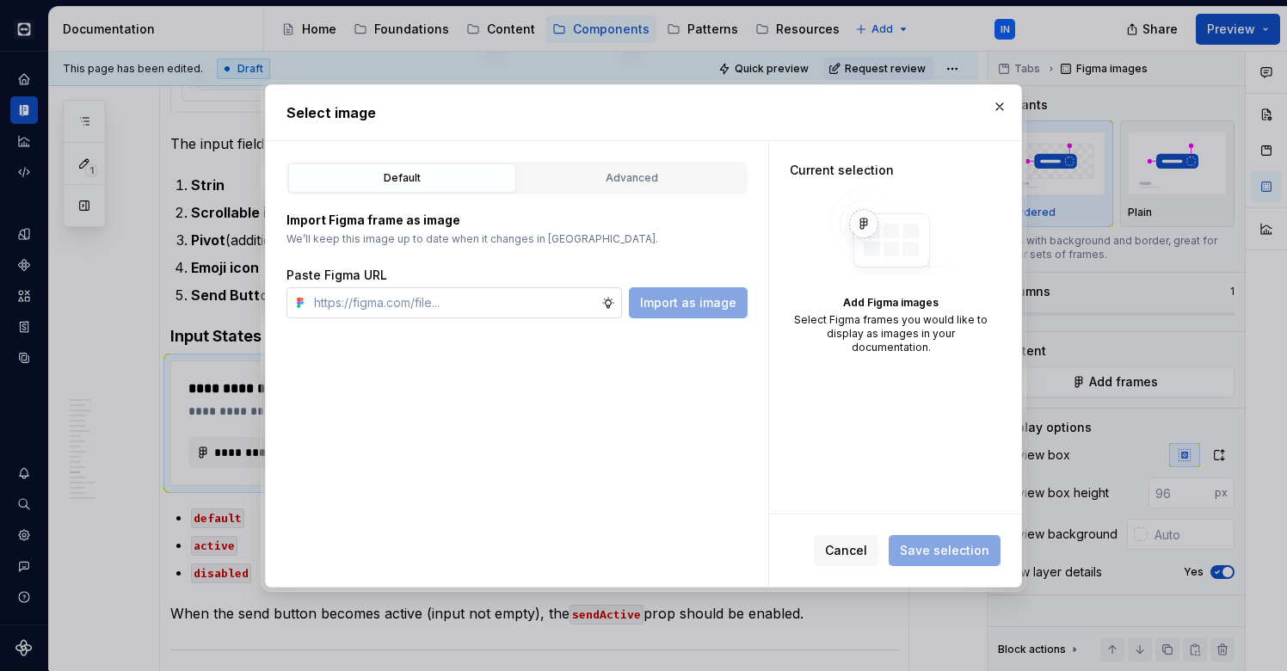
type textarea "*"
type input "[URL][DOMAIN_NAME][DOMAIN_NAME]"
click at [700, 299] on span "Import as image" at bounding box center [688, 302] width 96 height 17
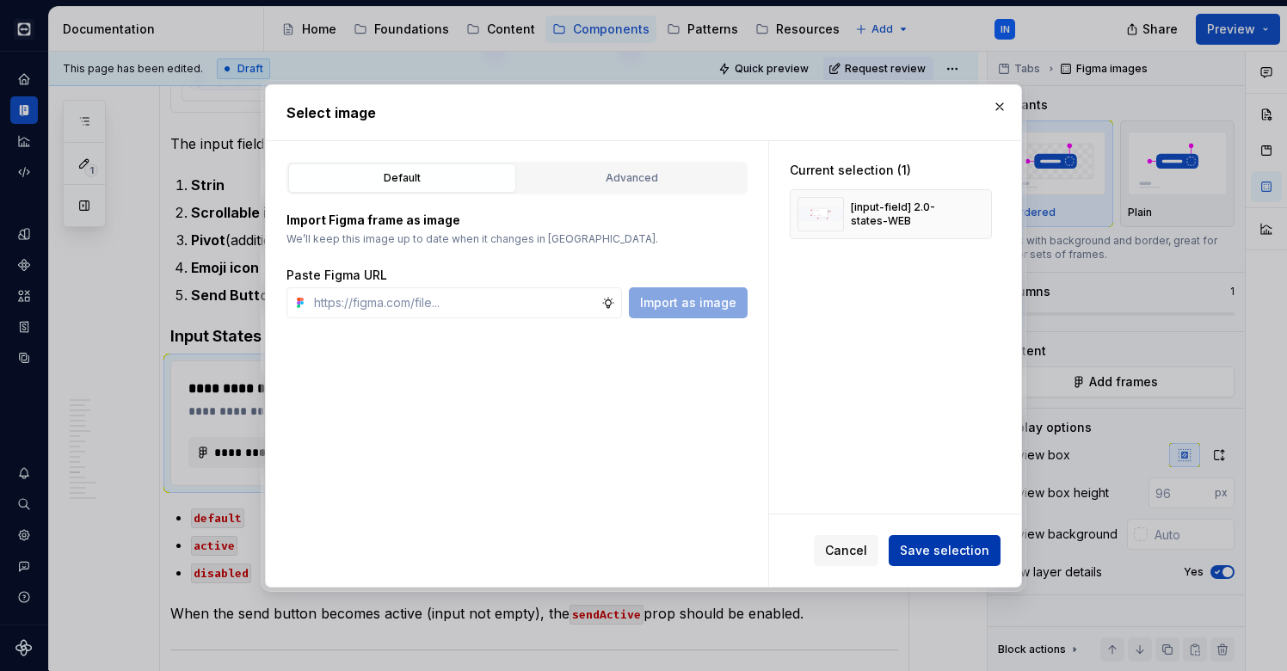
click at [940, 540] on button "Save selection" at bounding box center [945, 550] width 112 height 31
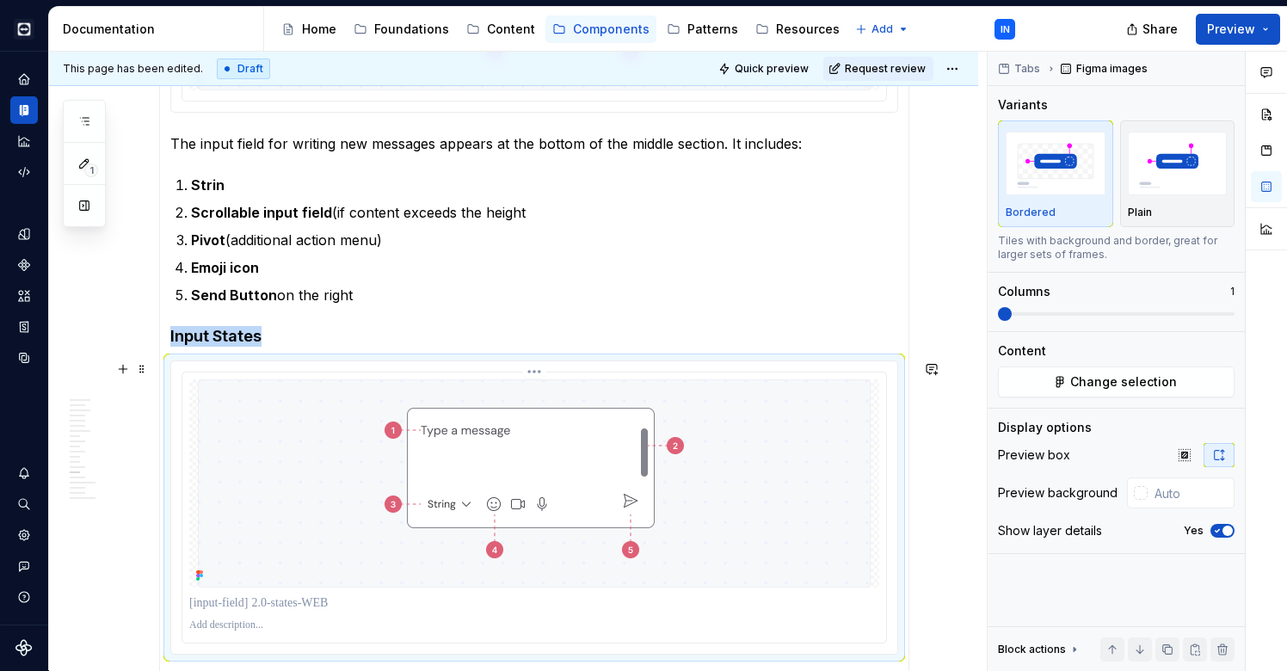
click at [315, 553] on img at bounding box center [534, 483] width 673 height 208
click at [1215, 532] on icon "button" at bounding box center [1218, 531] width 14 height 10
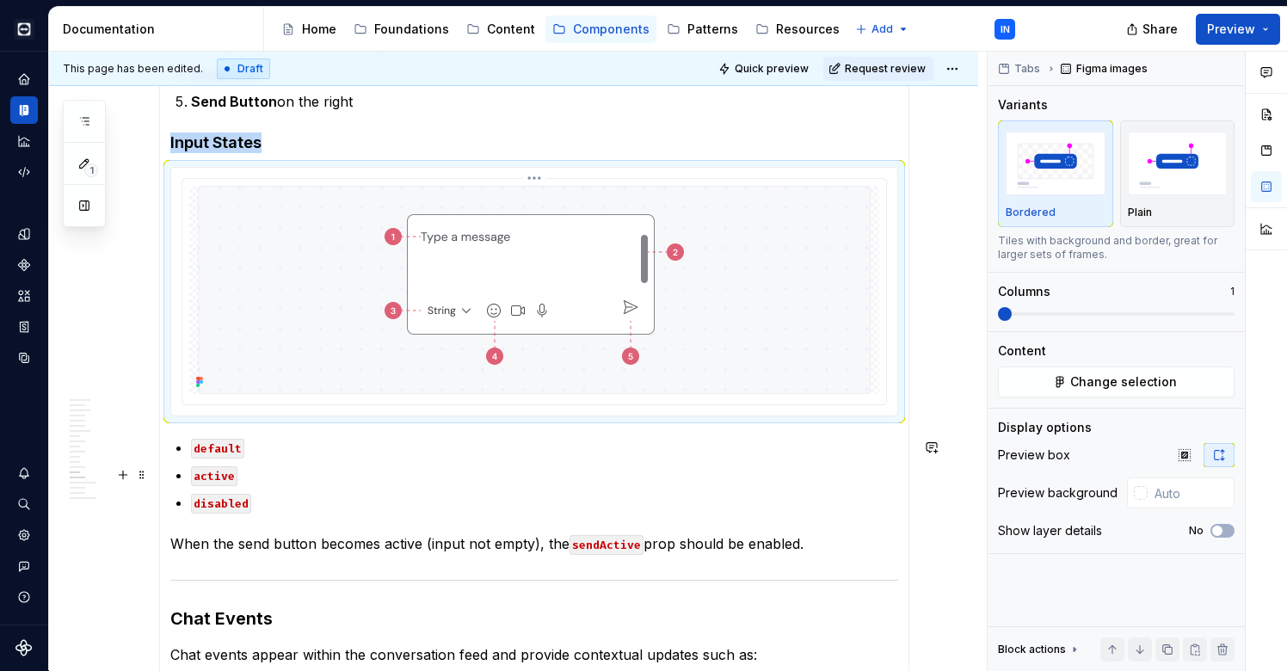
scroll to position [4587, 0]
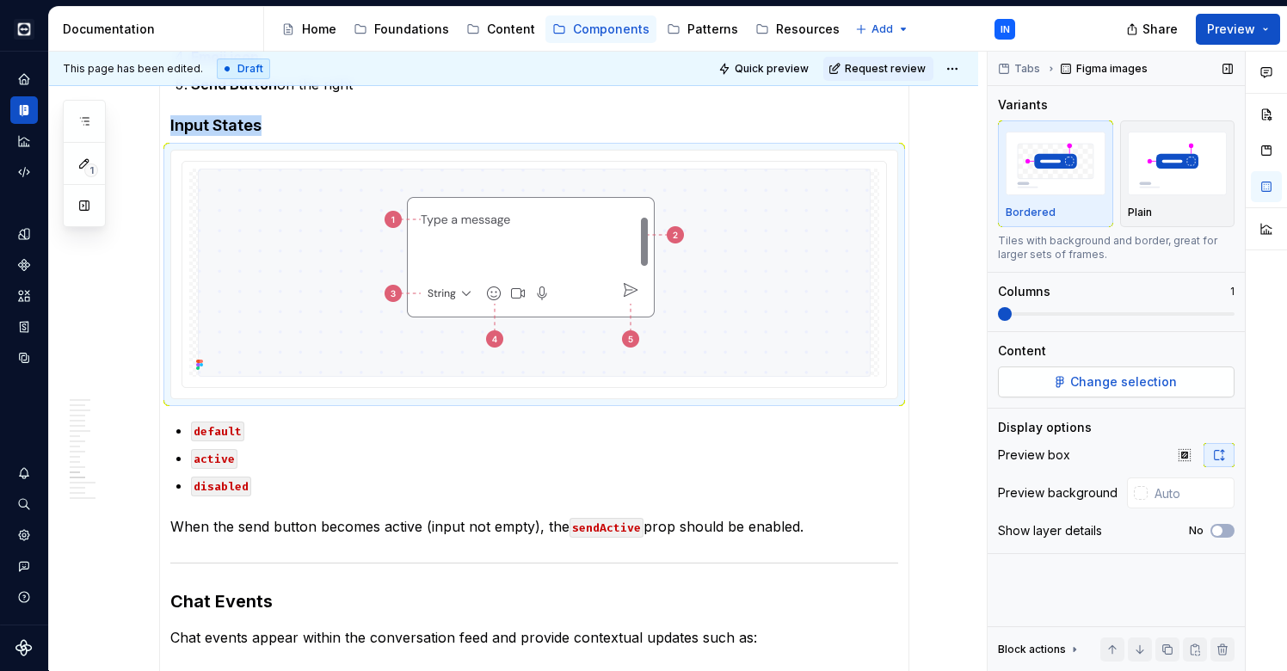
click at [1043, 380] on button "Change selection" at bounding box center [1116, 382] width 237 height 31
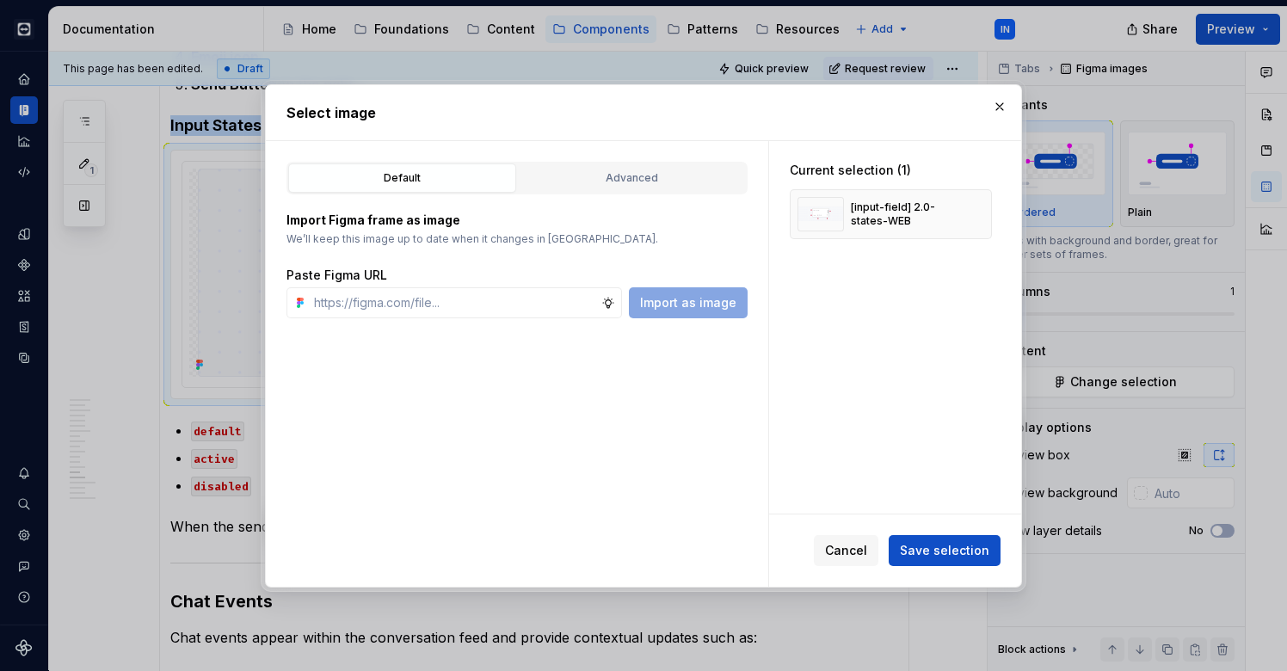
type textarea "*"
click at [483, 300] on input "text" at bounding box center [454, 302] width 294 height 31
type input "User is typing... Type a message Default User is typing... Active Message DIsab…"
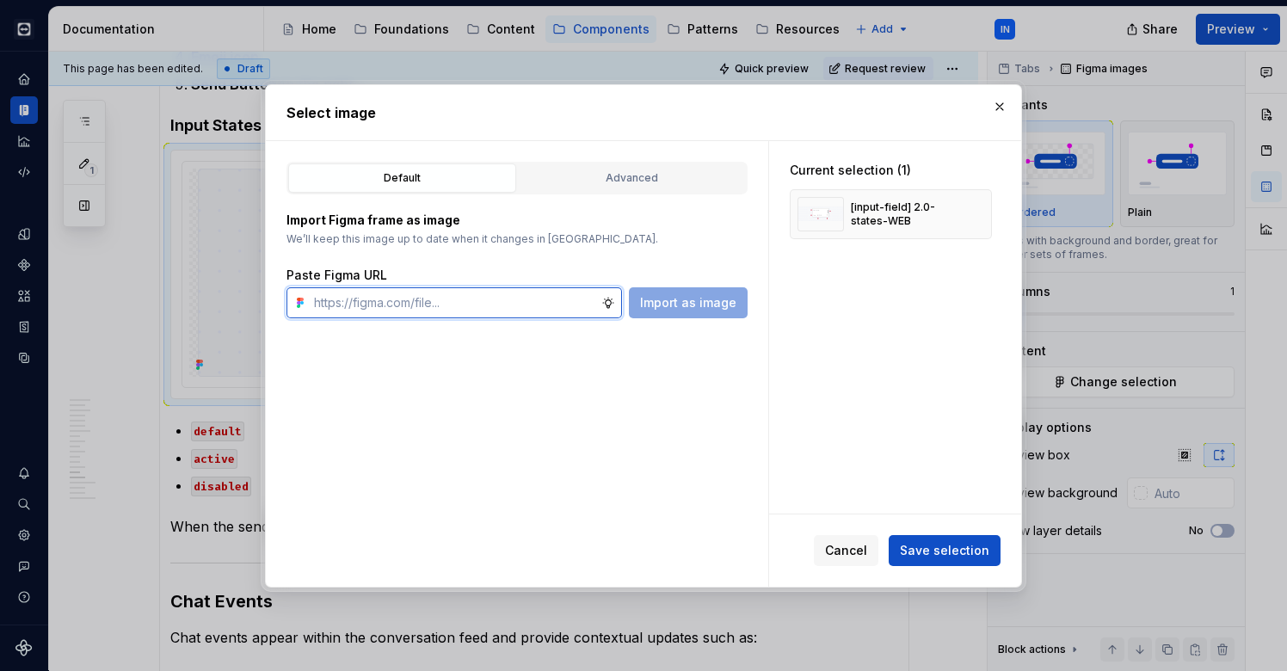
paste input "[URL][DOMAIN_NAME][DOMAIN_NAME]"
type input "[URL][DOMAIN_NAME][DOMAIN_NAME]"
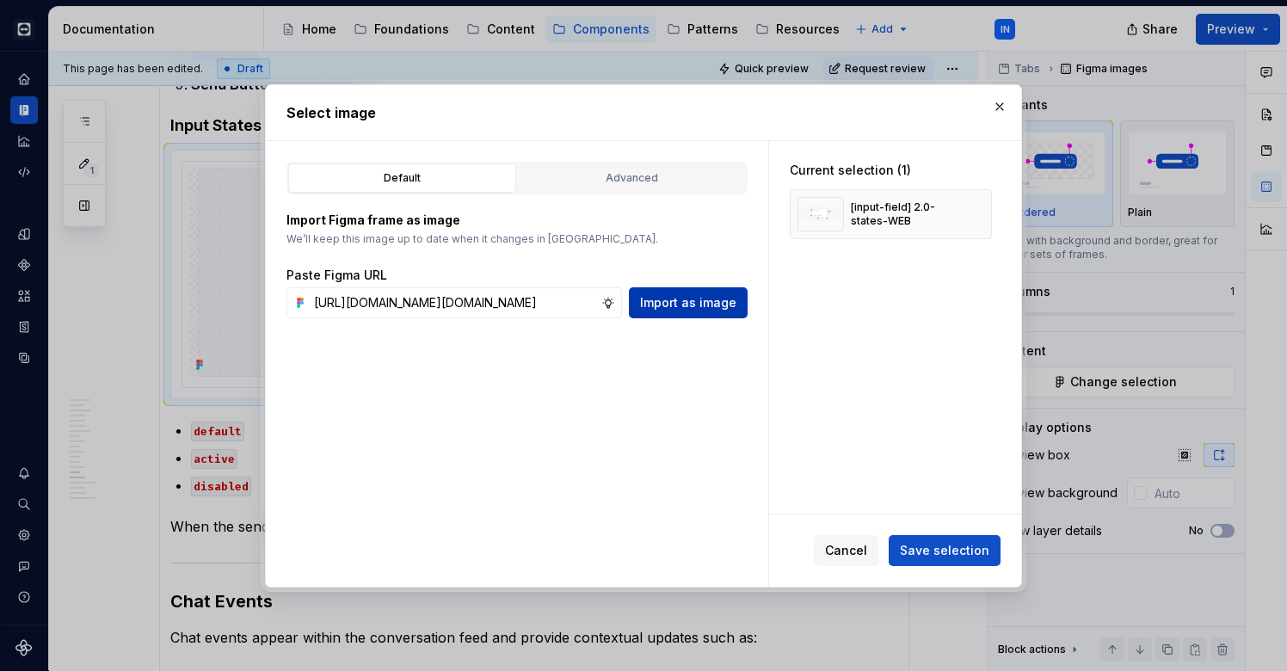
click at [668, 298] on span "Import as image" at bounding box center [688, 302] width 96 height 17
click at [977, 211] on button "button" at bounding box center [972, 214] width 24 height 24
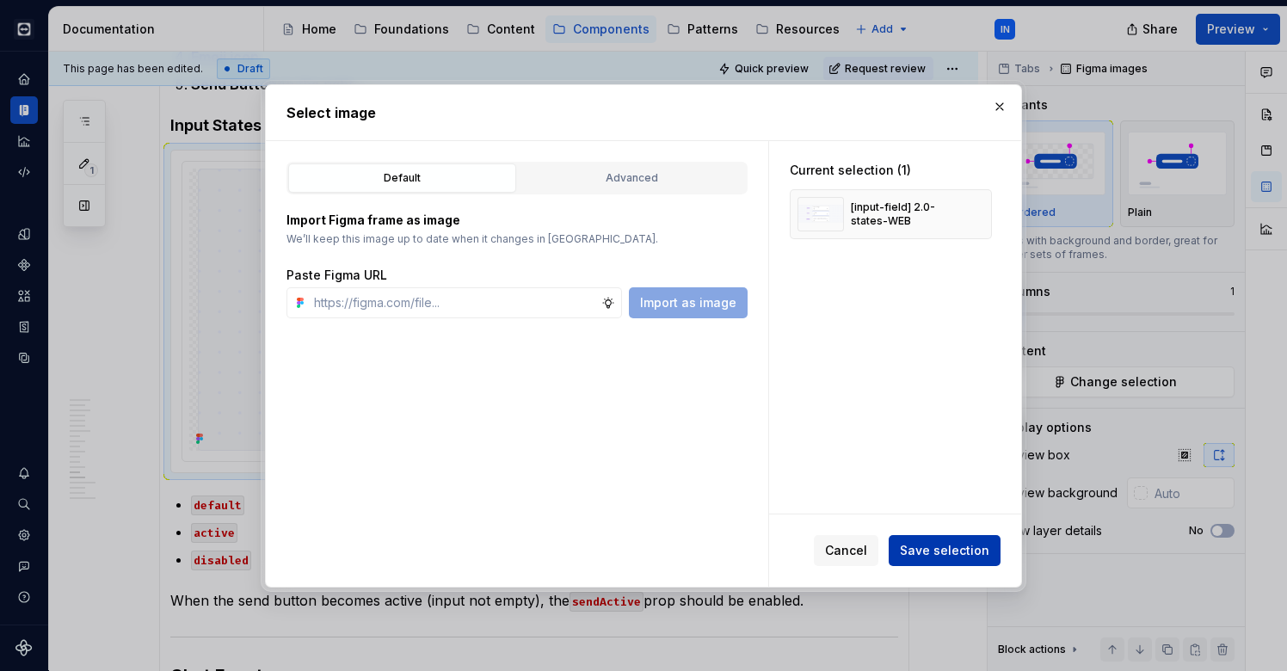
click at [941, 556] on span "Save selection" at bounding box center [944, 550] width 89 height 17
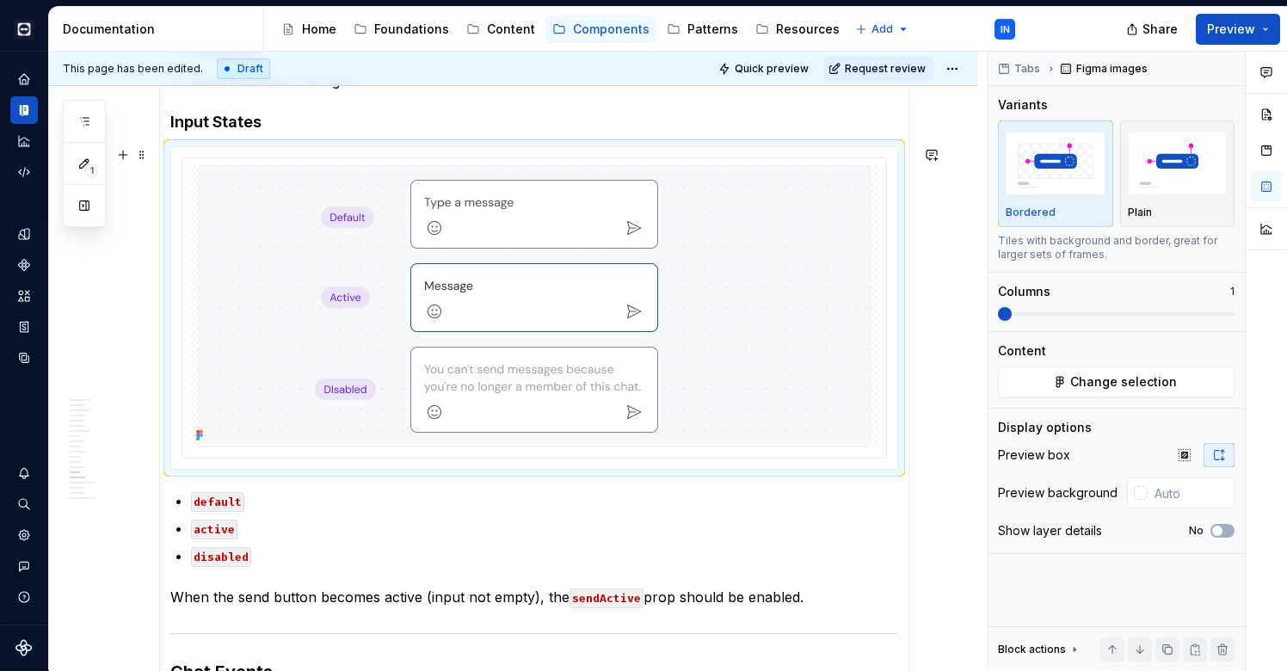
scroll to position [4607, 0]
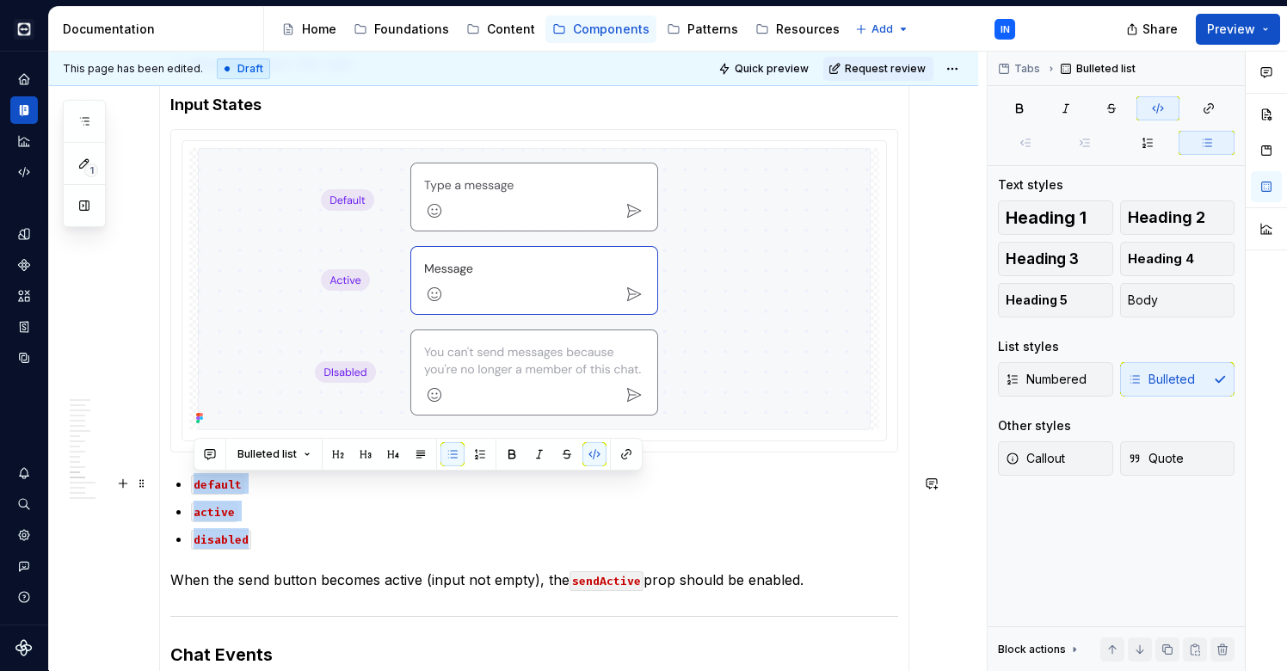
drag, startPoint x: 271, startPoint y: 546, endPoint x: 187, endPoint y: 484, distance: 104.6
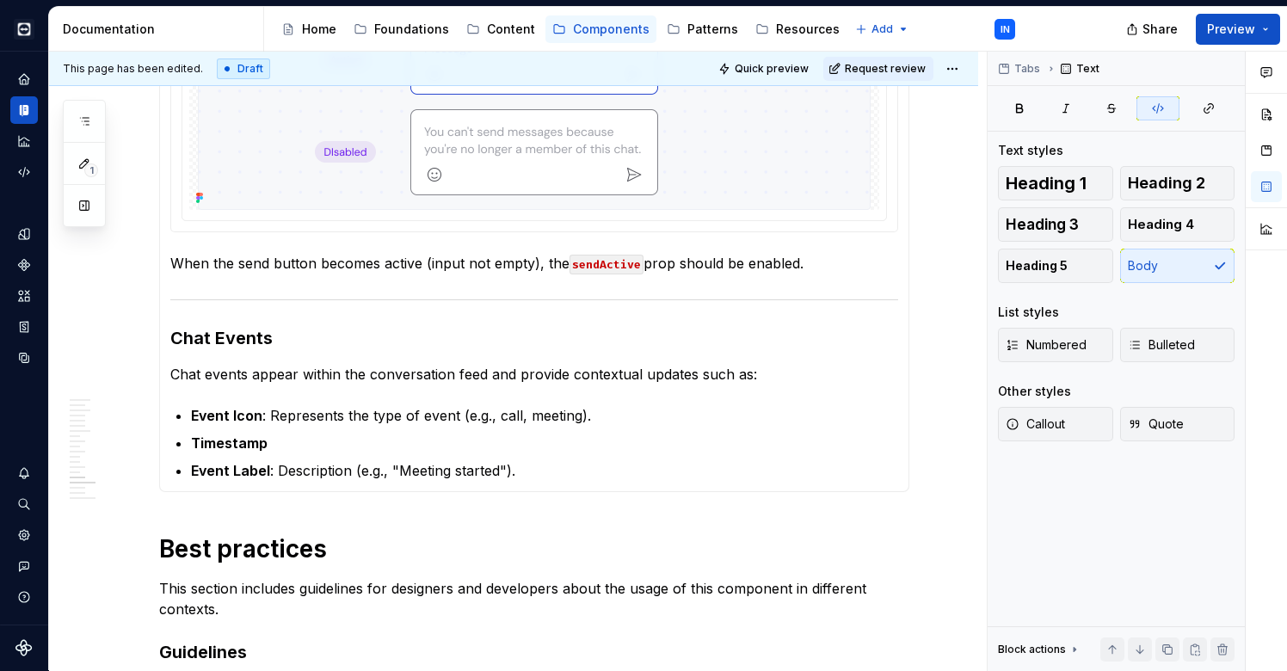
scroll to position [4845, 0]
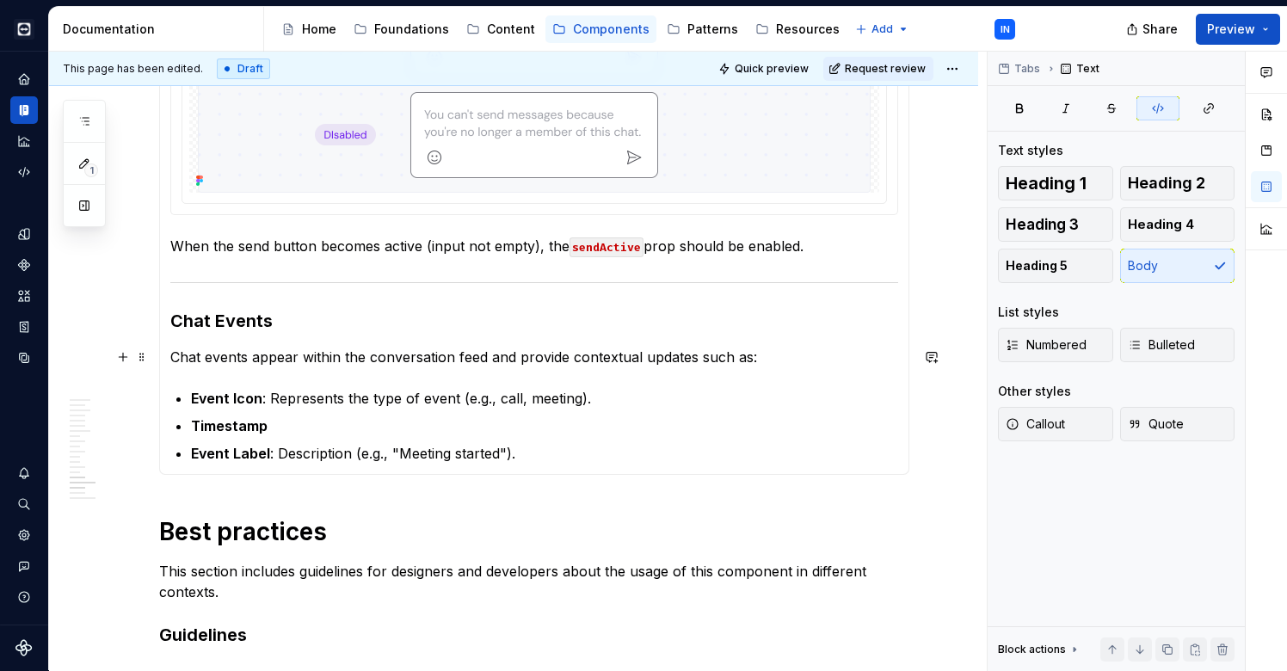
click at [788, 355] on p "Chat events appear within the conversation feed and provide contextual updates …" at bounding box center [534, 357] width 728 height 21
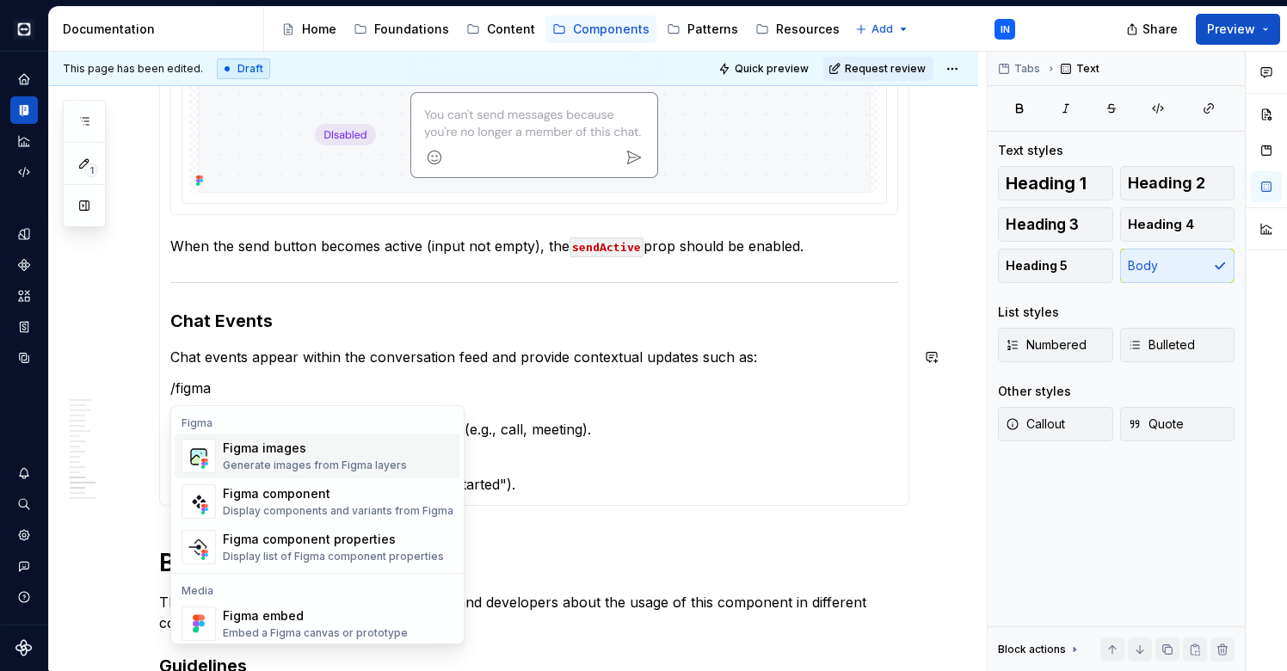
click at [374, 453] on div "Figma images" at bounding box center [315, 448] width 184 height 17
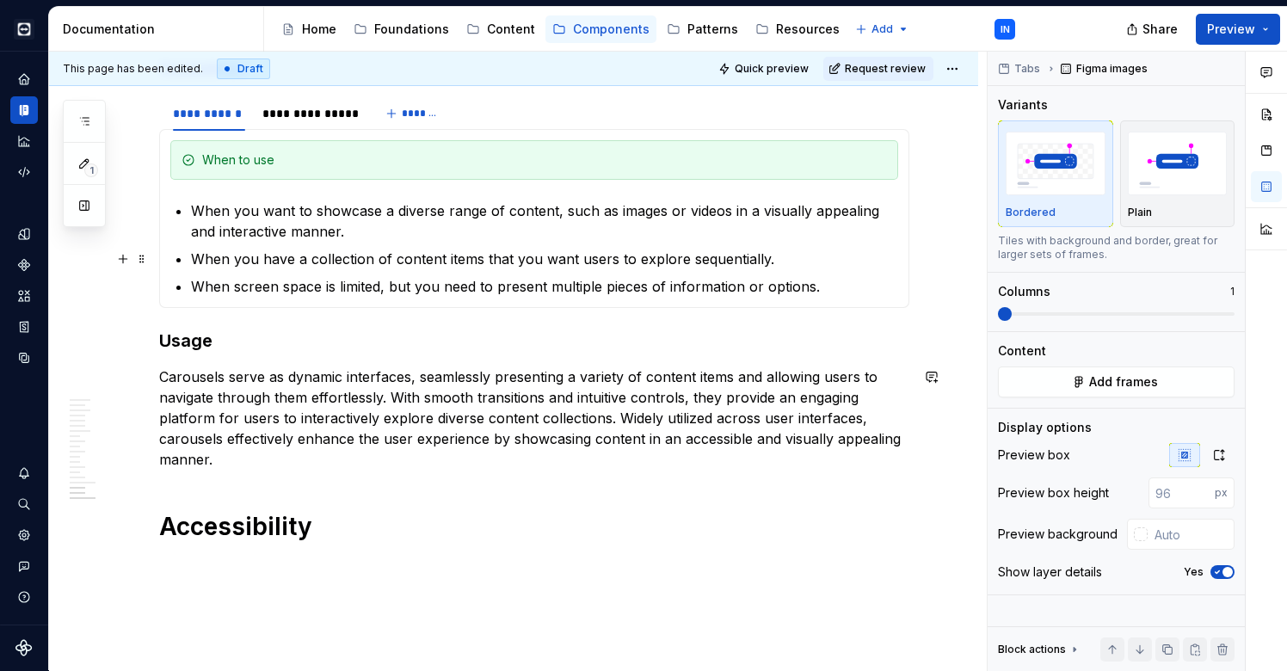
scroll to position [5557, 0]
click at [846, 0] on div "Cobalt IN Design system data Documentation Accessibility guide for tree Page tr…" at bounding box center [643, 335] width 1287 height 671
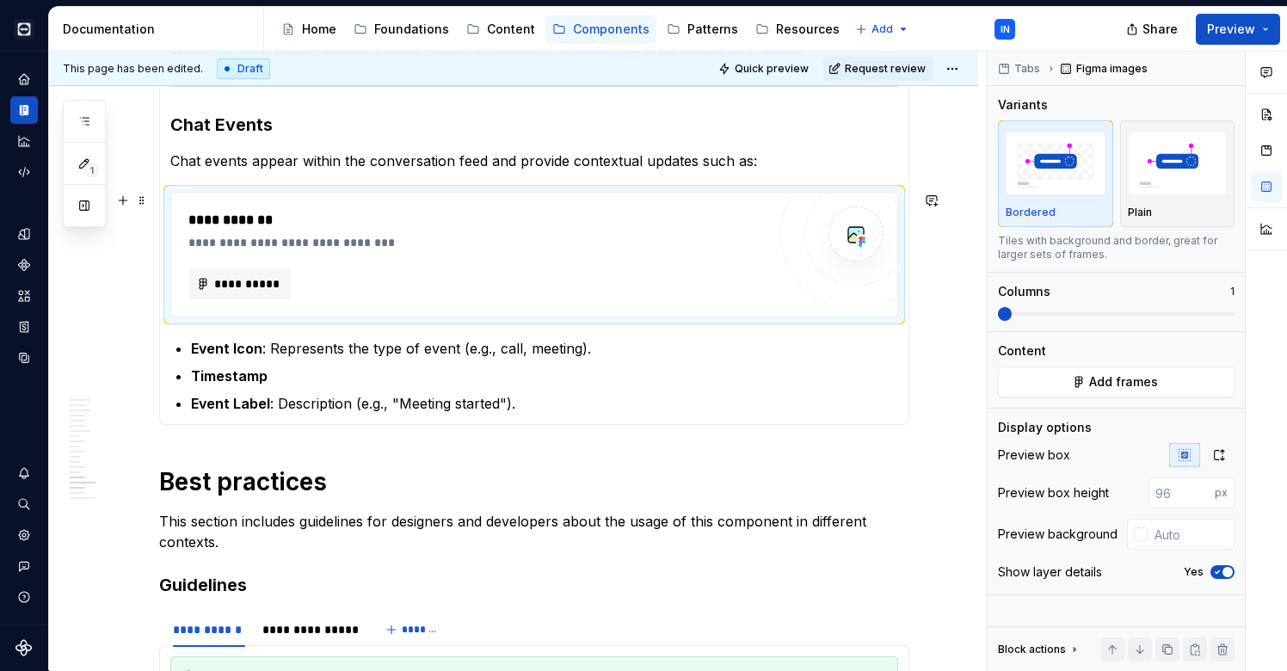
scroll to position [5043, 0]
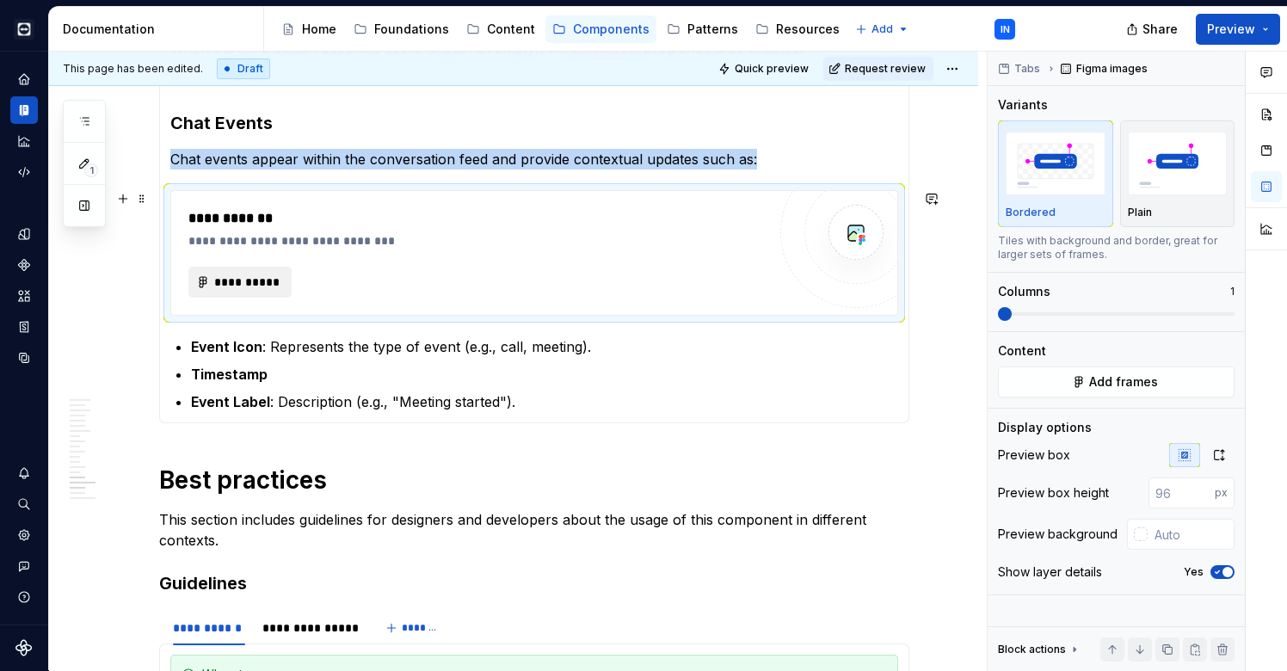
click at [263, 276] on span "**********" at bounding box center [246, 282] width 67 height 17
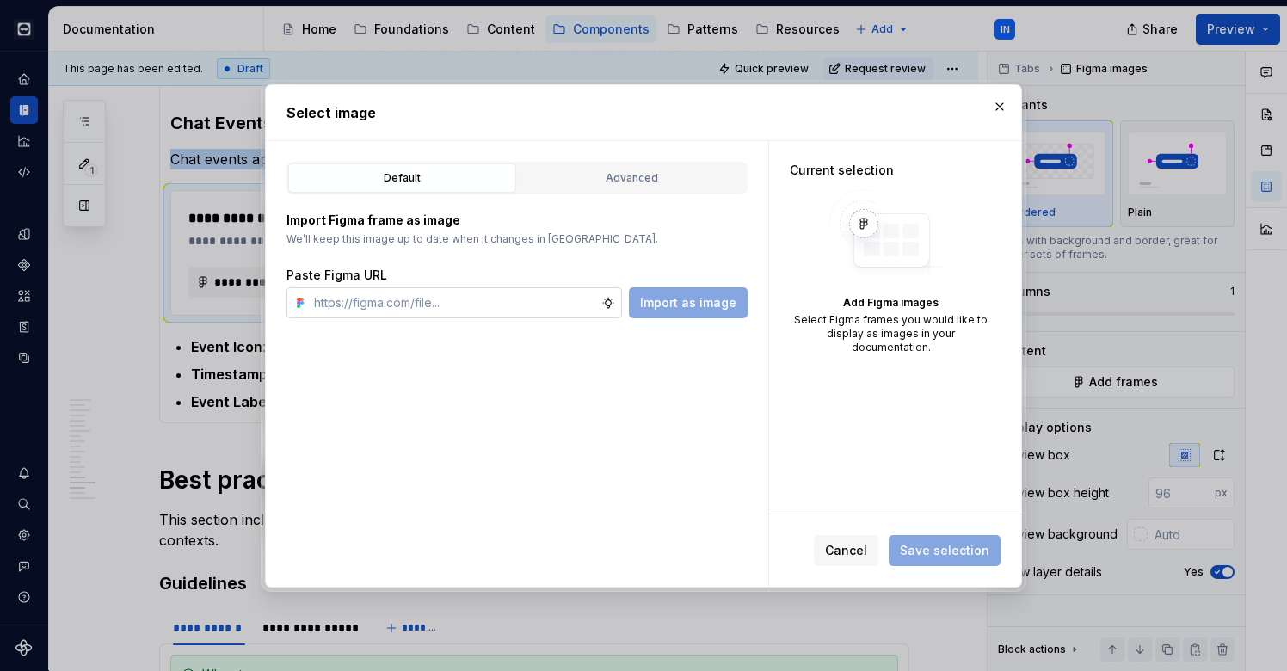
type textarea "*"
type input "[URL][DOMAIN_NAME][DOMAIN_NAME]"
click at [651, 293] on button "Import as image" at bounding box center [688, 302] width 119 height 31
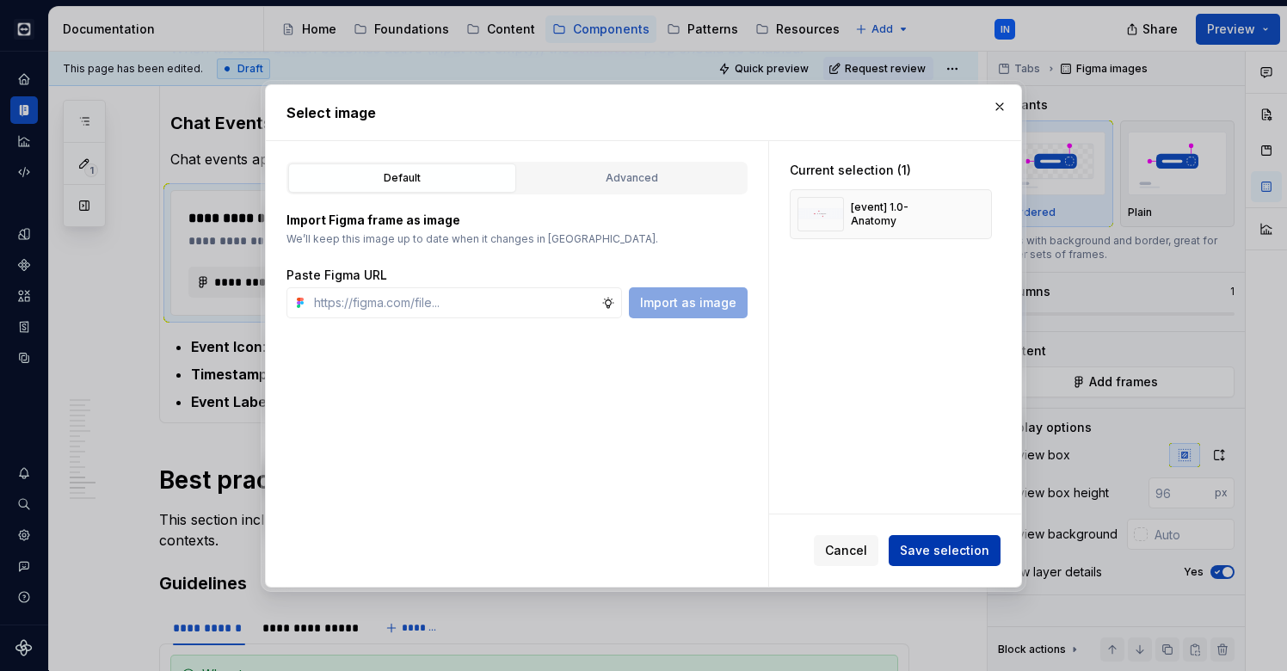
click at [947, 546] on span "Save selection" at bounding box center [944, 550] width 89 height 17
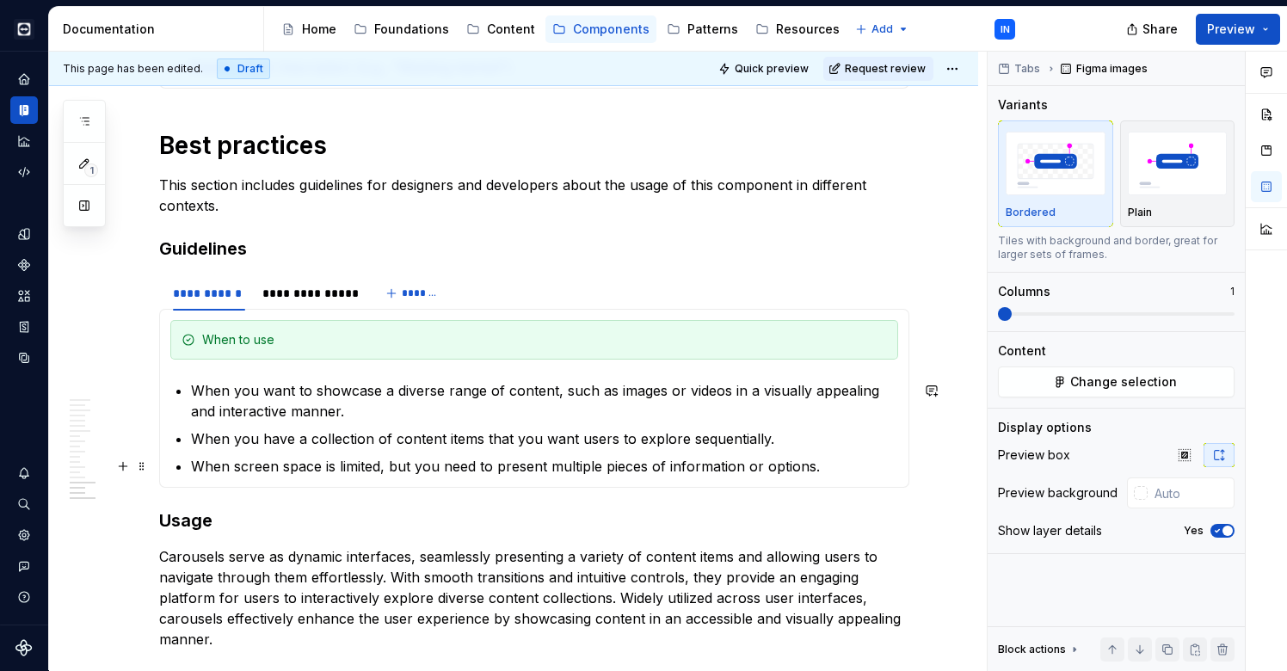
scroll to position [5530, 0]
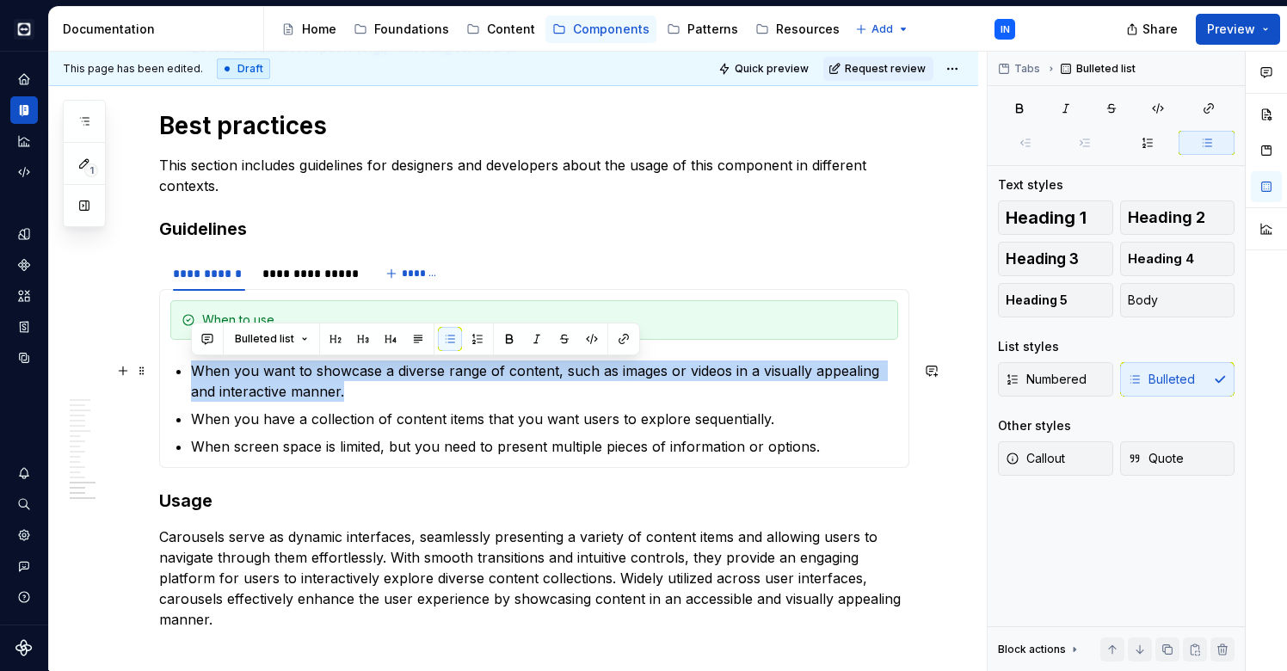
drag, startPoint x: 192, startPoint y: 367, endPoint x: 342, endPoint y: 394, distance: 152.2
click at [342, 394] on p "When you want to showcase a diverse range of content, such as images or videos …" at bounding box center [544, 381] width 707 height 41
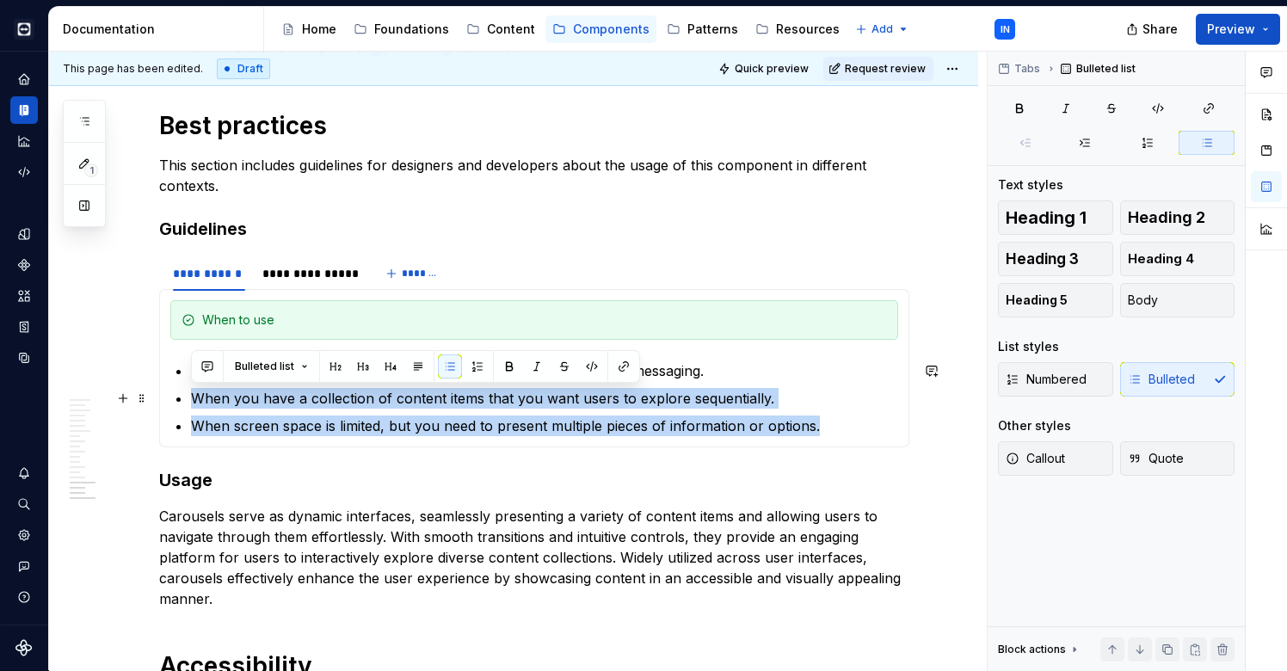
drag, startPoint x: 829, startPoint y: 434, endPoint x: 189, endPoint y: 397, distance: 640.4
click at [189, 397] on section-item-column "When to use When you need a structured, responsive interface for 1:1 or group m…" at bounding box center [534, 368] width 728 height 136
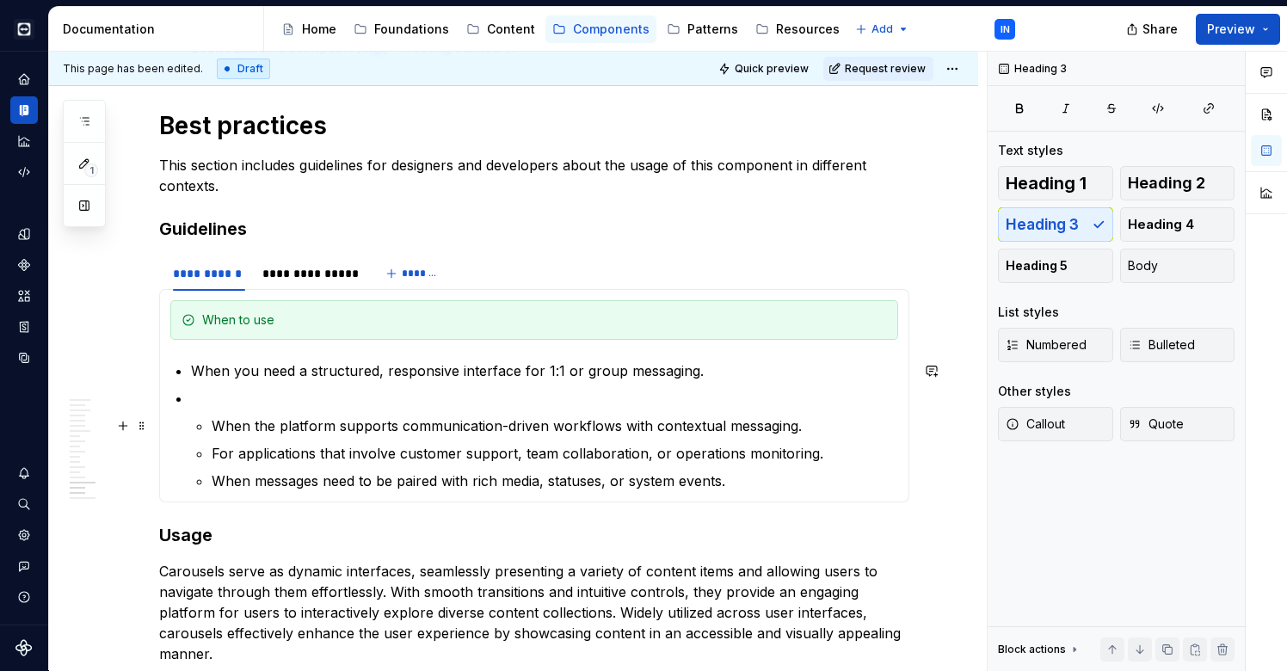
click at [207, 419] on li "When the platform supports communication-driven workflows with contextual messa…" at bounding box center [544, 439] width 707 height 103
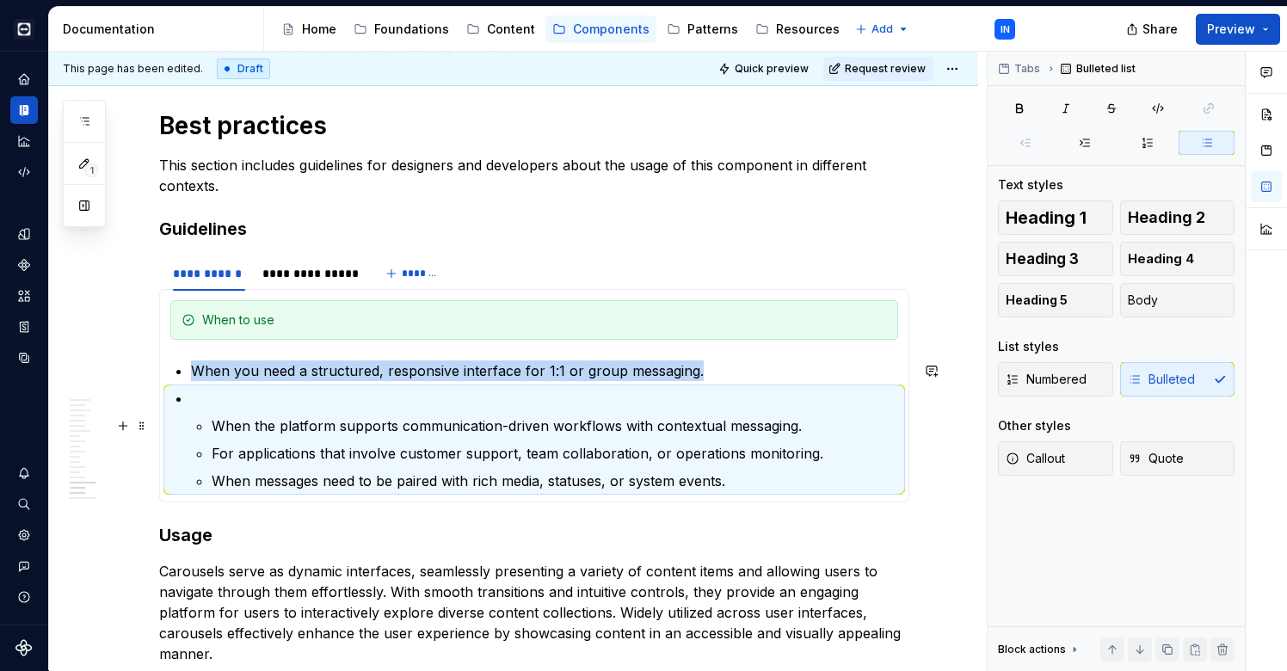
click at [214, 419] on p "When the platform supports communication-driven workflows with contextual messa…" at bounding box center [555, 426] width 687 height 21
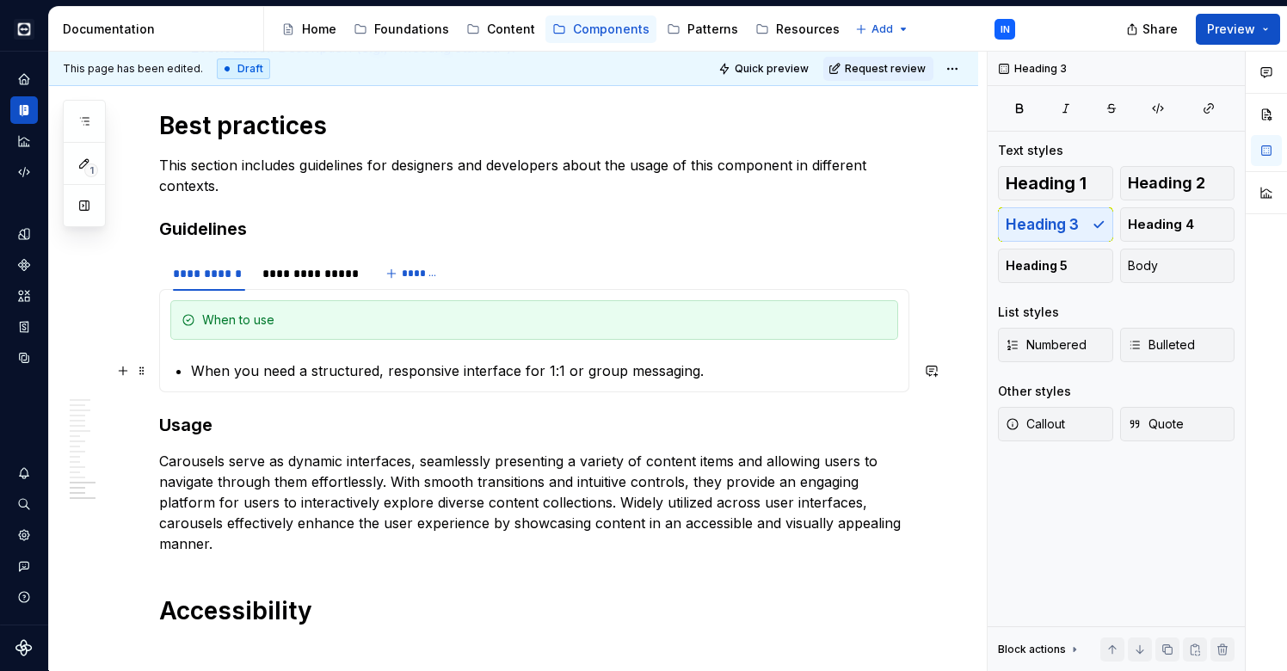
click at [701, 373] on p "When you need a structured, responsive interface for 1:1 or group messaging." at bounding box center [544, 371] width 707 height 21
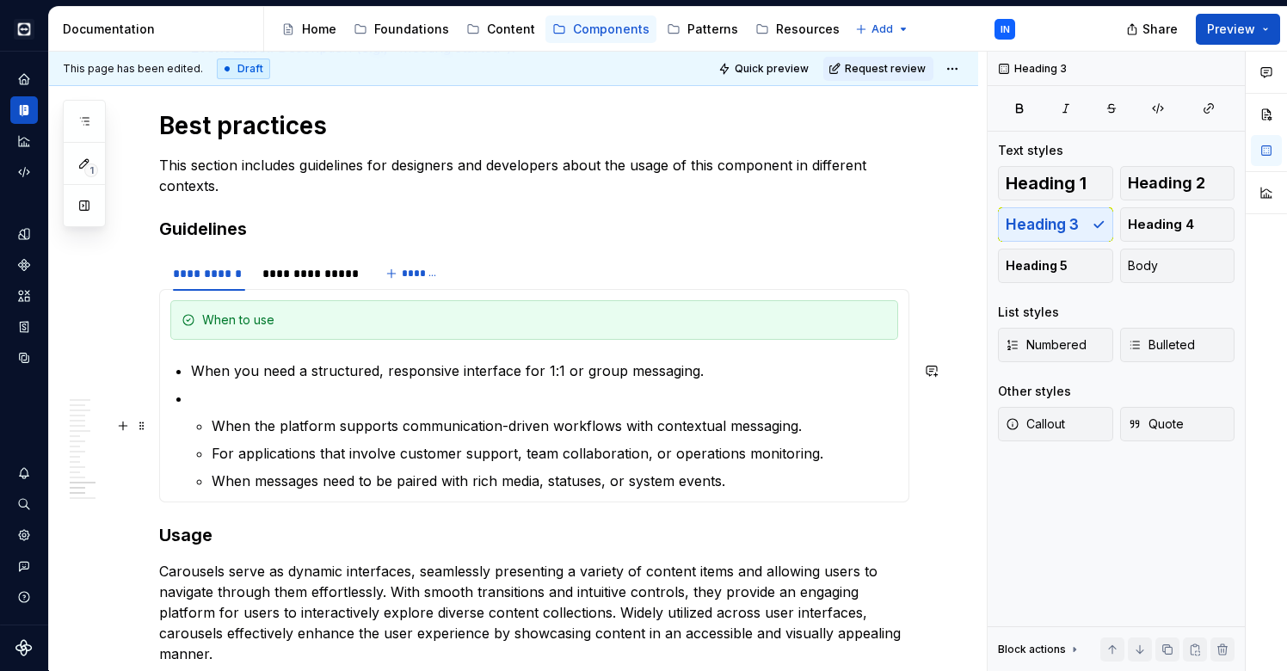
click at [225, 422] on p "When the platform supports communication-driven workflows with contextual messa…" at bounding box center [555, 426] width 687 height 21
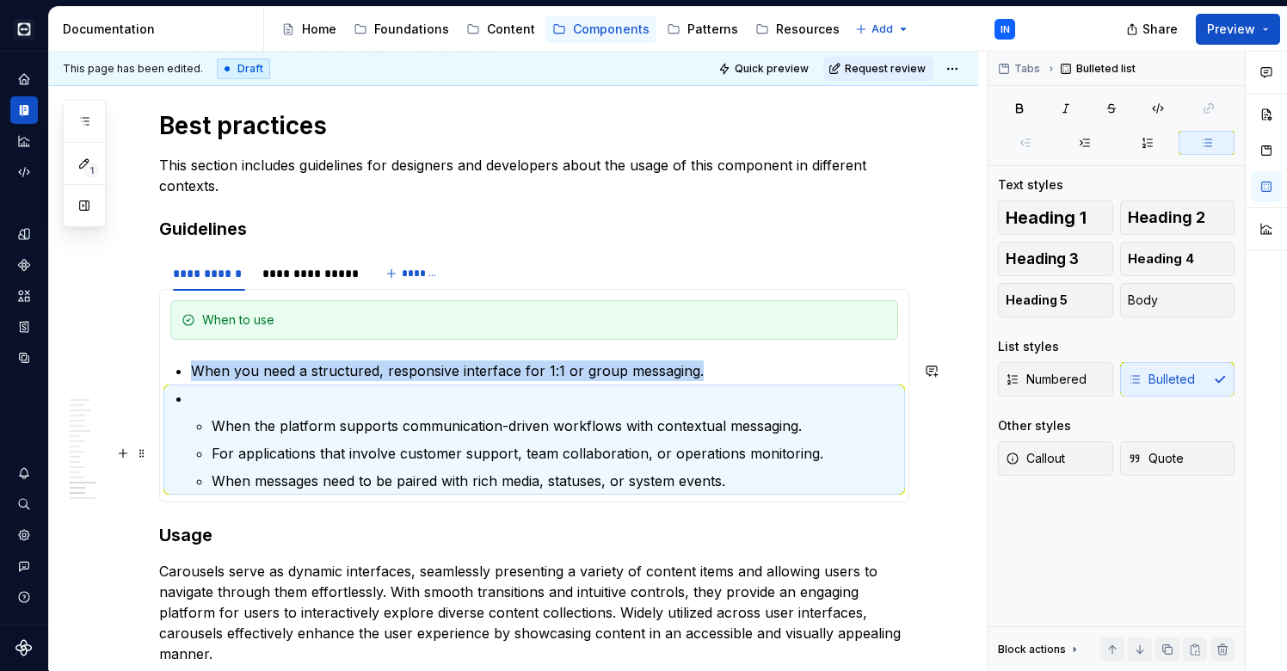
click at [217, 456] on p "For applications that involve customer support, team collaboration, or operatio…" at bounding box center [555, 453] width 687 height 21
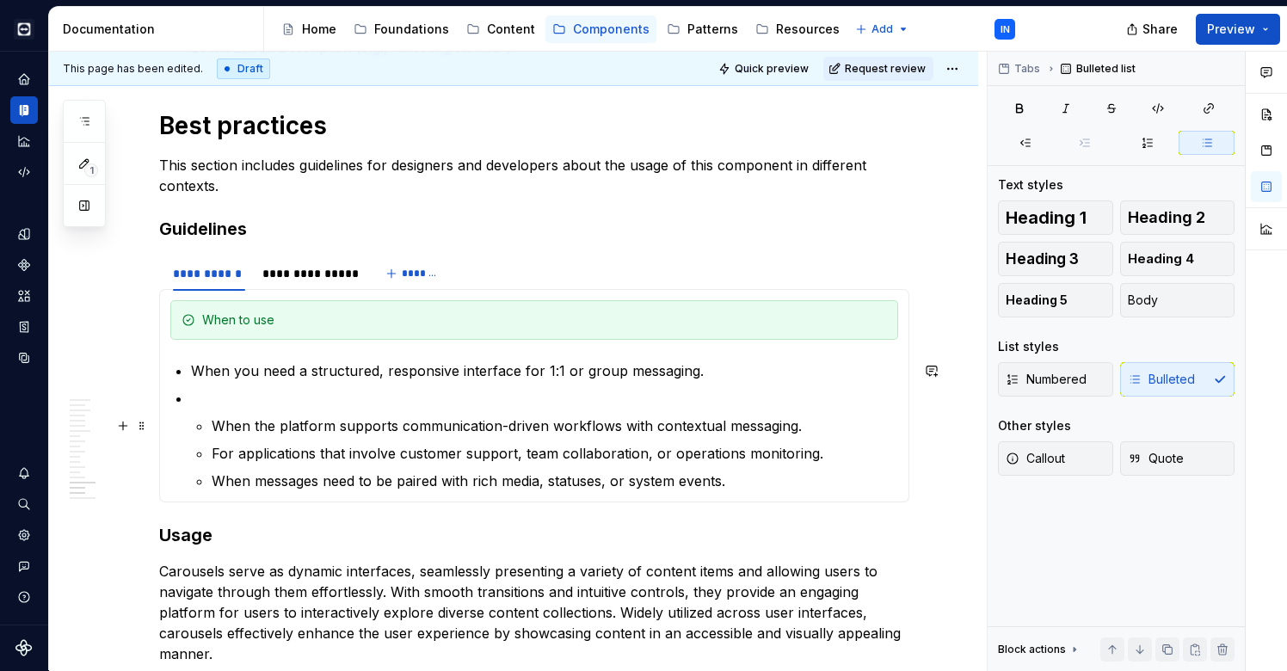
click at [214, 426] on p "When the platform supports communication-driven workflows with contextual messa…" at bounding box center [555, 426] width 687 height 21
click at [1148, 373] on div "Numbered Bulleted" at bounding box center [1116, 379] width 237 height 34
click at [1151, 299] on span "Body" at bounding box center [1143, 300] width 30 height 17
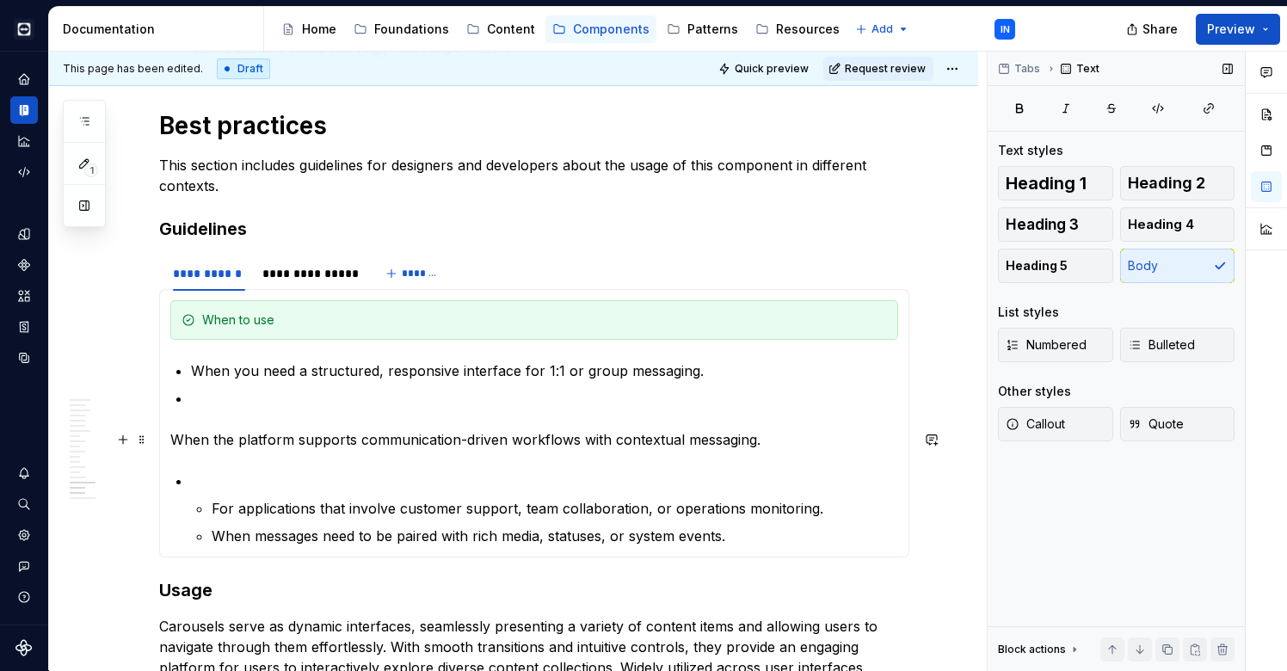
click at [170, 444] on p "When the platform supports communication-driven workflows with contextual messa…" at bounding box center [534, 439] width 728 height 21
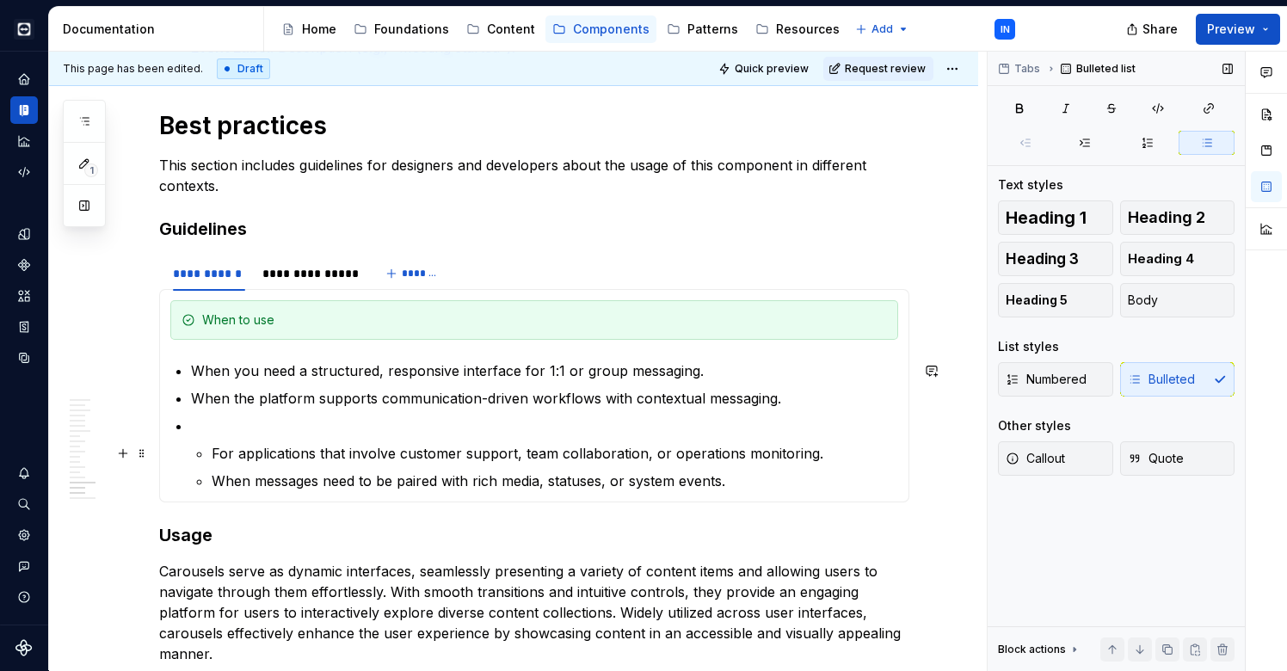
click at [221, 452] on p "For applications that involve customer support, team collaboration, or operatio…" at bounding box center [555, 453] width 687 height 21
click at [209, 453] on li "For applications that involve customer support, team collaboration, or operatio…" at bounding box center [544, 454] width 707 height 76
click at [1145, 379] on div "Numbered Bulleted" at bounding box center [1116, 379] width 237 height 34
click at [1165, 289] on button "Body" at bounding box center [1177, 300] width 115 height 34
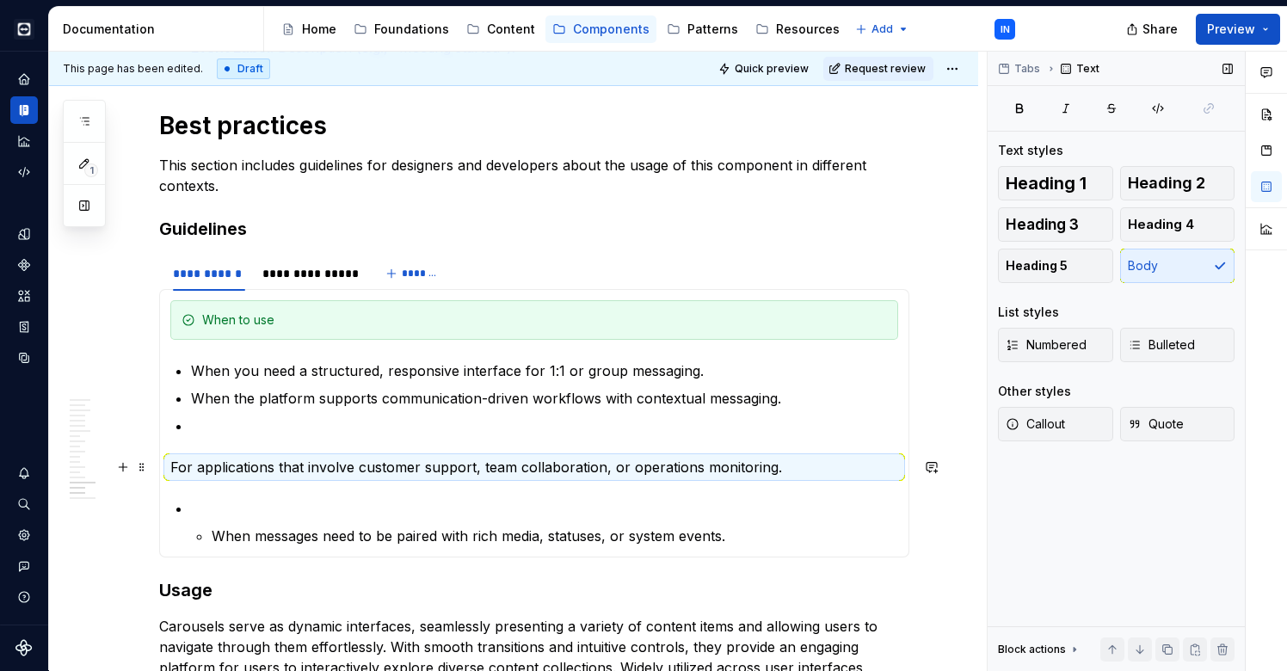
click at [172, 466] on p "For applications that involve customer support, team collaboration, or operatio…" at bounding box center [534, 467] width 728 height 21
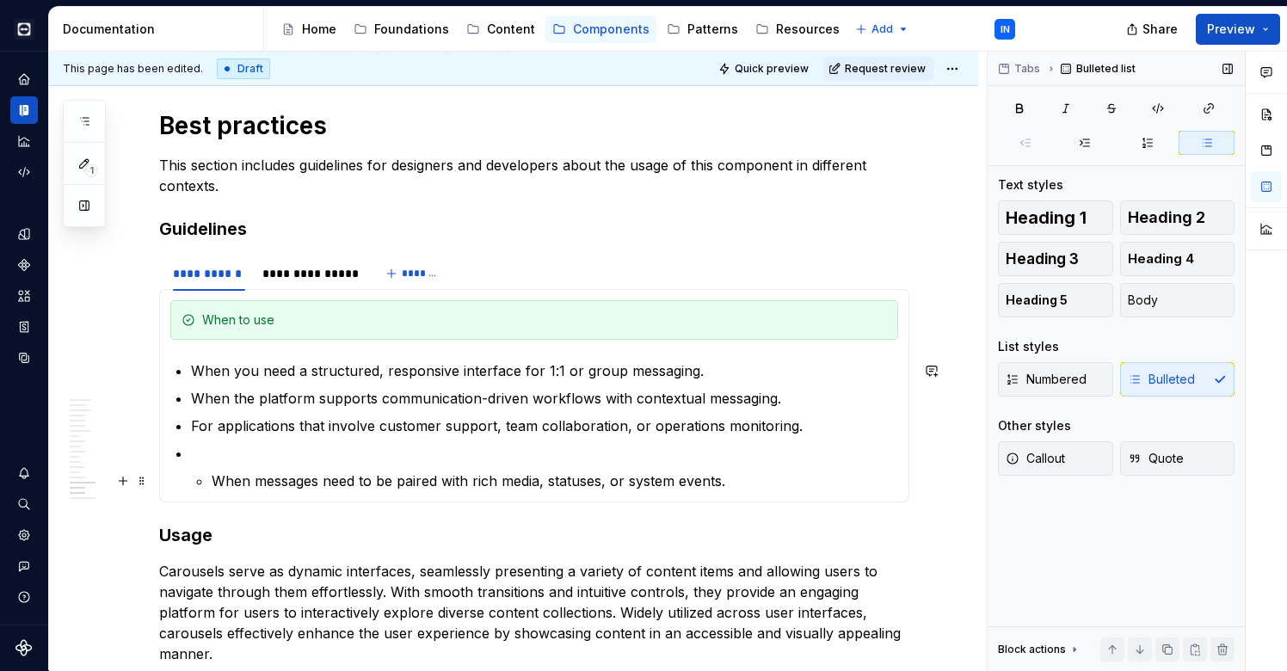
click at [208, 481] on li "When messages need to be paired with rich media, statuses, or system events." at bounding box center [544, 467] width 707 height 48
click at [1175, 305] on button "Body" at bounding box center [1177, 300] width 115 height 34
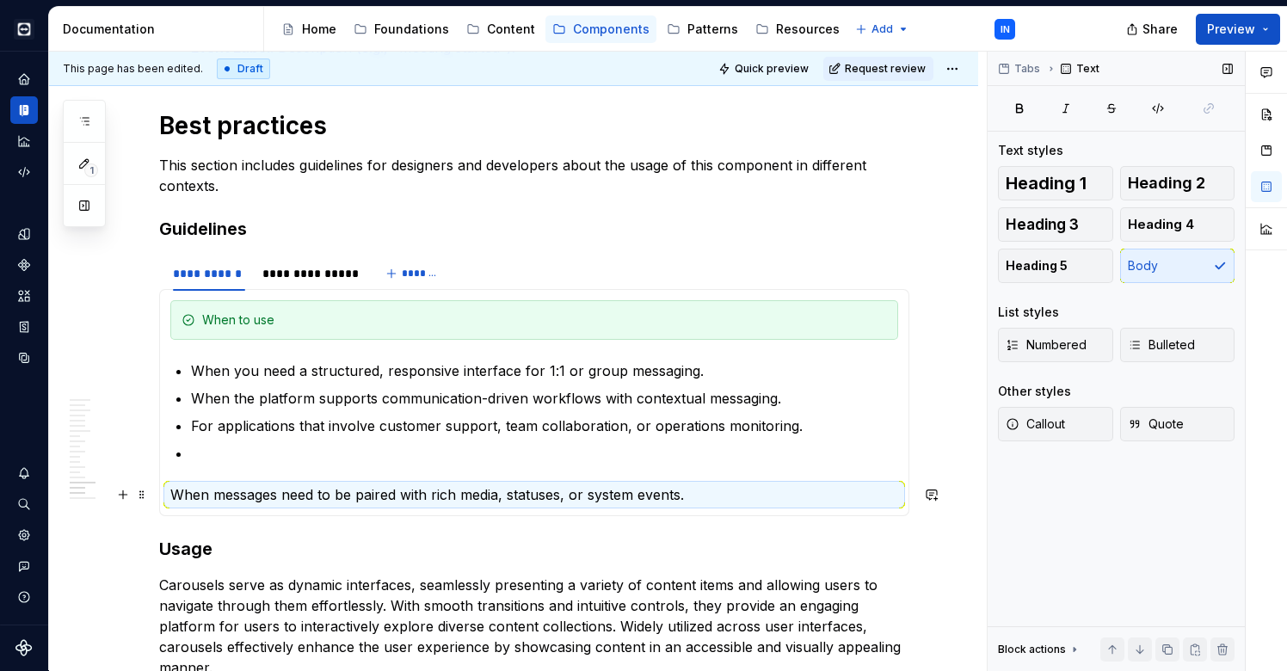
click at [172, 492] on p "When messages need to be paired with rich media, statuses, or system events." at bounding box center [534, 494] width 728 height 21
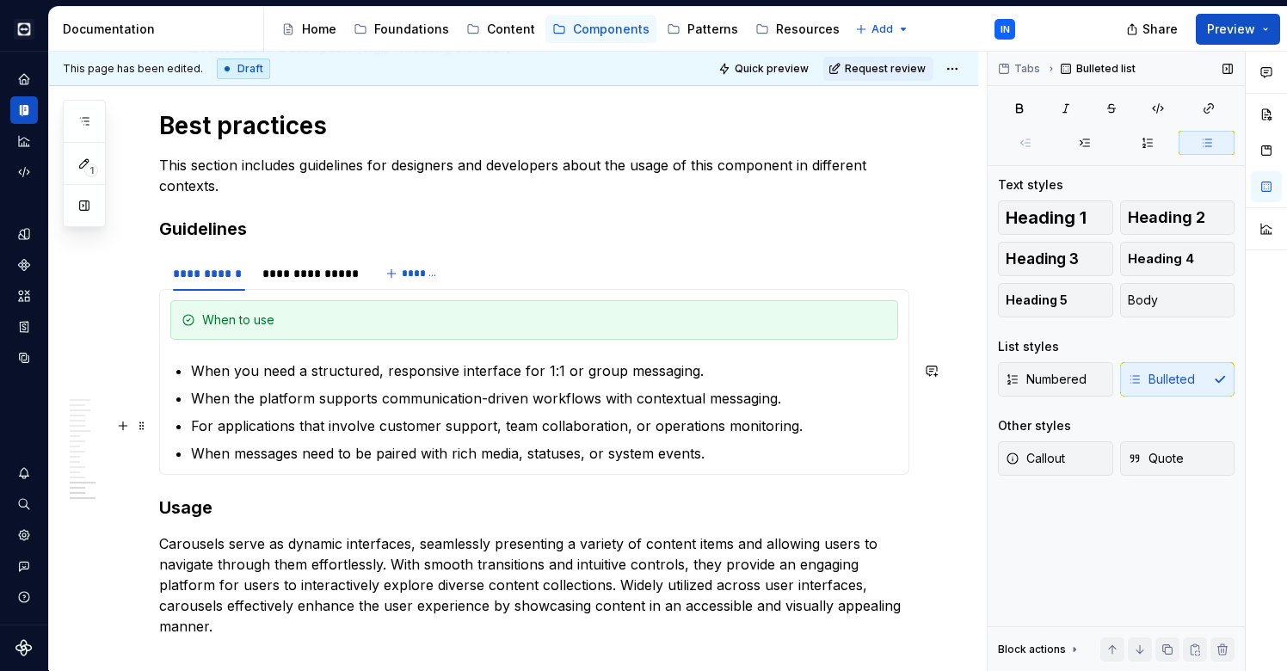
click at [265, 429] on p "For applications that involve customer support, team collaboration, or operatio…" at bounding box center [544, 426] width 707 height 21
click at [306, 275] on div "**********" at bounding box center [309, 273] width 94 height 17
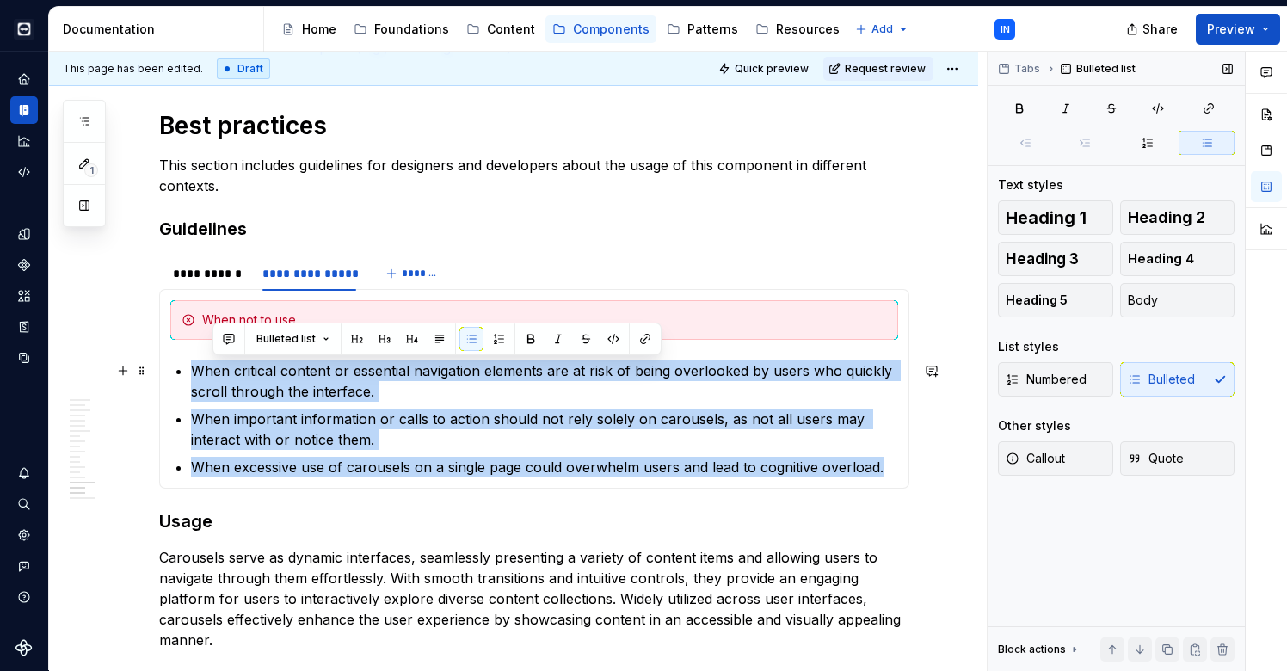
drag, startPoint x: 878, startPoint y: 466, endPoint x: 187, endPoint y: 364, distance: 698.6
click at [187, 364] on section-item-column "When not to use When critical content or essential navigation elements are at r…" at bounding box center [534, 388] width 728 height 177
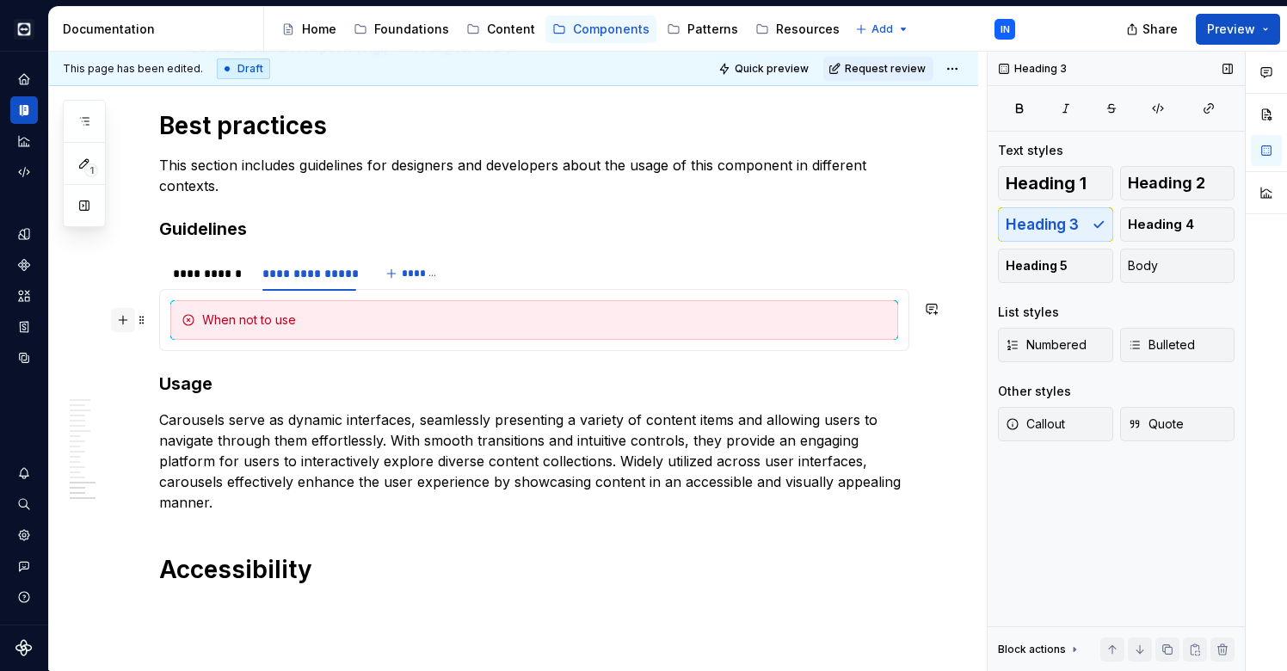
click at [127, 322] on button "button" at bounding box center [123, 320] width 24 height 24
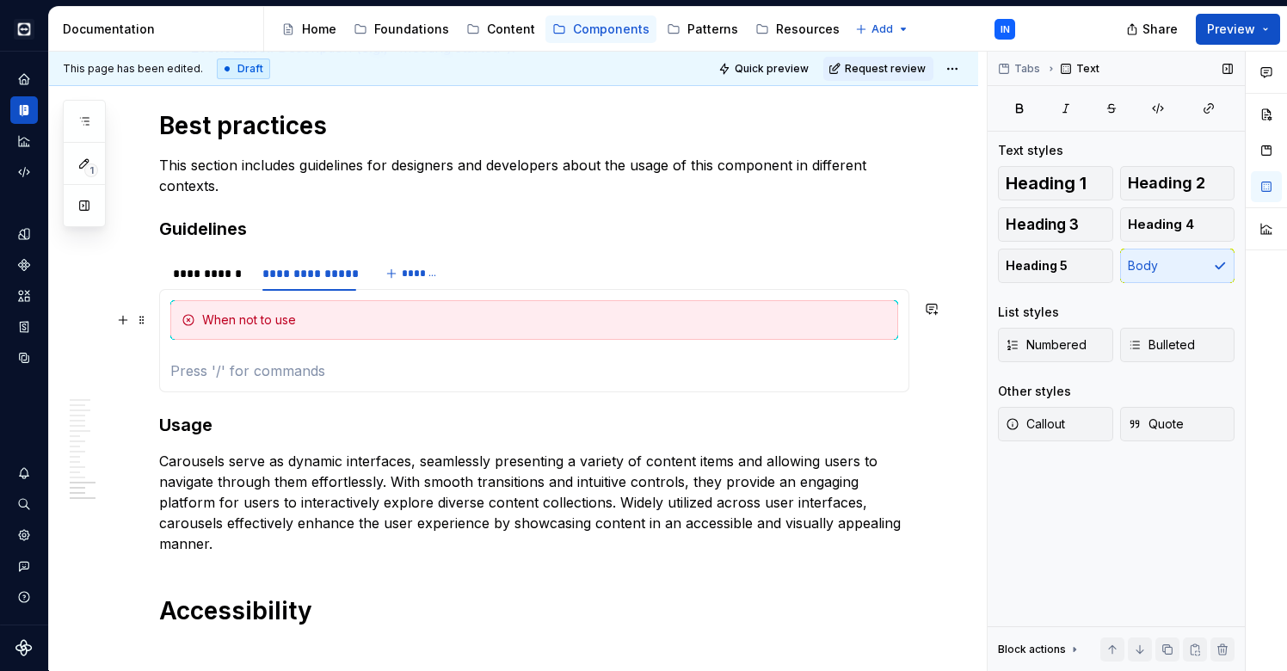
click at [180, 372] on p at bounding box center [534, 371] width 728 height 21
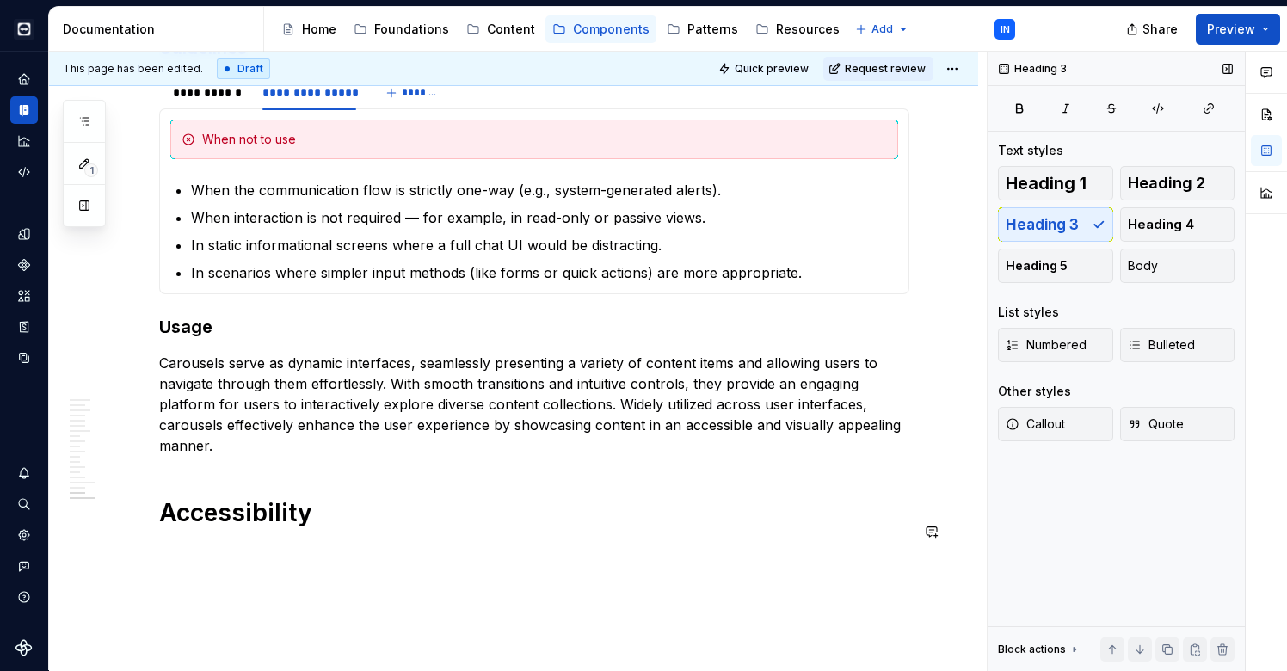
scroll to position [5724, 0]
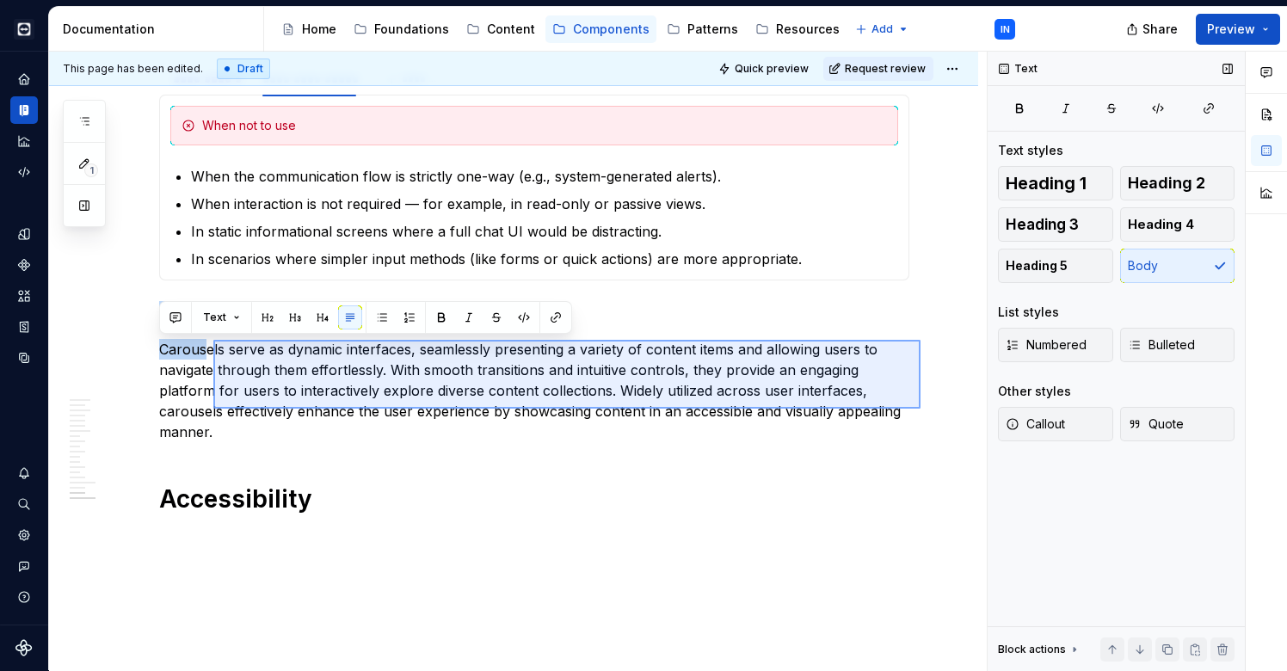
drag, startPoint x: 921, startPoint y: 409, endPoint x: 209, endPoint y: 342, distance: 714.8
click at [209, 342] on div "**********" at bounding box center [518, 362] width 938 height 620
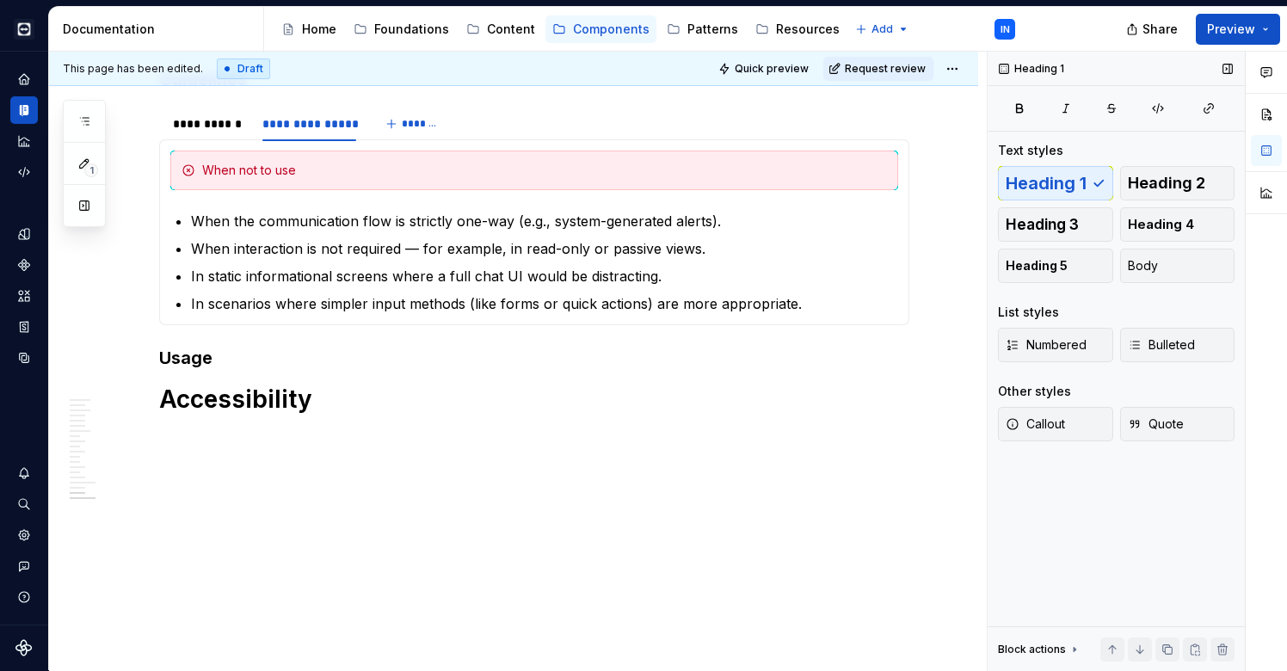
scroll to position [5679, 0]
click at [242, 361] on h3 "Usage" at bounding box center [534, 358] width 750 height 24
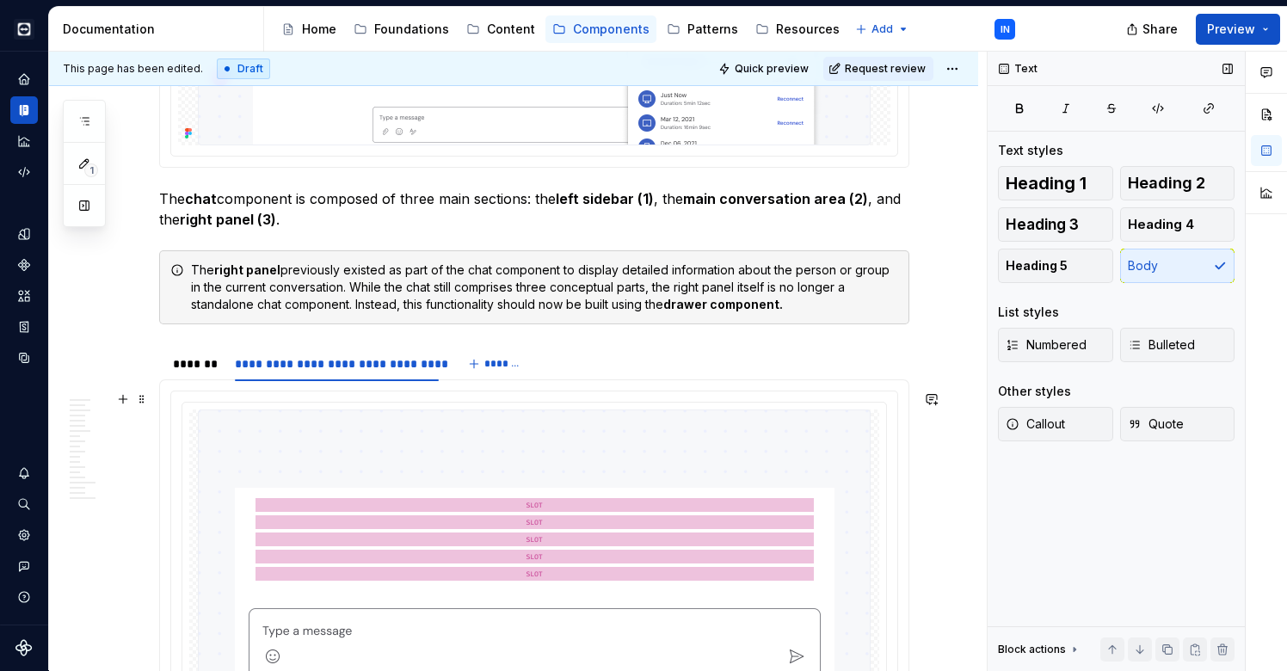
scroll to position [561, 0]
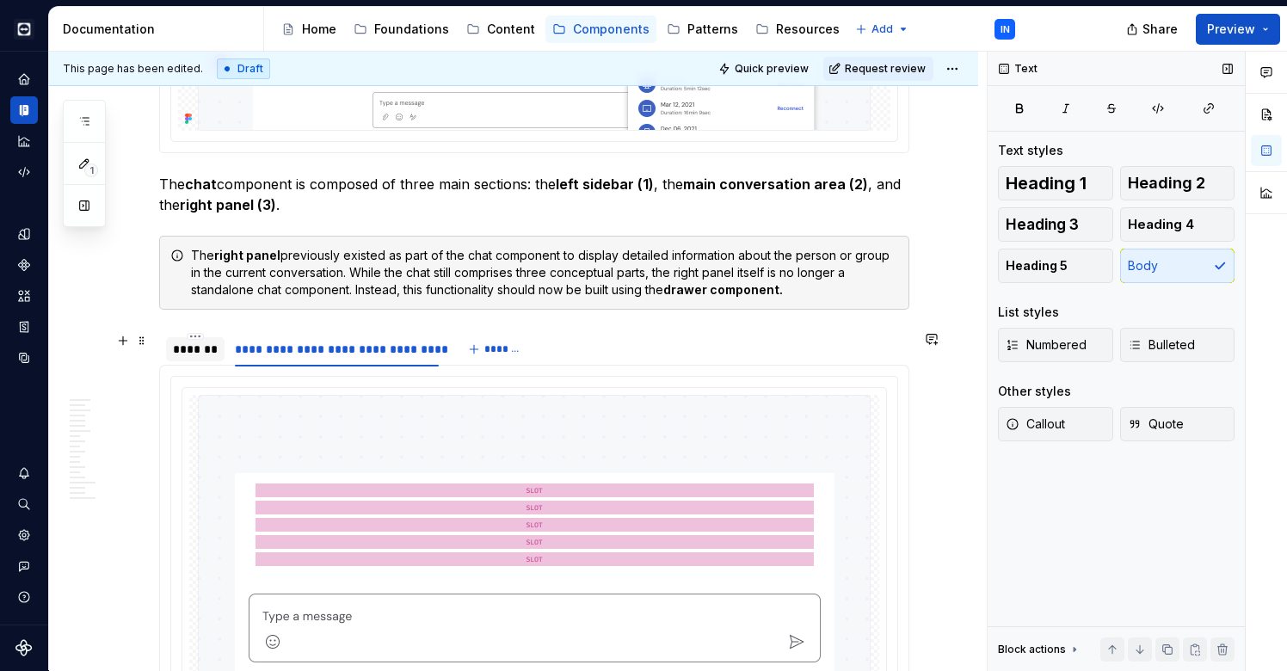
click at [192, 351] on div "*******" at bounding box center [195, 349] width 45 height 17
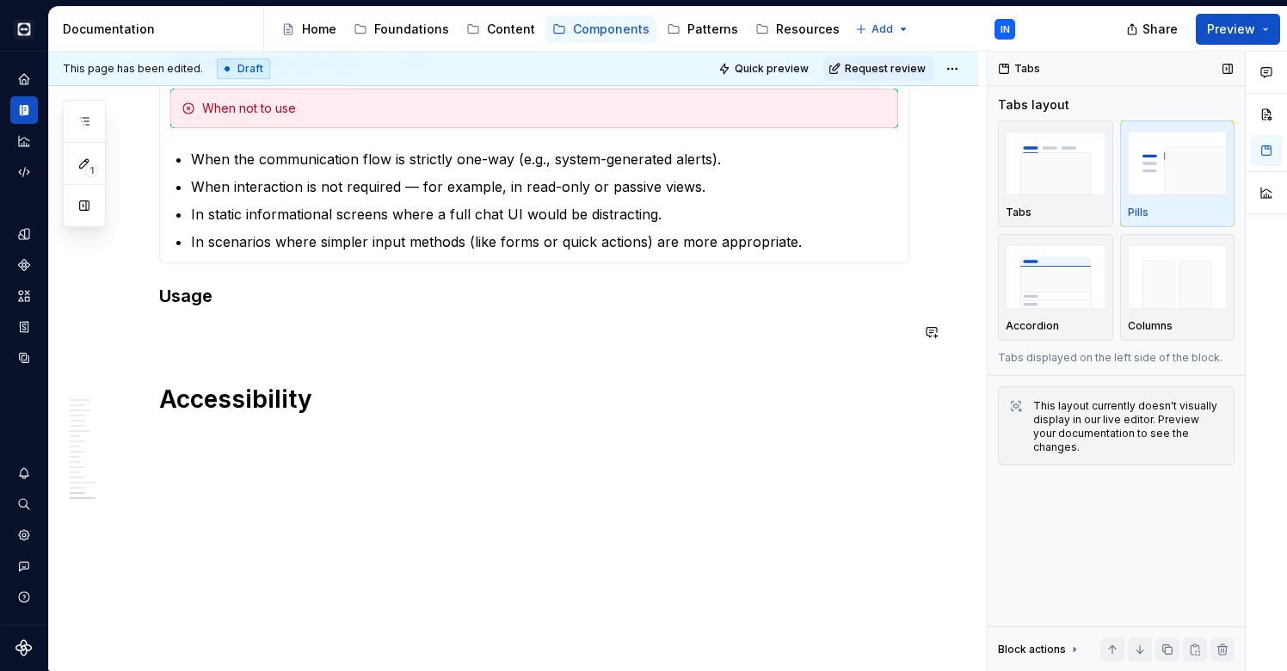
scroll to position [4593, 0]
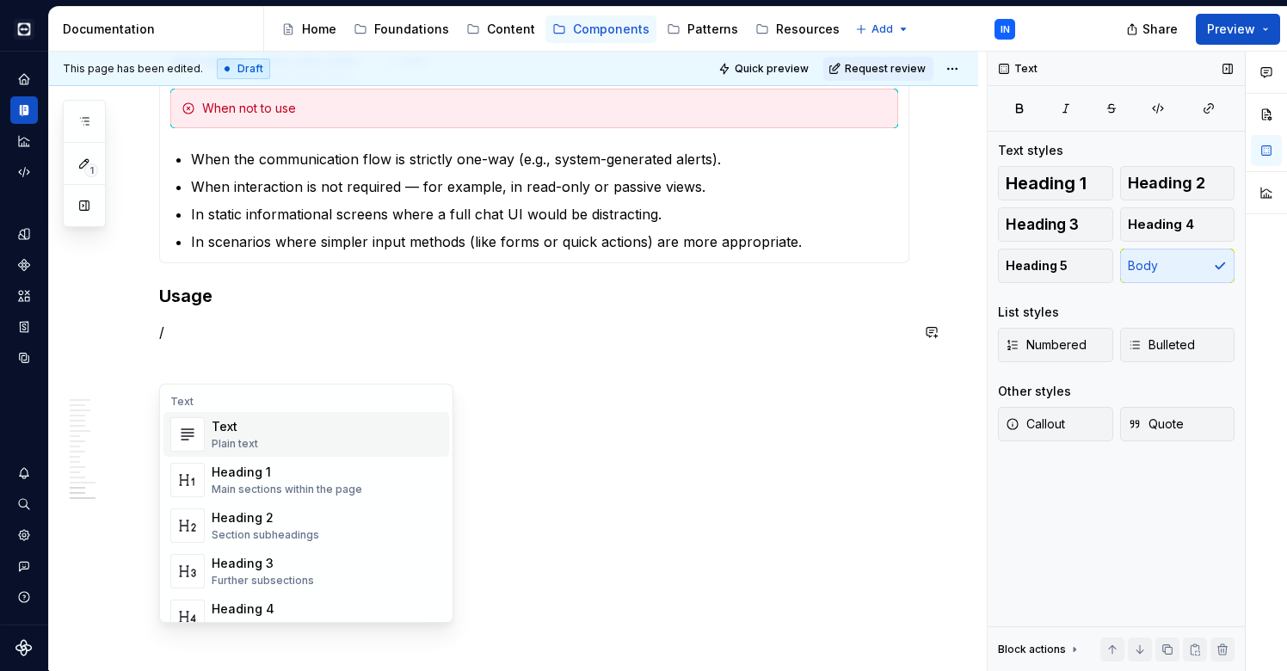
scroll to position [4558, 0]
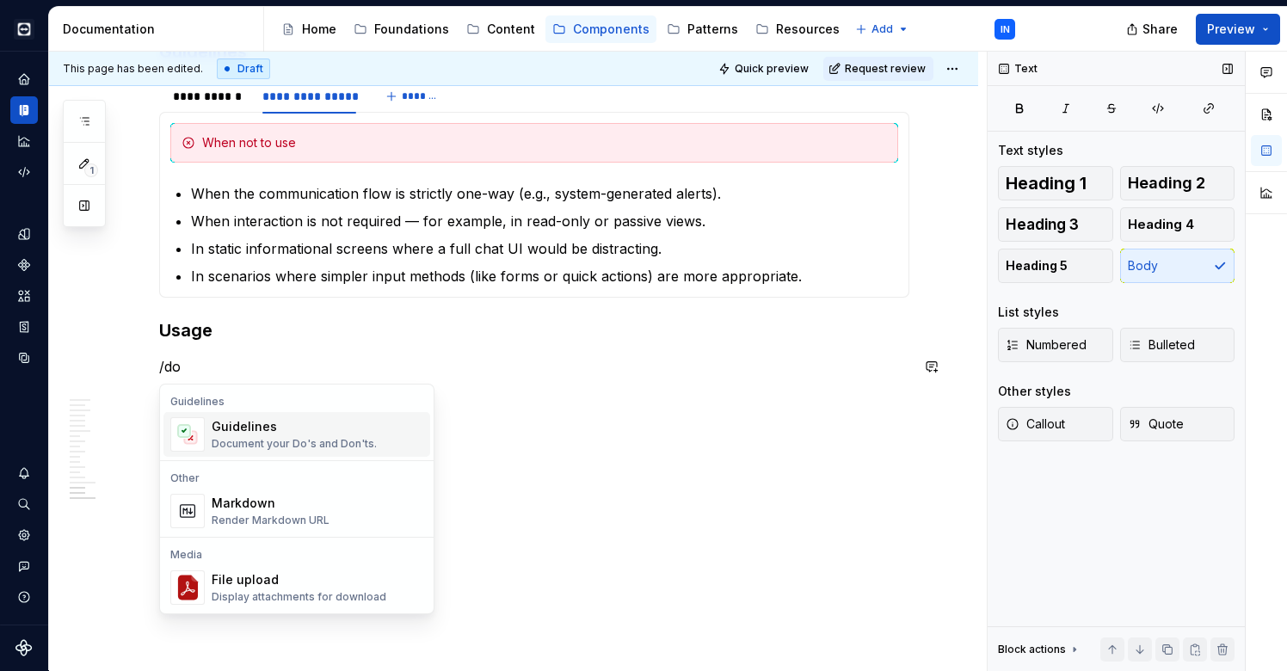
click at [306, 434] on div "Guidelines" at bounding box center [294, 426] width 165 height 17
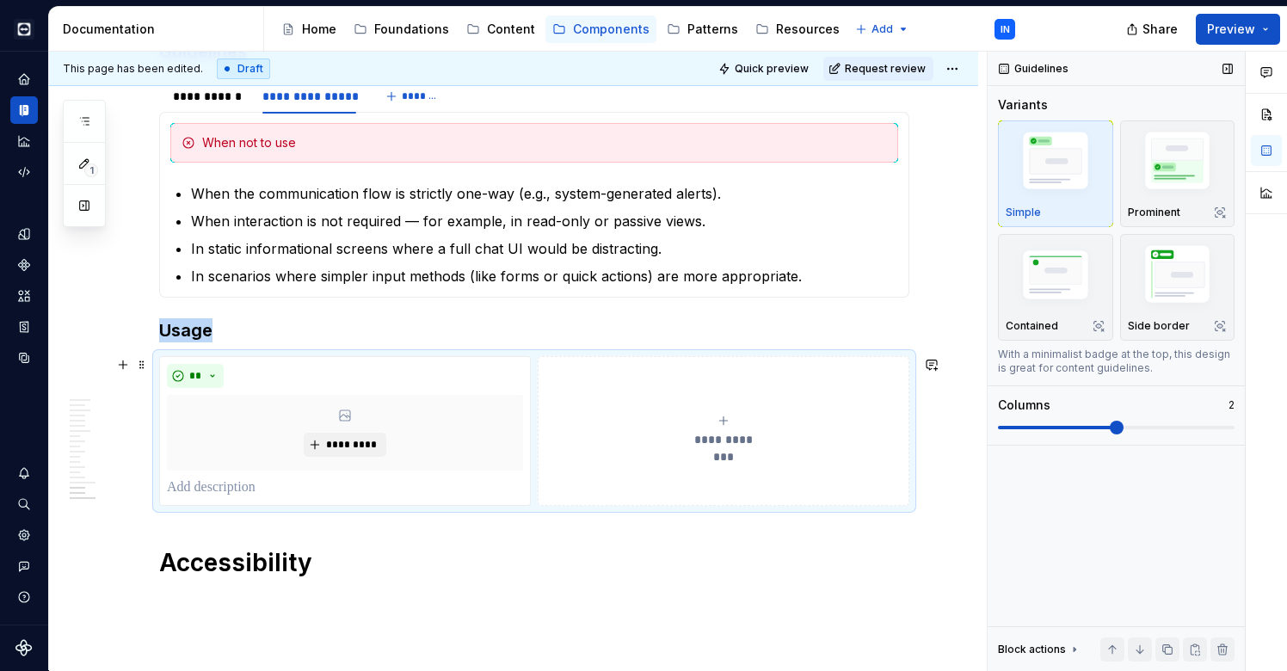
click at [693, 427] on div "**********" at bounding box center [724, 431] width 356 height 34
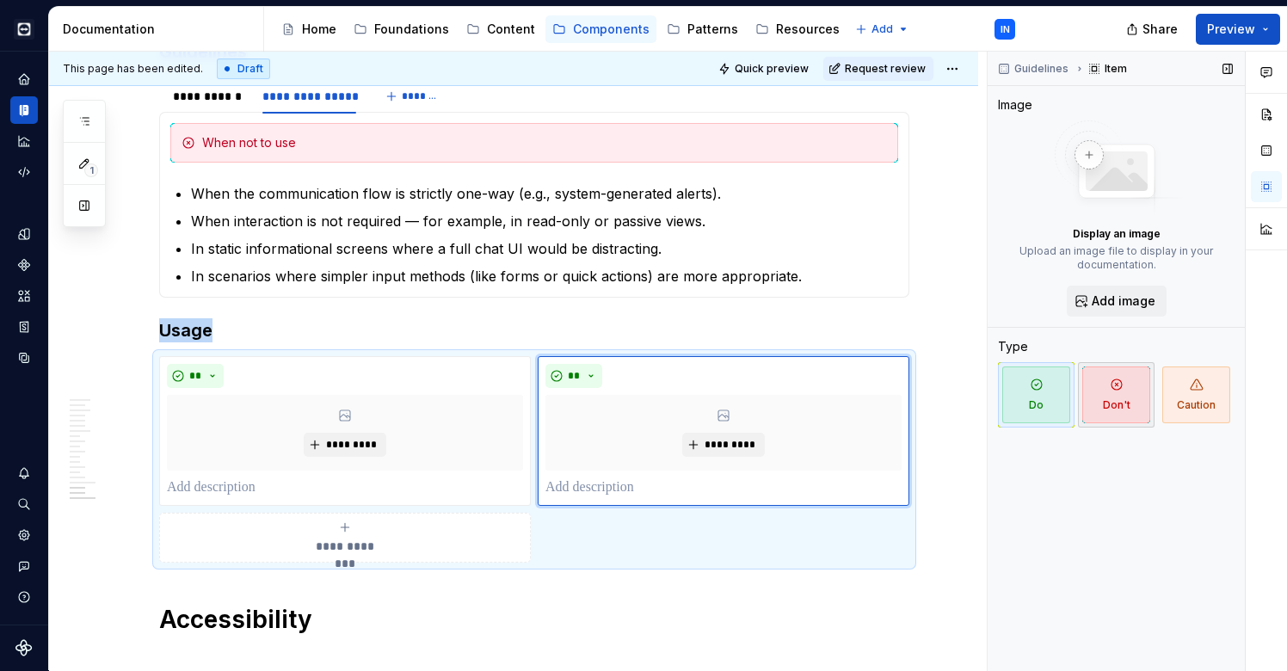
click at [1095, 395] on span "Don't" at bounding box center [1117, 395] width 68 height 57
click at [281, 488] on p at bounding box center [345, 488] width 356 height 21
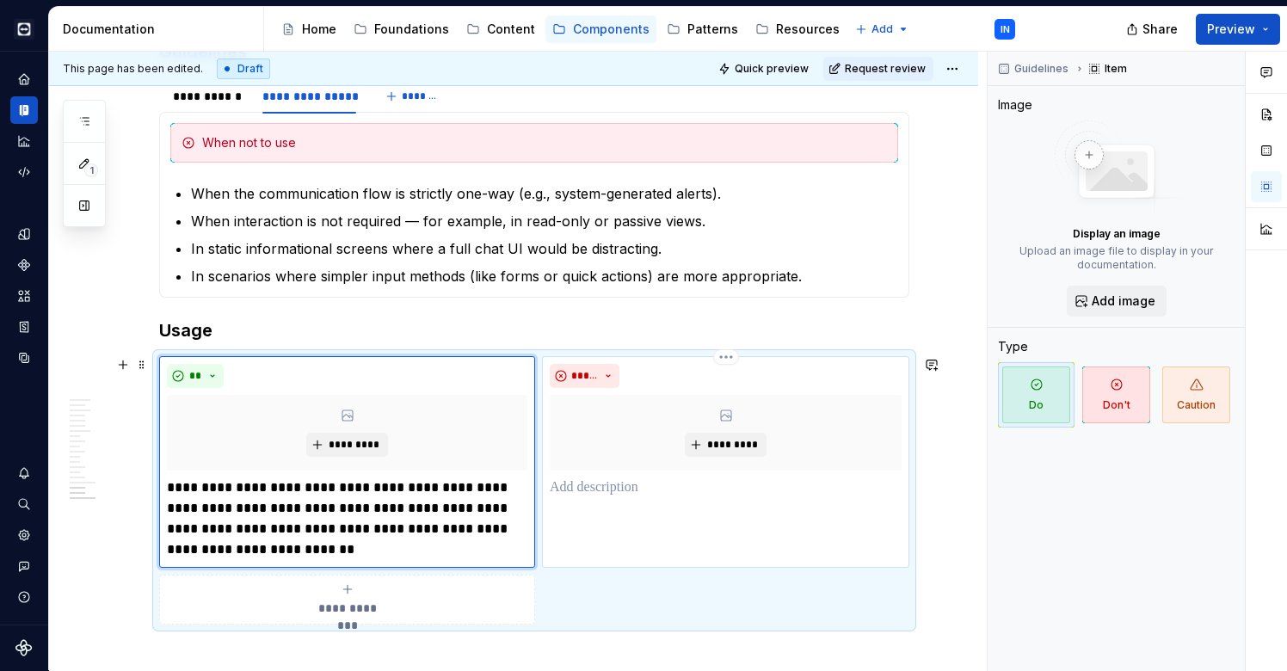
click at [639, 493] on p at bounding box center [726, 488] width 352 height 21
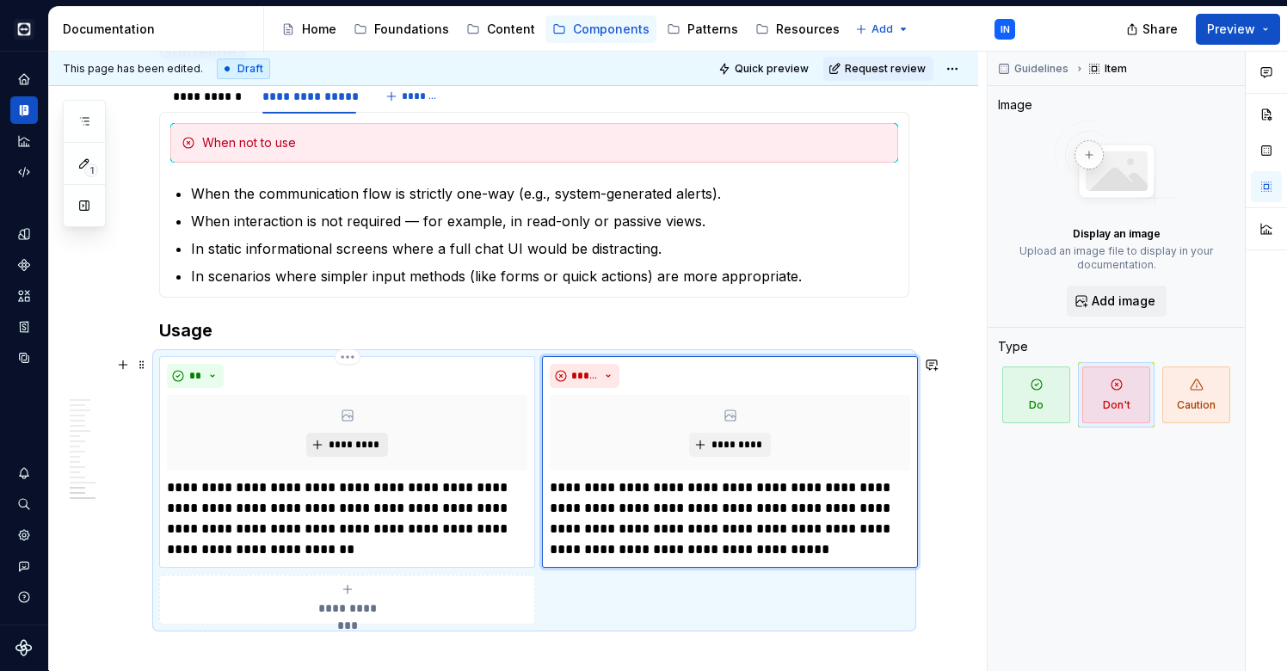
click at [338, 448] on span "*********" at bounding box center [354, 445] width 52 height 14
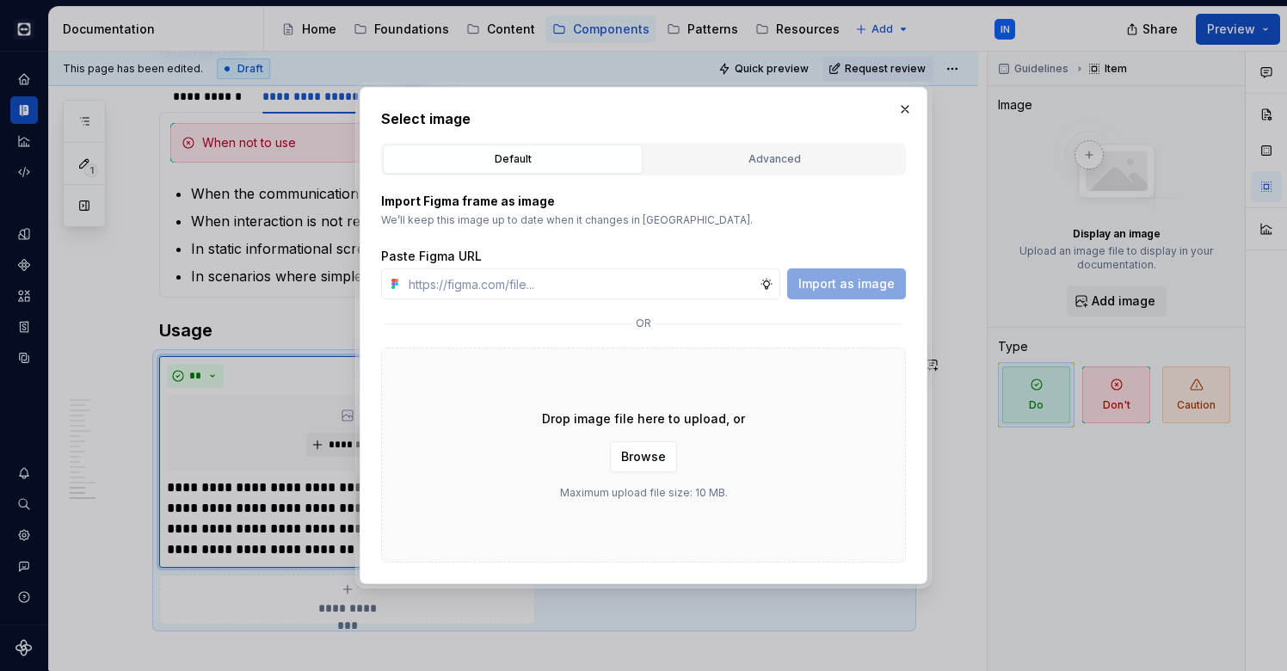
type textarea "*"
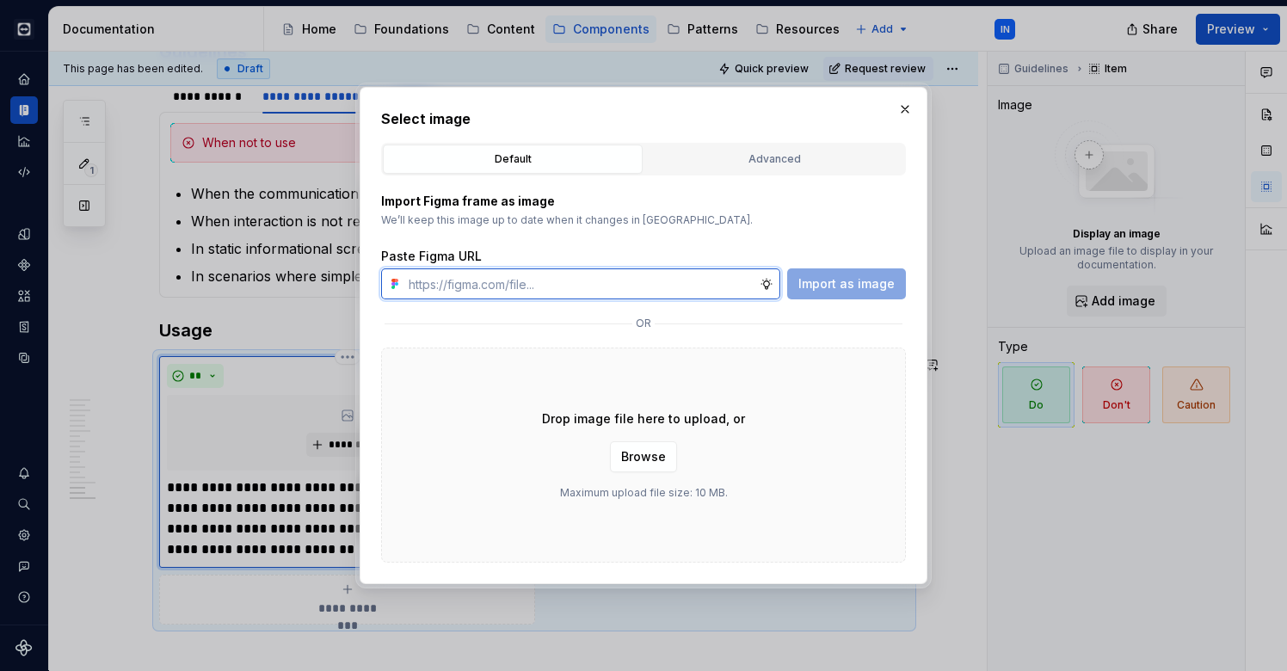
paste input "[URL][DOMAIN_NAME][DOMAIN_NAME]"
type input "[URL][DOMAIN_NAME][DOMAIN_NAME]"
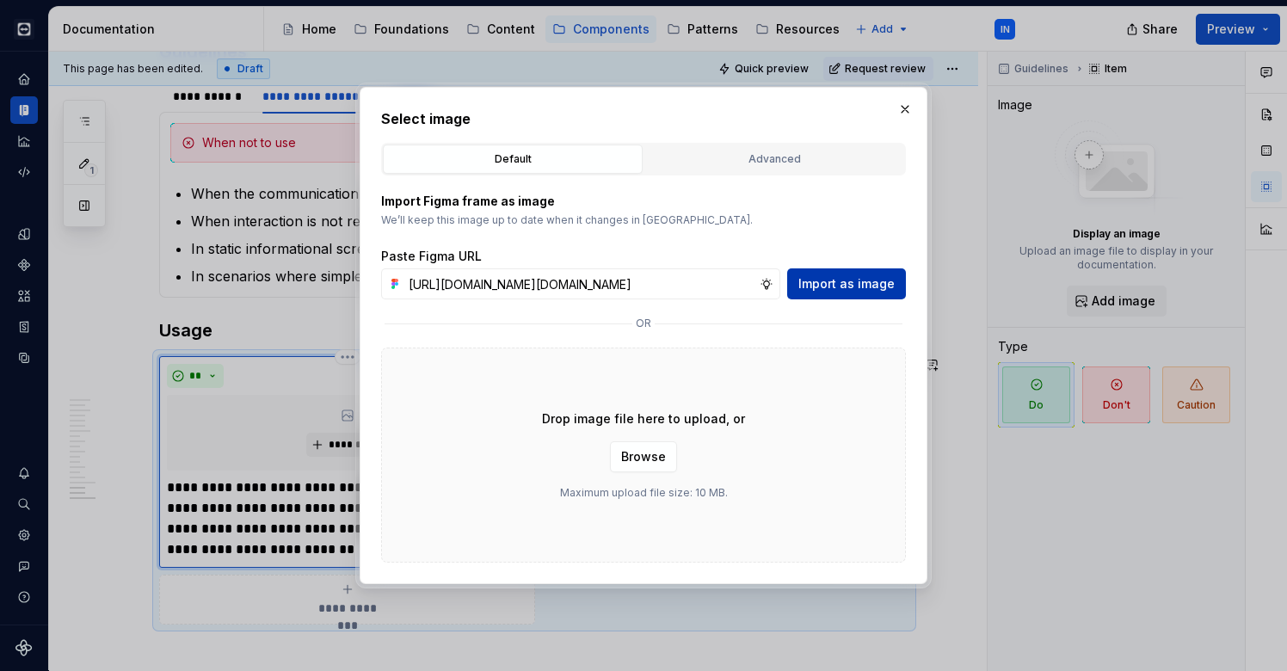
click at [839, 294] on button "Import as image" at bounding box center [846, 283] width 119 height 31
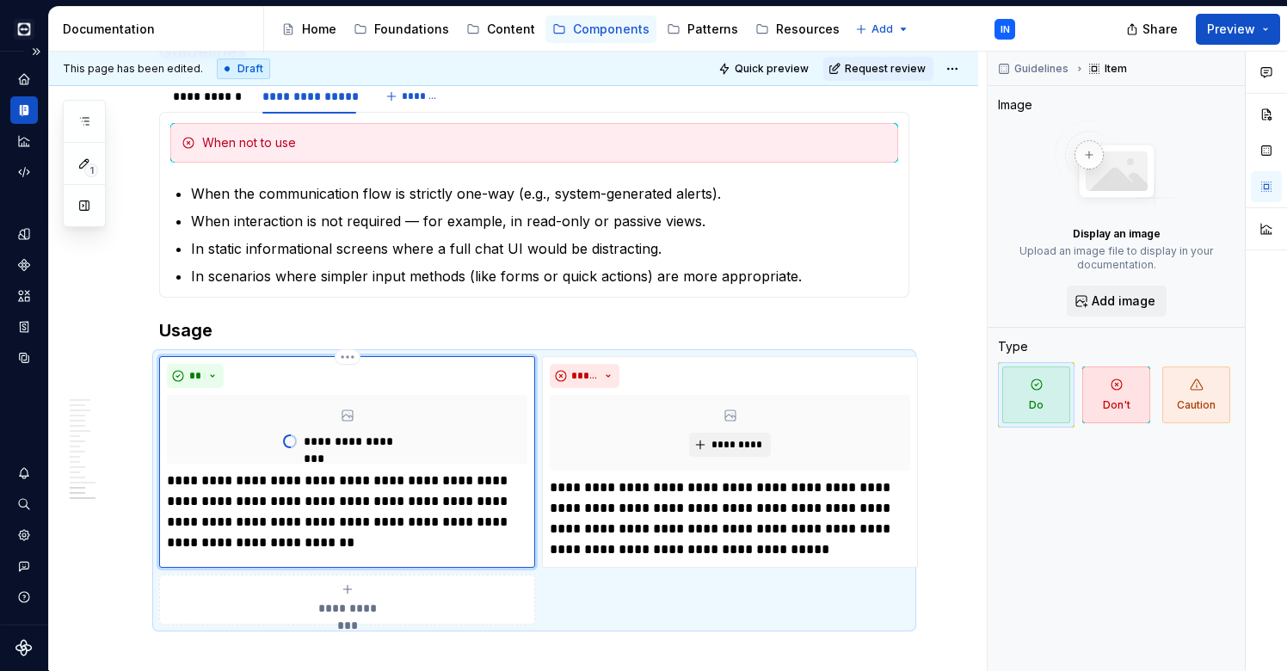
type textarea "*"
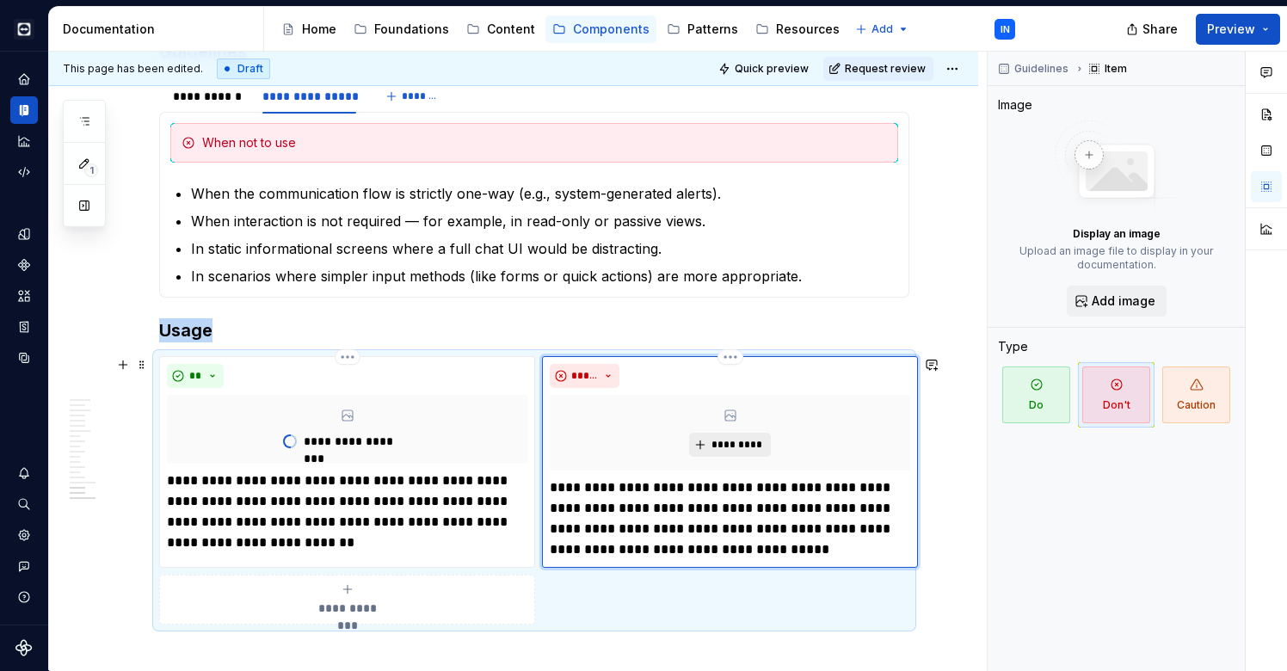
click at [724, 445] on span "*********" at bounding box center [737, 445] width 52 height 14
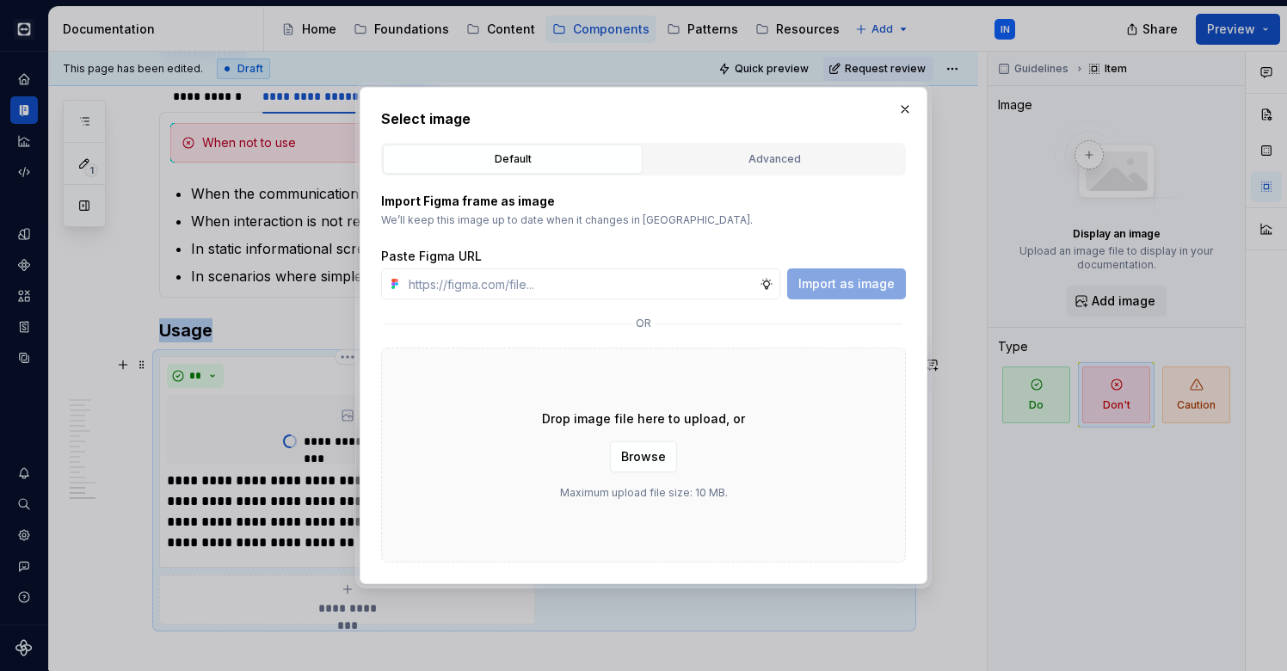
click at [724, 445] on div "Drop image file here to upload, or Browse Maximum upload file size: 10 MB." at bounding box center [643, 455] width 525 height 215
click at [632, 292] on input "text" at bounding box center [581, 283] width 358 height 31
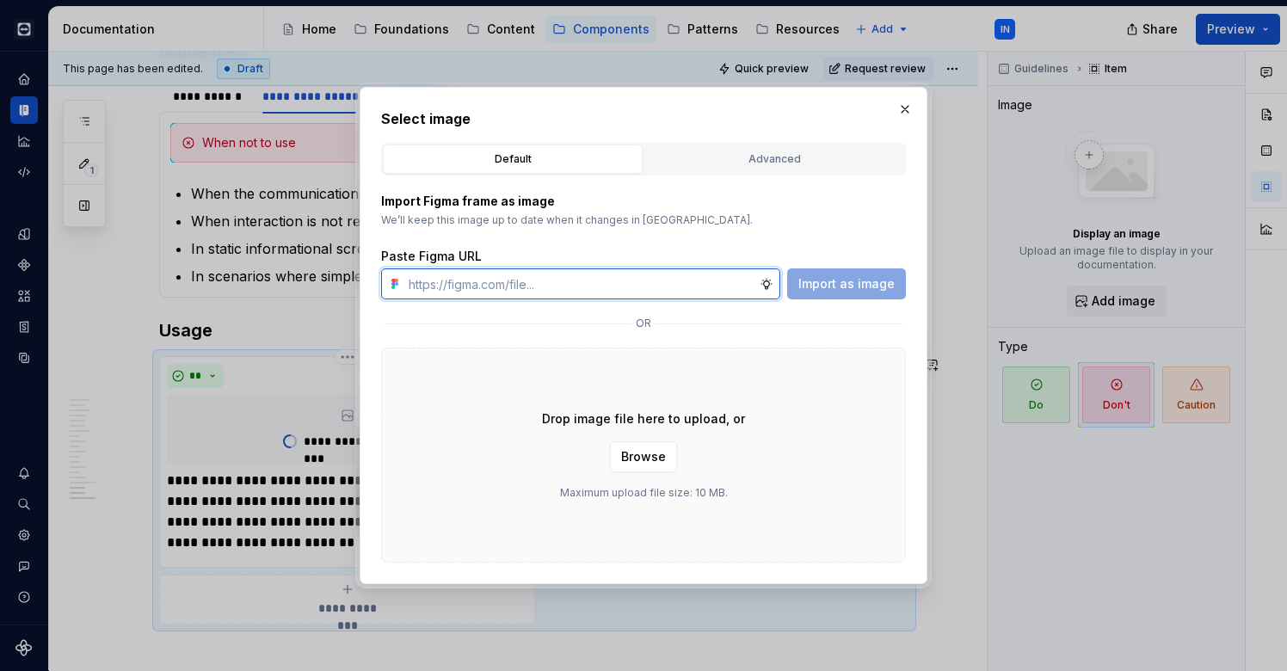
paste input "[URL][DOMAIN_NAME][DOMAIN_NAME]"
type input "[URL][DOMAIN_NAME][DOMAIN_NAME]"
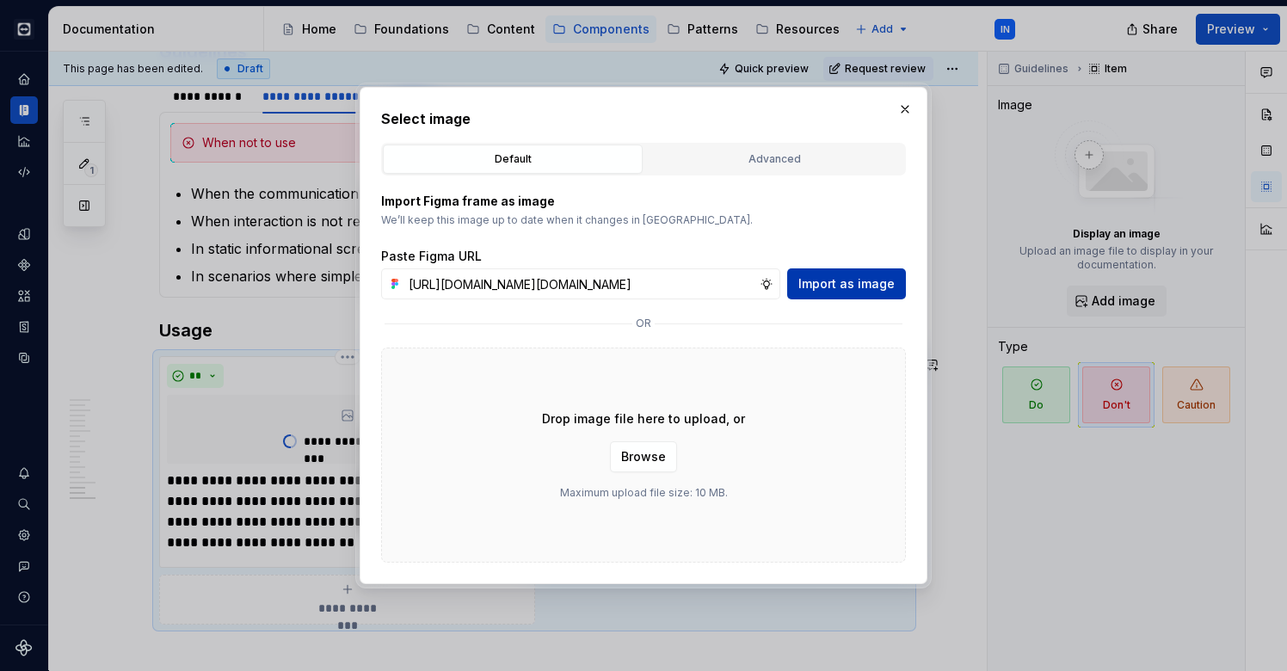
click at [854, 285] on span "Import as image" at bounding box center [847, 283] width 96 height 17
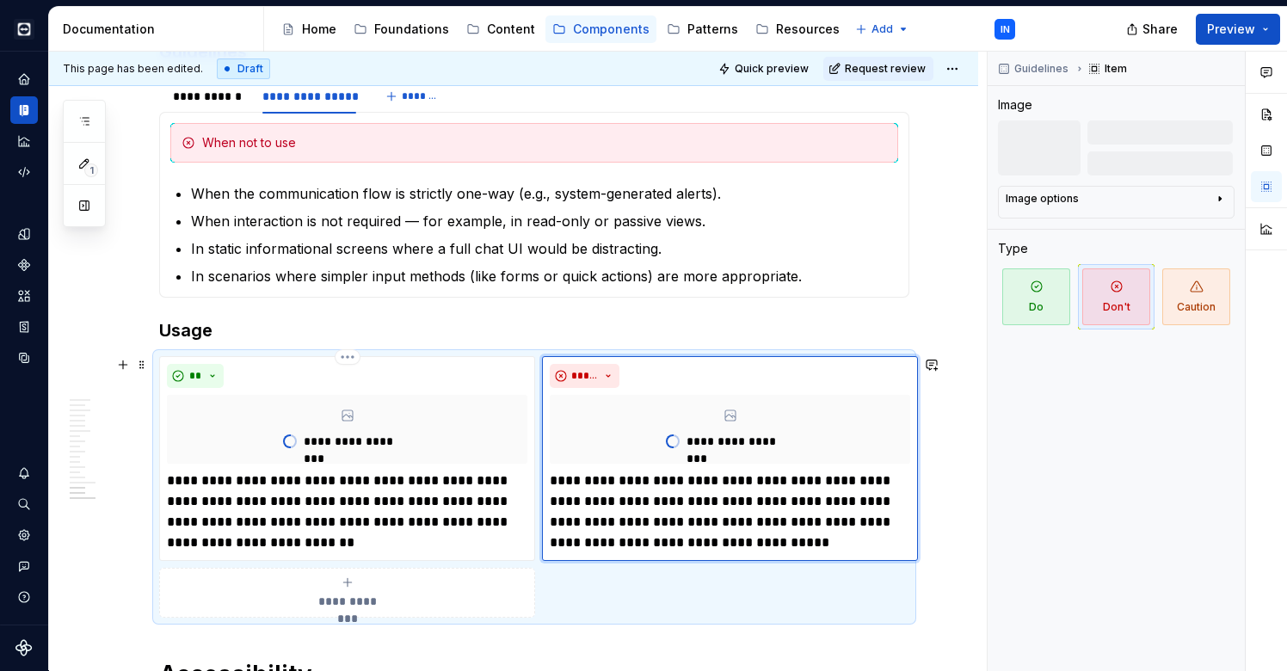
click at [620, 590] on div "**********" at bounding box center [534, 487] width 750 height 262
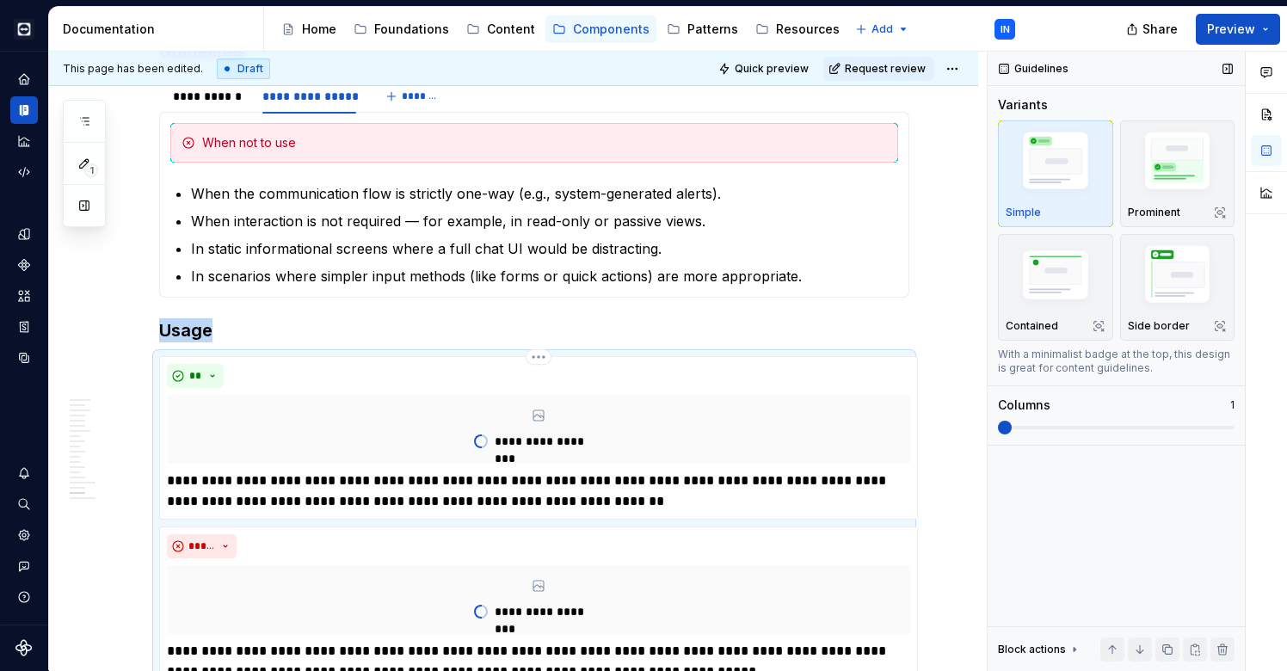
scroll to position [4634, 0]
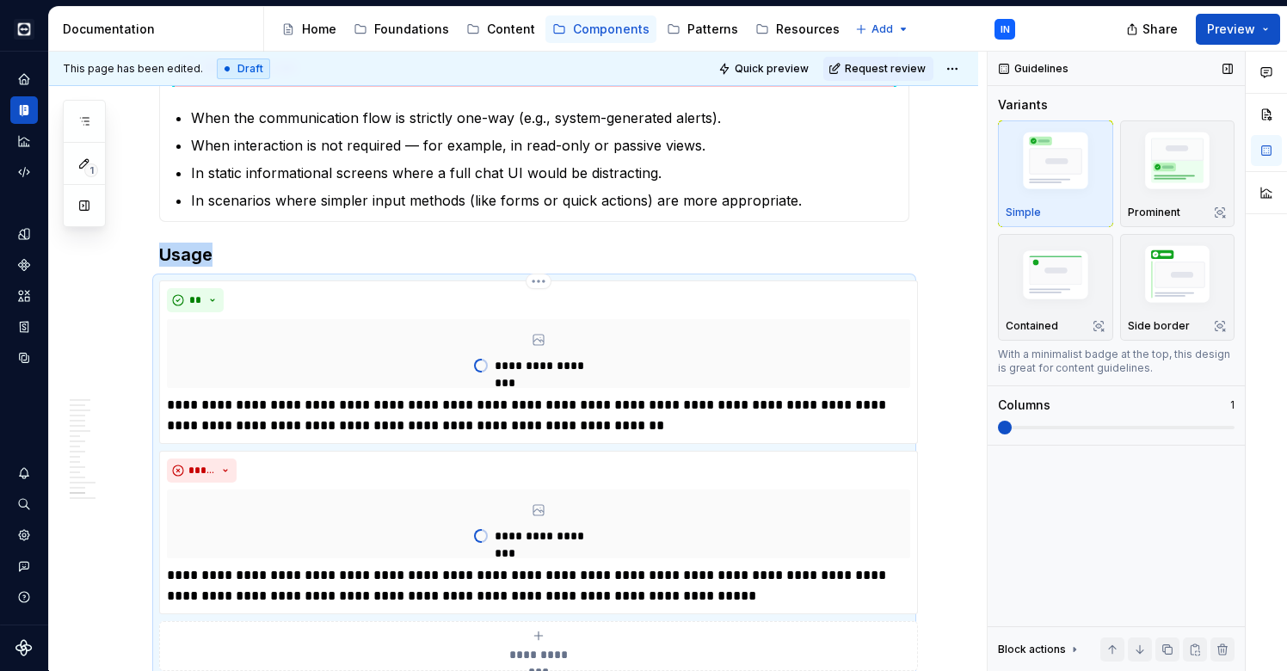
click at [1010, 423] on span at bounding box center [1005, 428] width 14 height 14
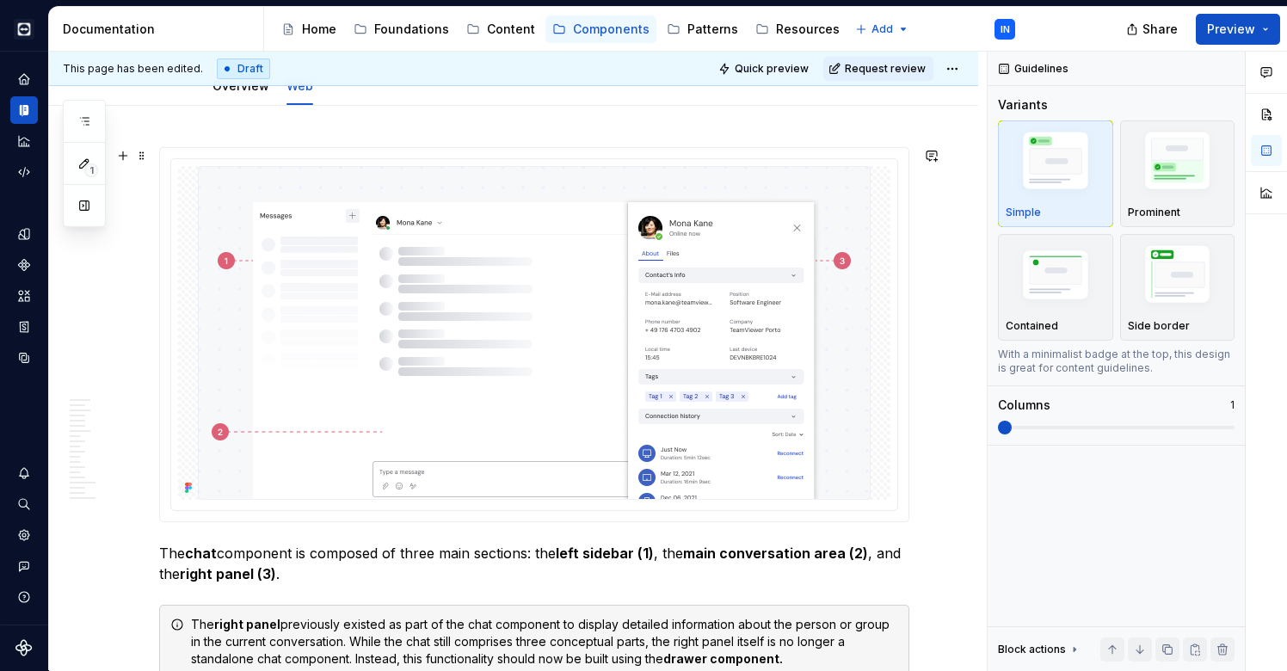
scroll to position [130, 0]
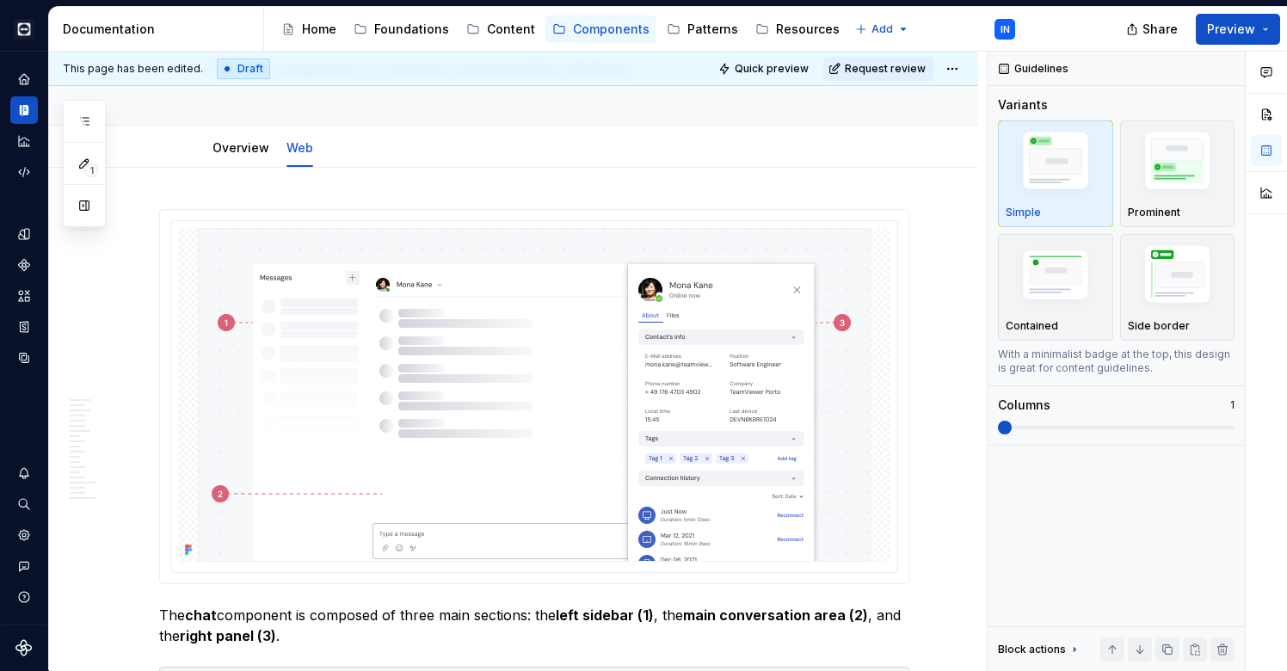
type textarea "*"
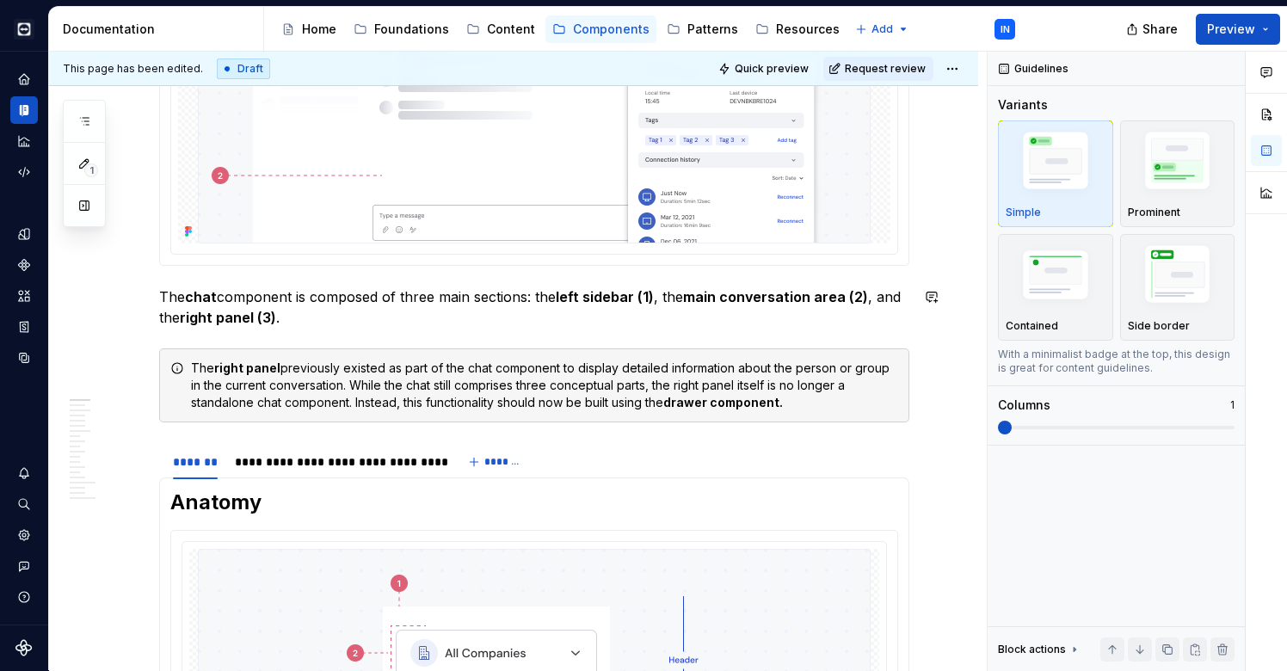
scroll to position [511, 0]
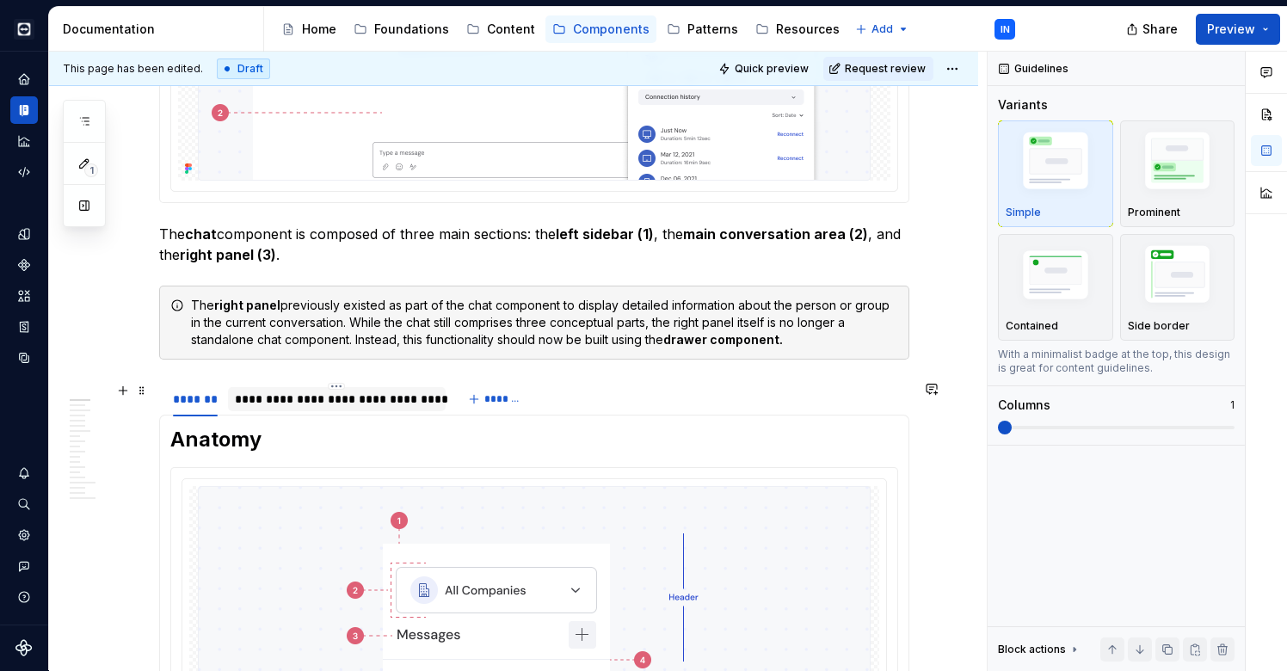
click at [284, 399] on div "**********" at bounding box center [337, 399] width 205 height 17
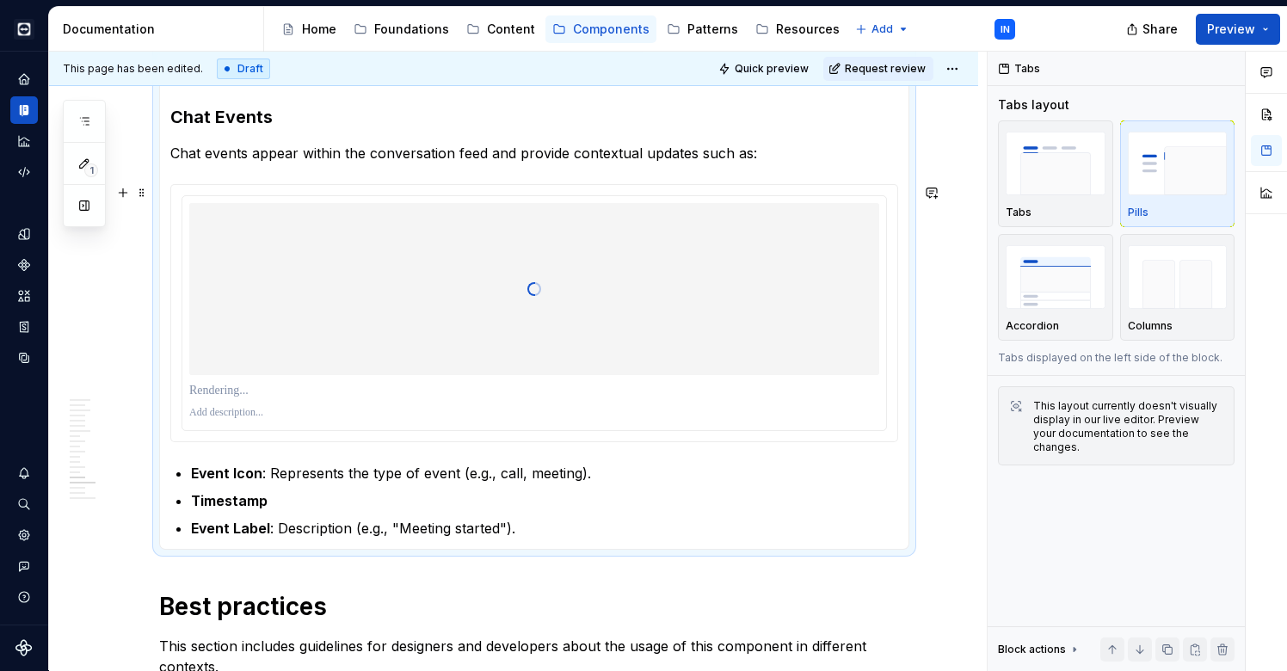
scroll to position [5023, 0]
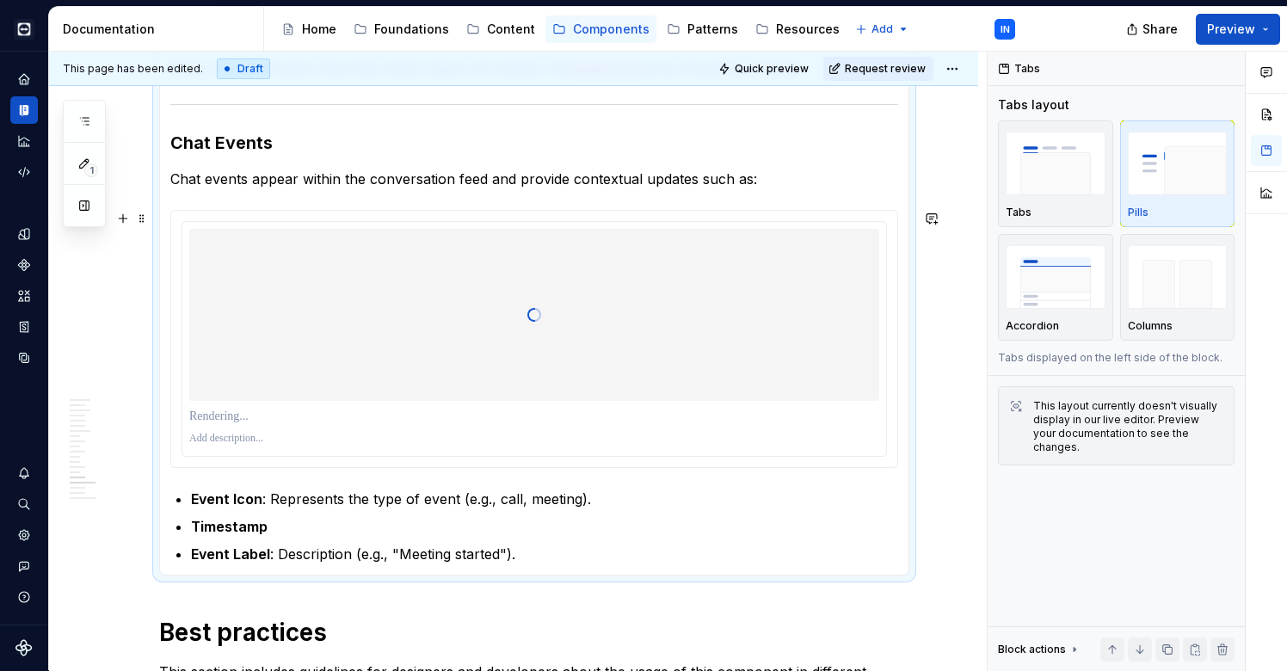
click at [300, 414] on p at bounding box center [534, 416] width 690 height 17
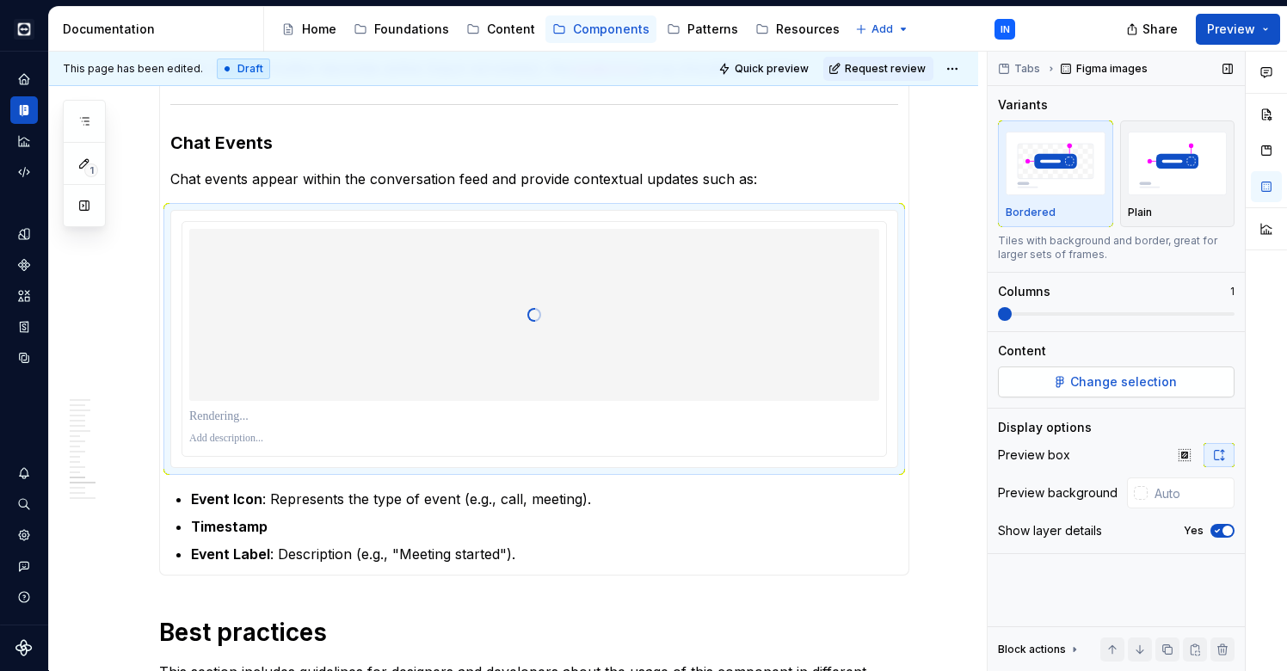
click at [1121, 385] on span "Change selection" at bounding box center [1123, 381] width 107 height 17
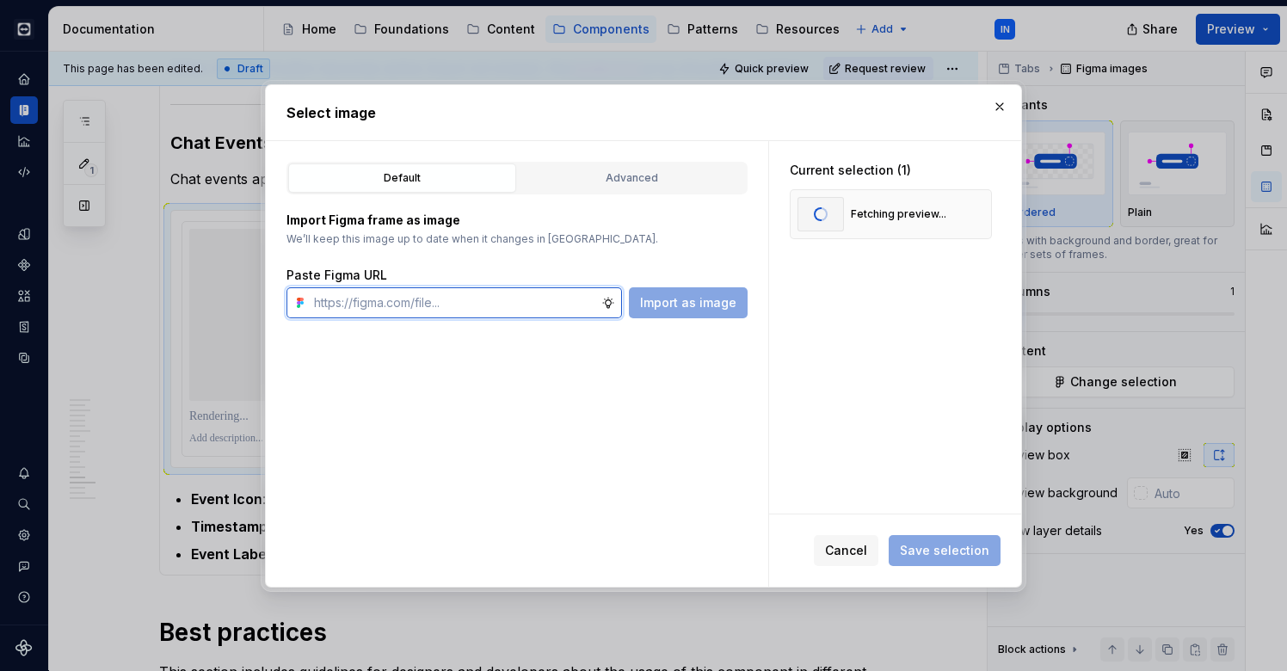
paste input "[URL][DOMAIN_NAME][DOMAIN_NAME]"
type input "[URL][DOMAIN_NAME][DOMAIN_NAME]"
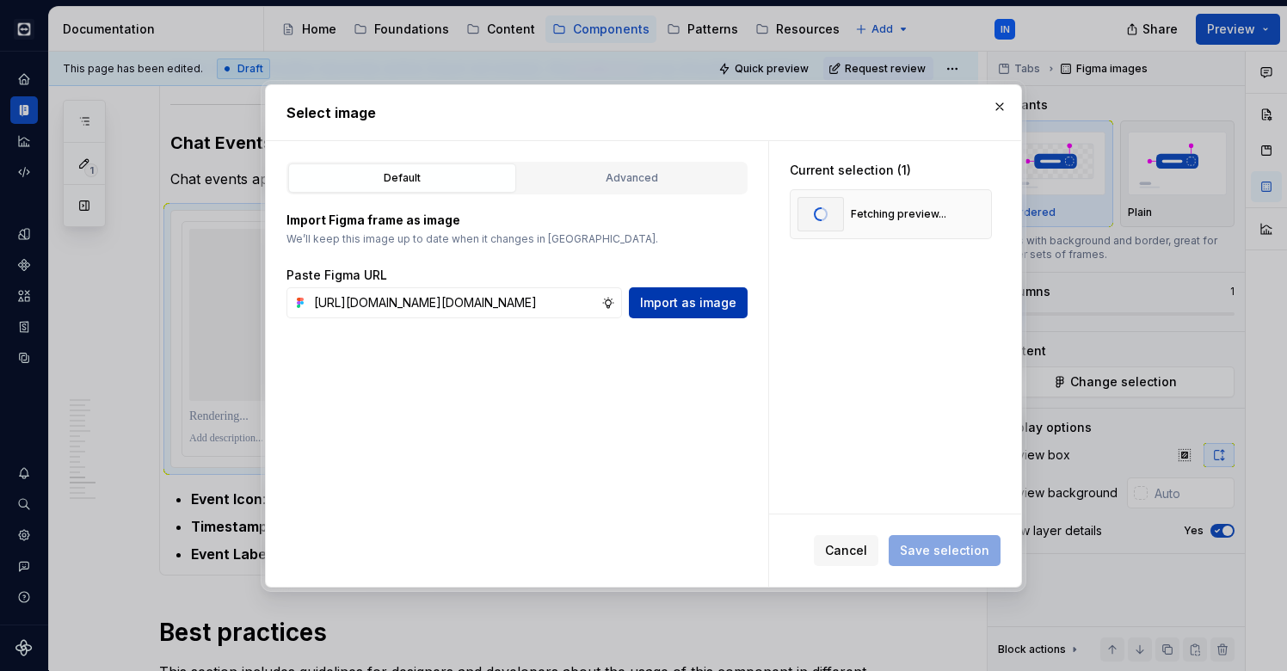
click at [703, 301] on span "Import as image" at bounding box center [688, 302] width 96 height 17
click at [984, 213] on button "button" at bounding box center [972, 214] width 24 height 24
type textarea "*"
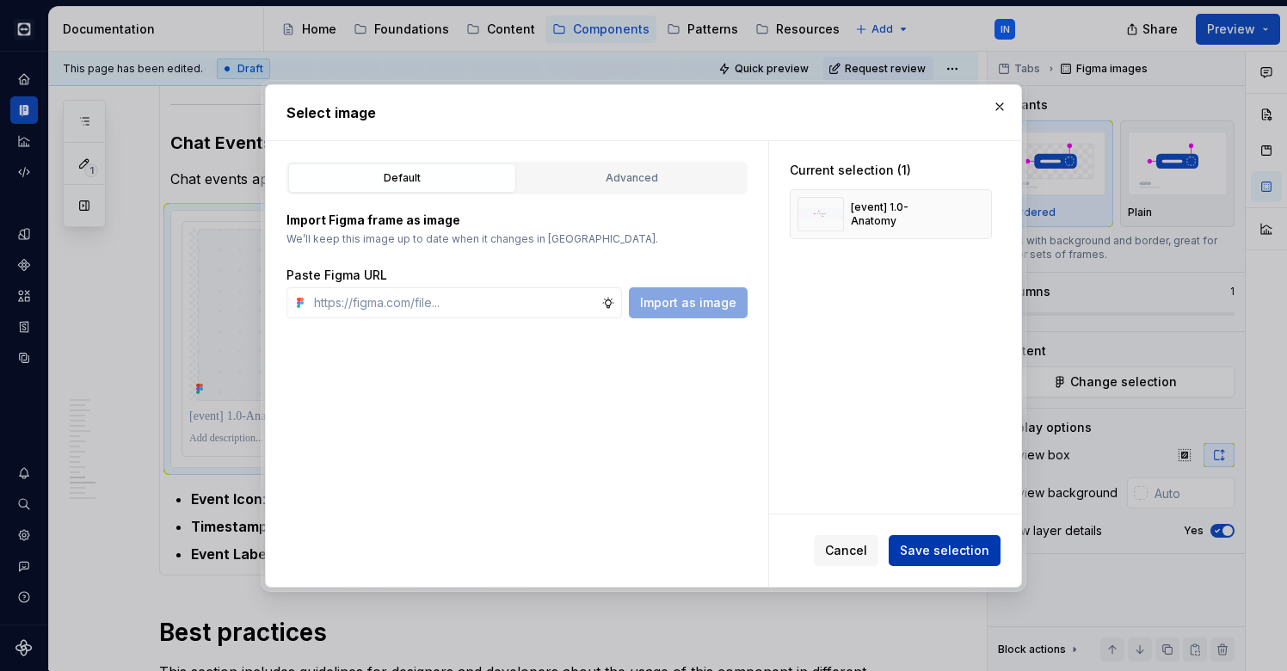
click at [944, 548] on span "Save selection" at bounding box center [944, 550] width 89 height 17
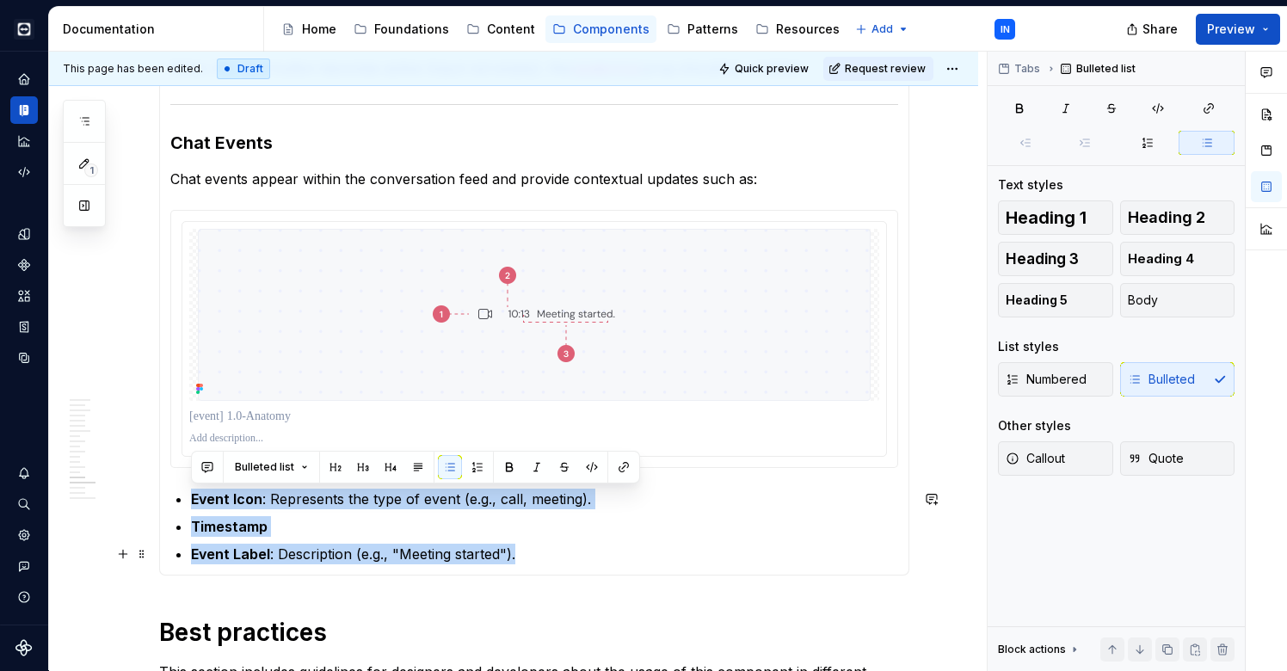
drag, startPoint x: 192, startPoint y: 496, endPoint x: 558, endPoint y: 559, distance: 371.2
click at [558, 559] on ul "Event Icon : Represents the type of event (e.g., call, meeting). Timestamp Even…" at bounding box center [544, 527] width 707 height 76
click at [1093, 385] on button "Numbered" at bounding box center [1055, 379] width 115 height 34
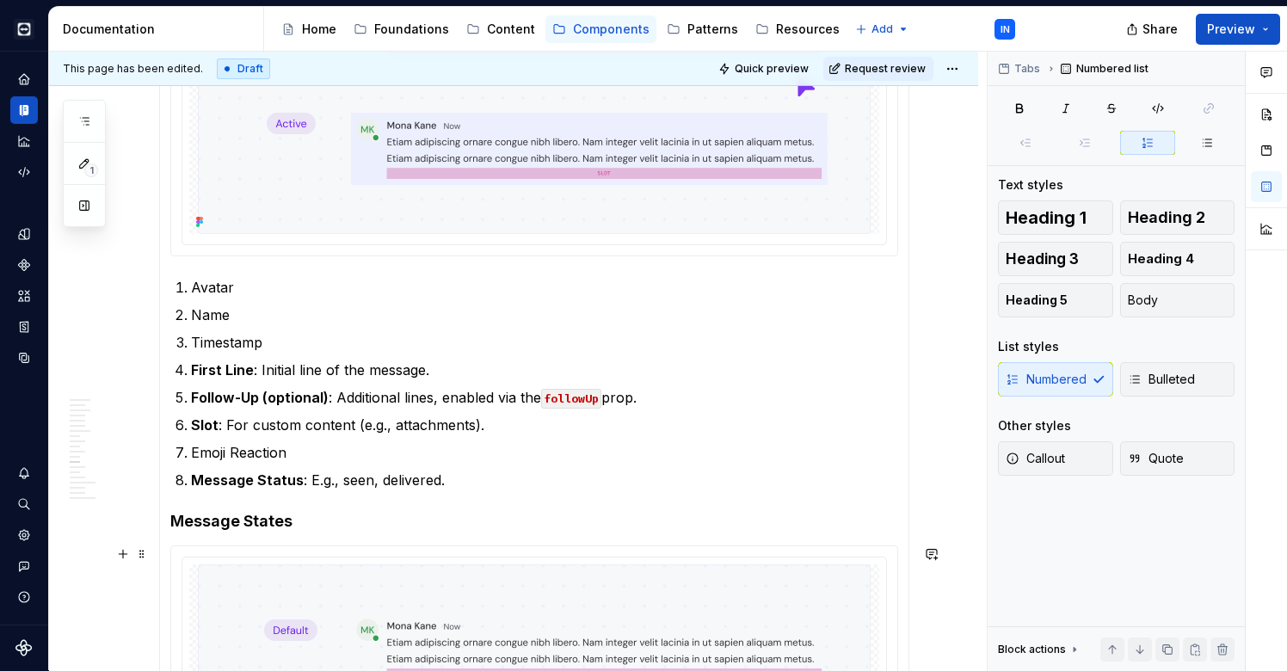
scroll to position [2997, 0]
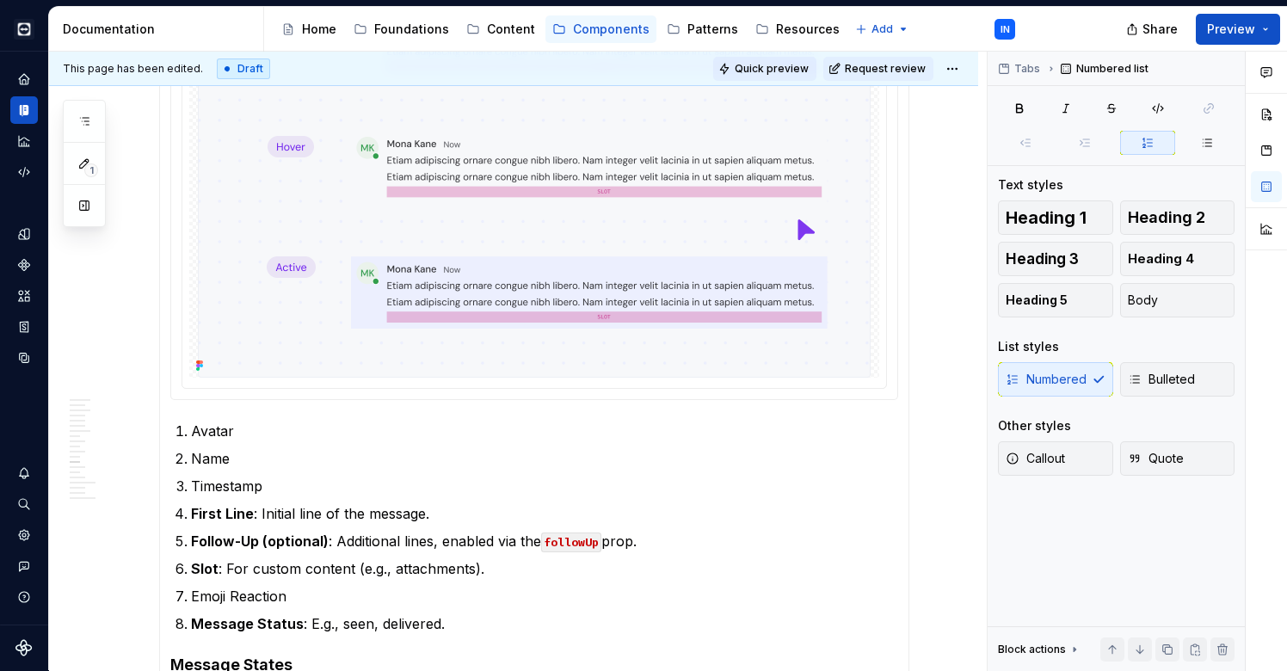
click at [789, 70] on span "Quick preview" at bounding box center [772, 69] width 74 height 14
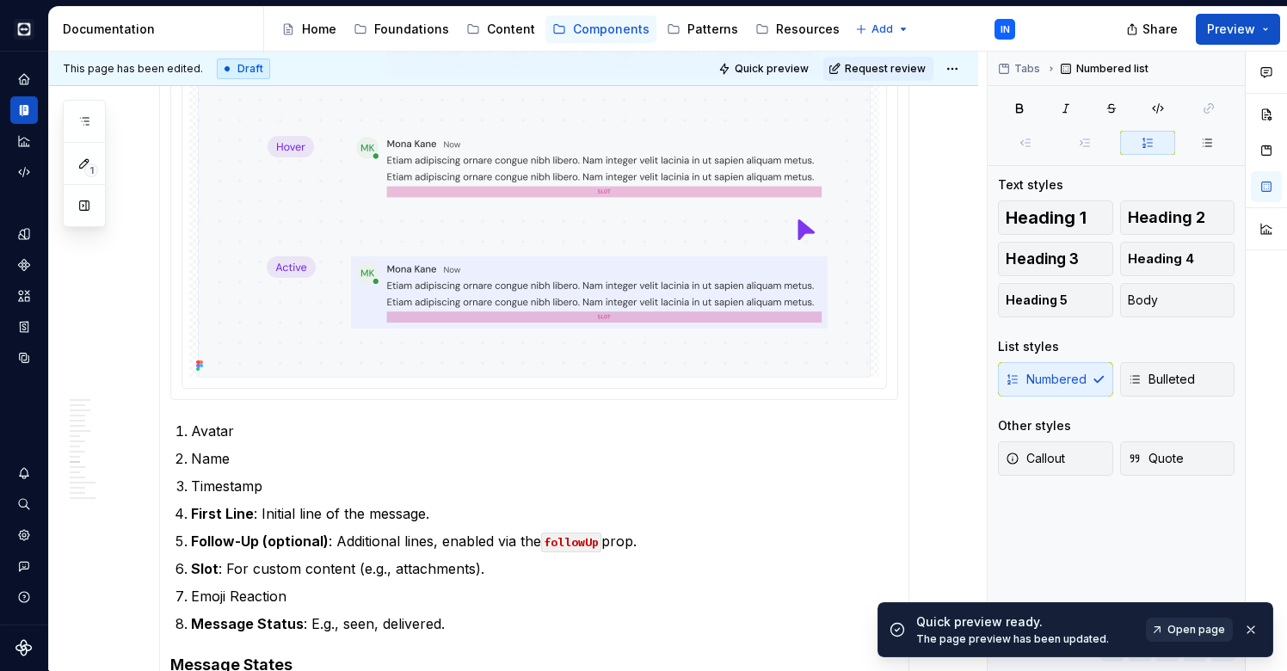
click at [1173, 626] on span "Open page" at bounding box center [1197, 630] width 58 height 14
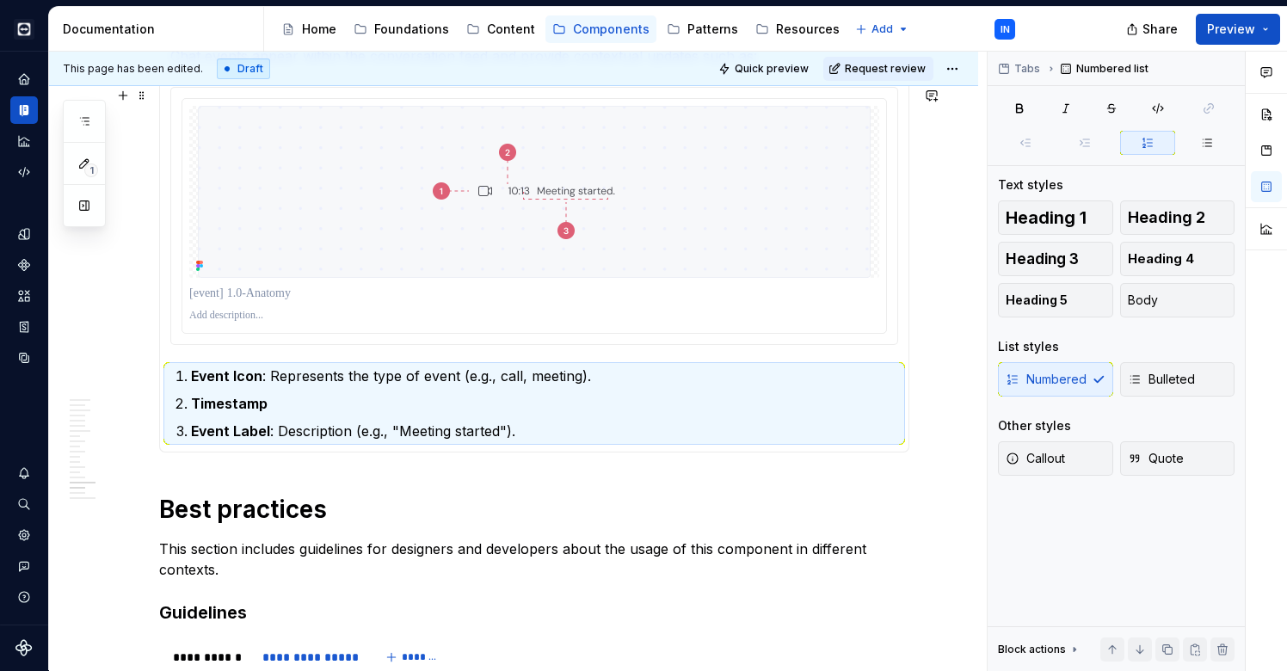
scroll to position [5081, 0]
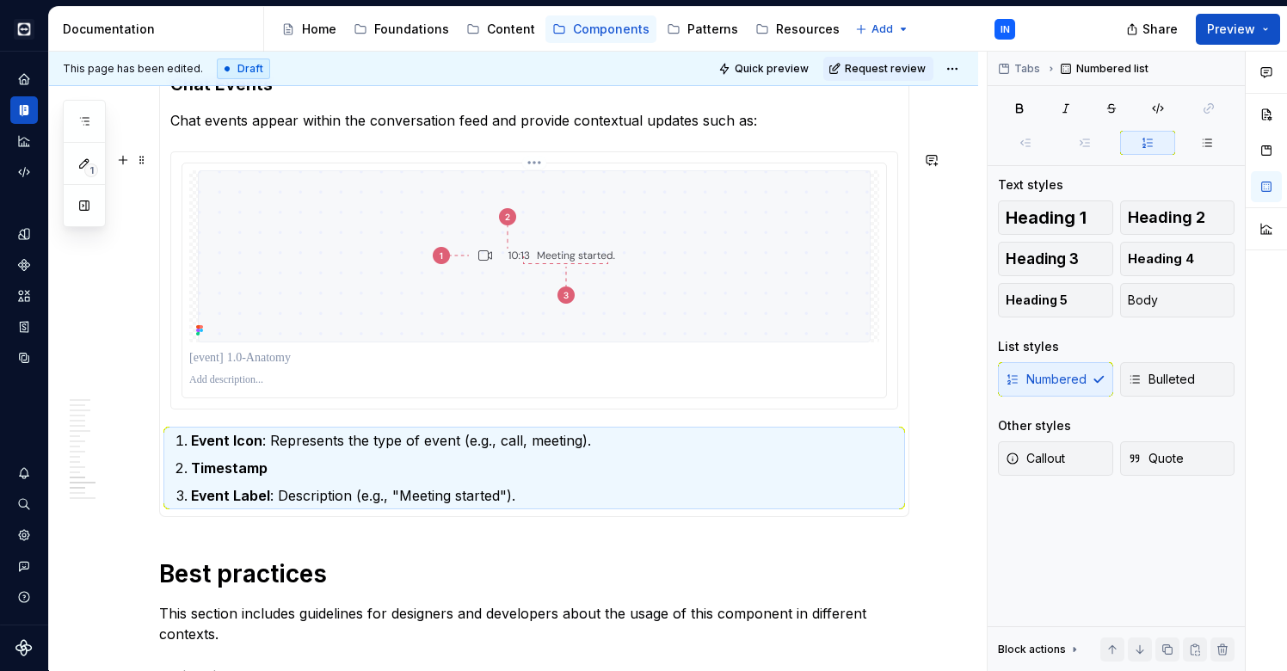
click at [655, 238] on img at bounding box center [534, 256] width 673 height 172
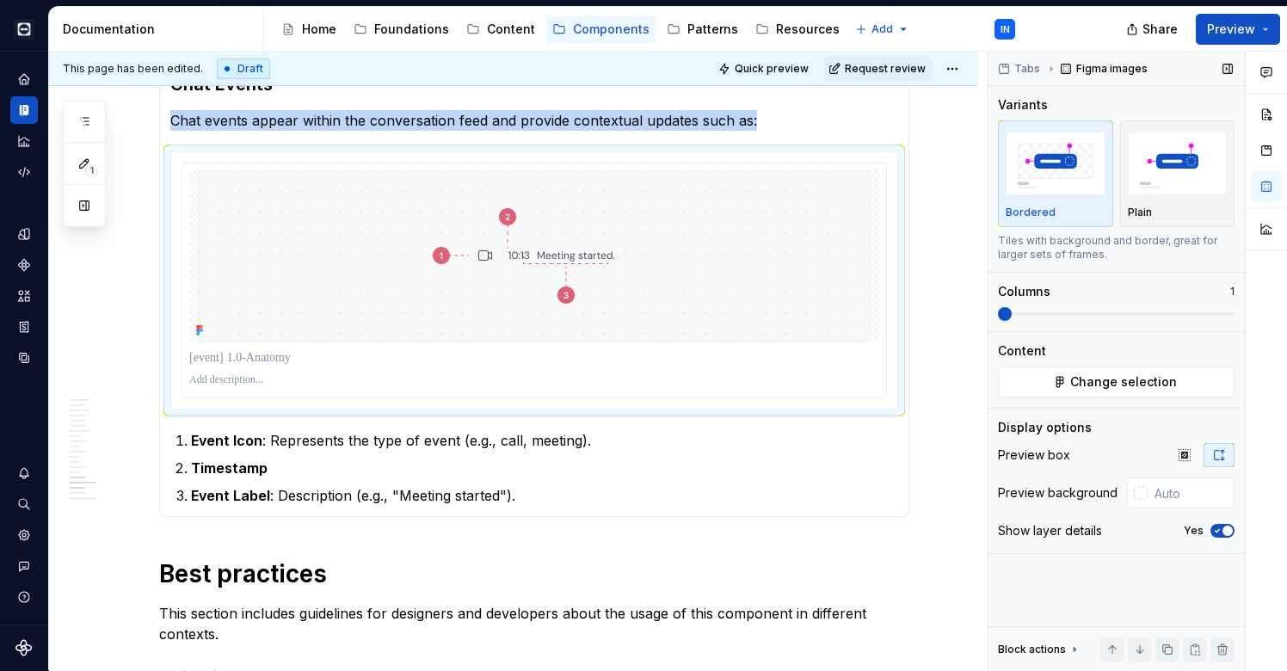
click at [1224, 526] on icon "button" at bounding box center [1218, 531] width 14 height 10
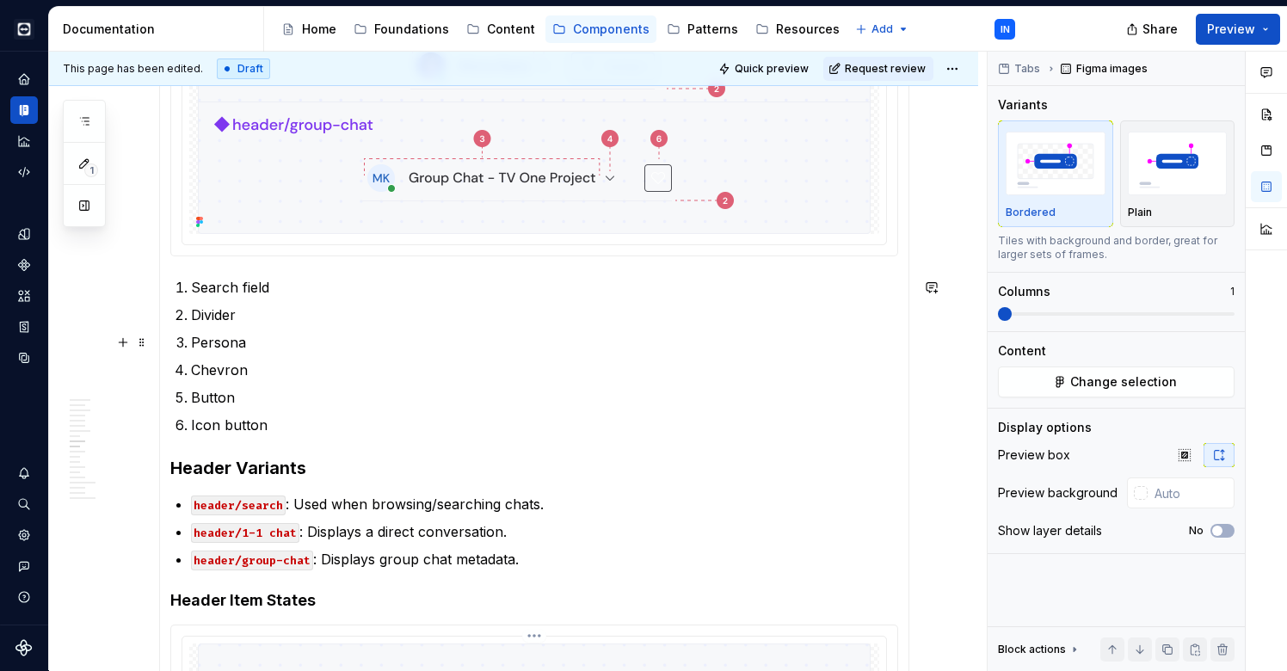
scroll to position [1657, 0]
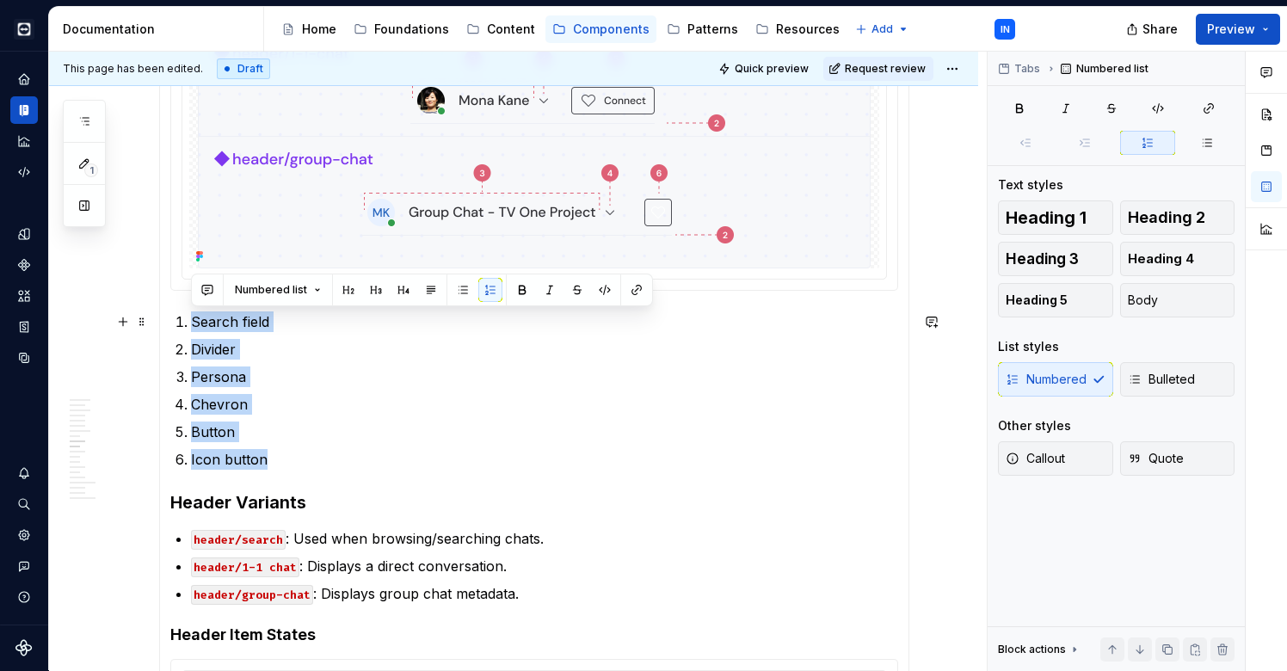
drag, startPoint x: 278, startPoint y: 460, endPoint x: 190, endPoint y: 322, distance: 164.0
click at [520, 288] on button "button" at bounding box center [522, 290] width 24 height 24
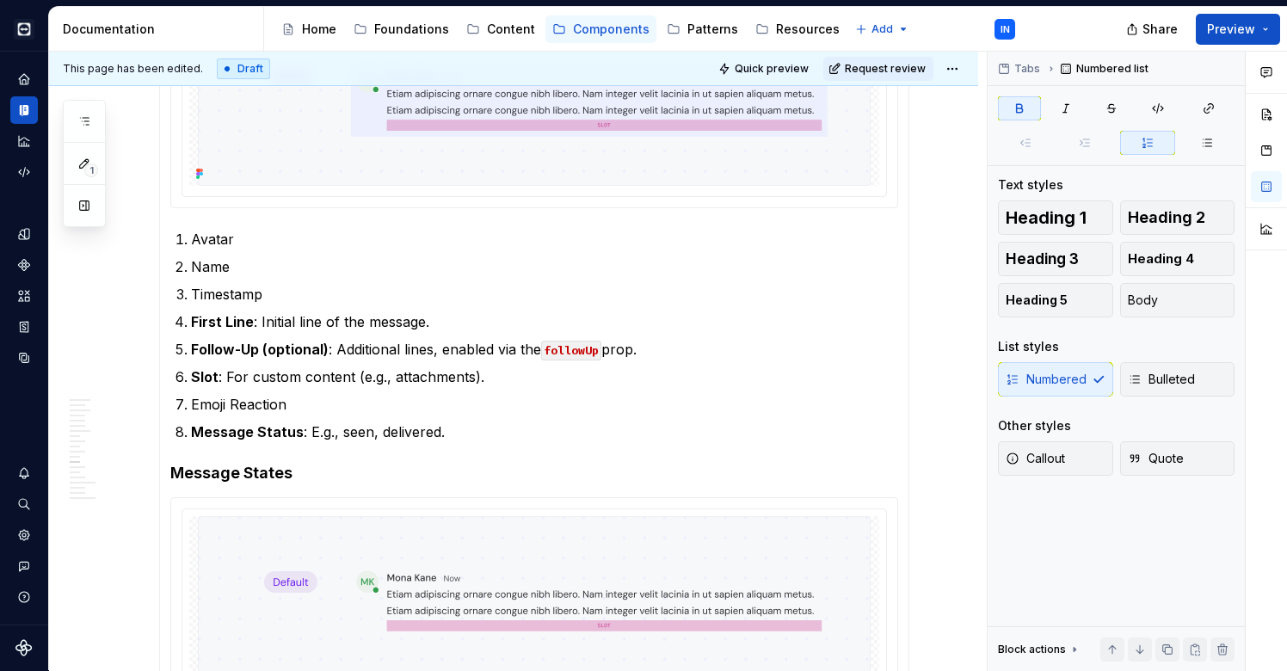
scroll to position [3205, 0]
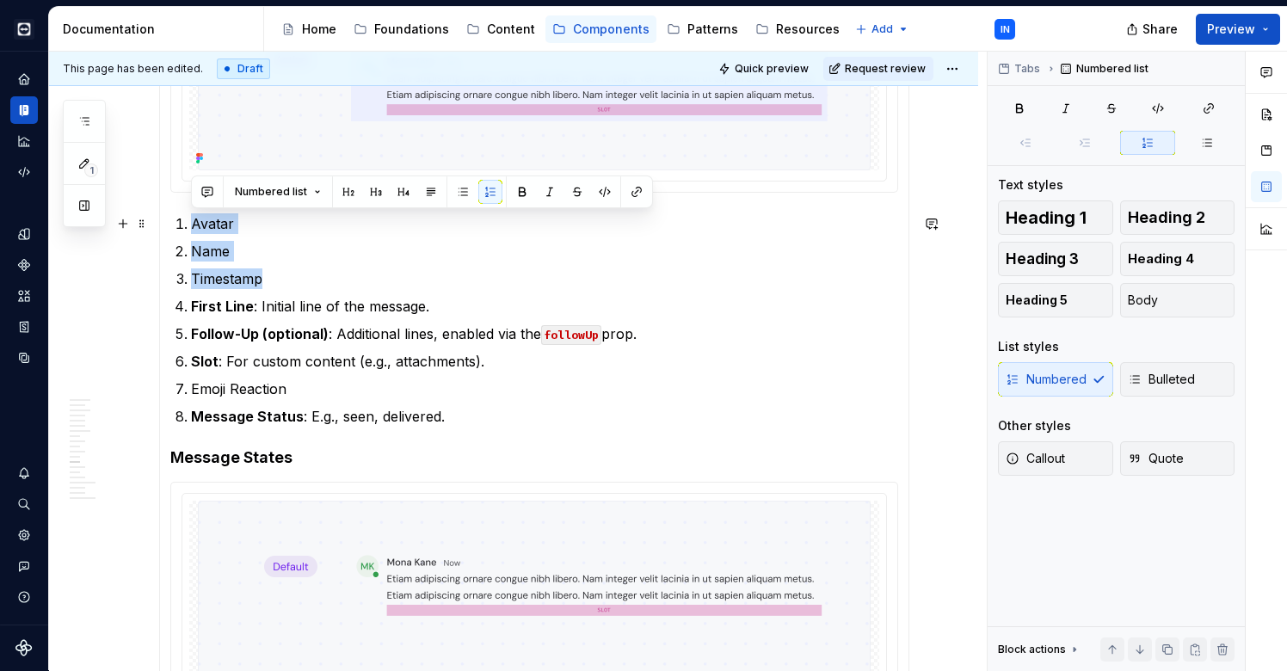
drag, startPoint x: 275, startPoint y: 281, endPoint x: 192, endPoint y: 225, distance: 100.5
click at [192, 225] on ol "Avatar Name Timestamp First Line : Initial line of the message. Follow-Up (opti…" at bounding box center [544, 319] width 707 height 213
click at [510, 193] on button "button" at bounding box center [522, 192] width 24 height 24
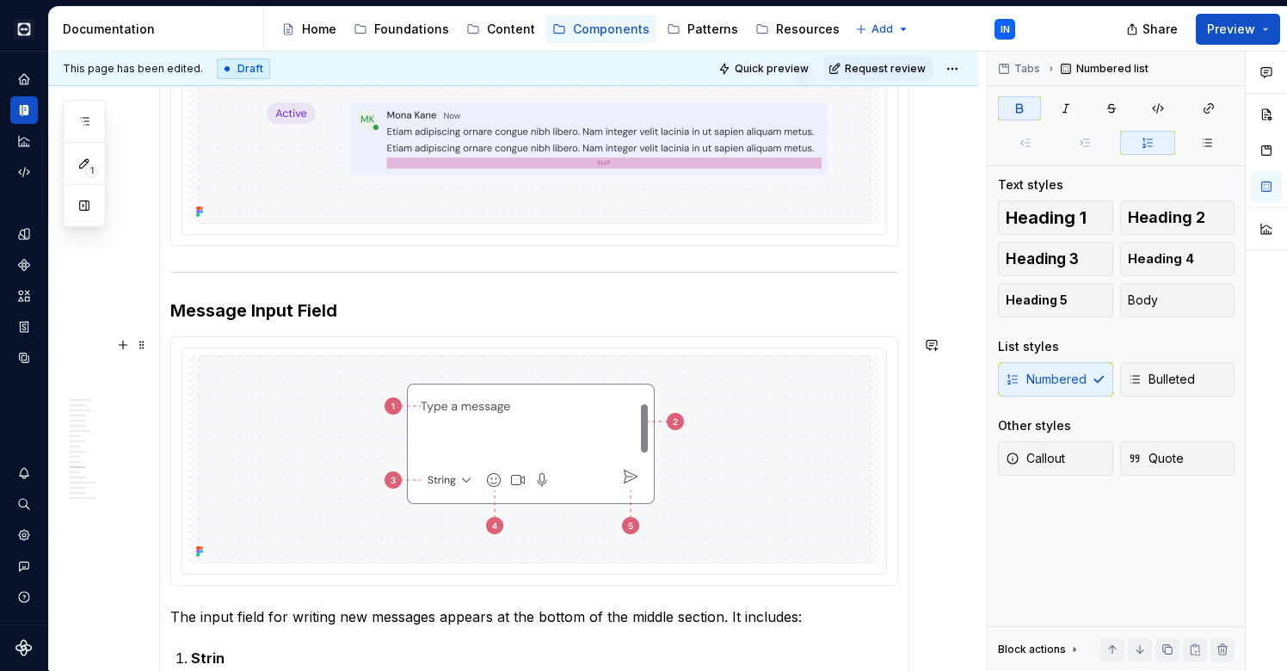
type textarea "*"
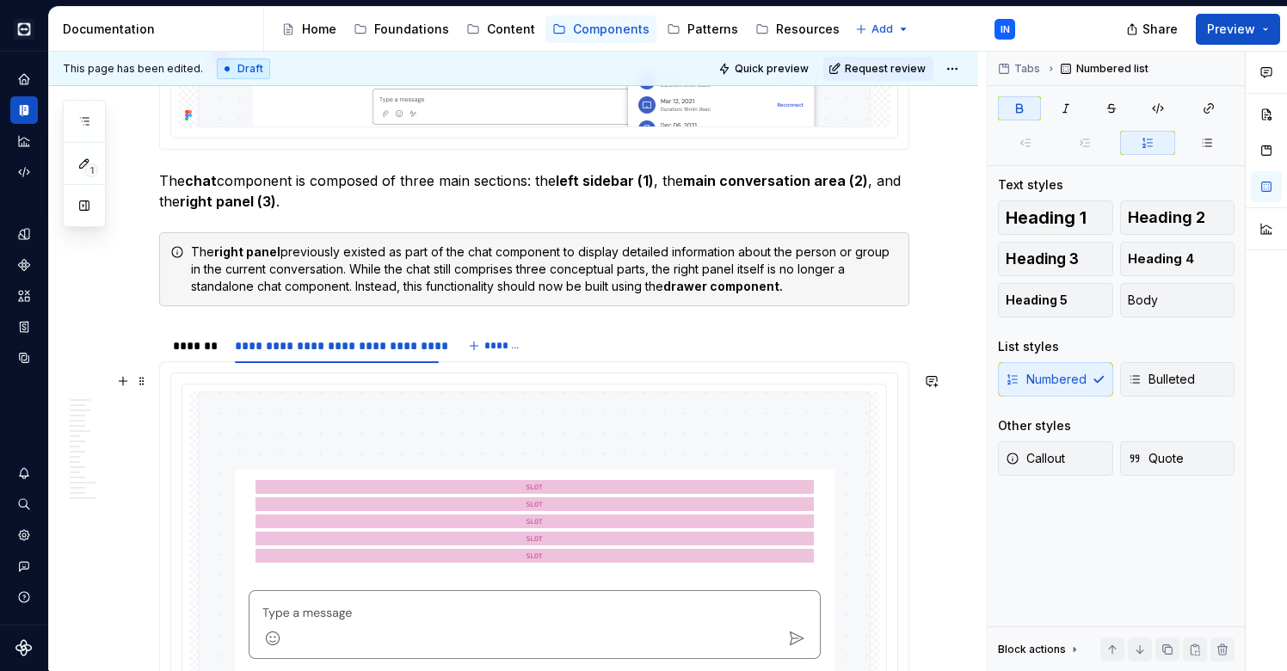
scroll to position [567, 0]
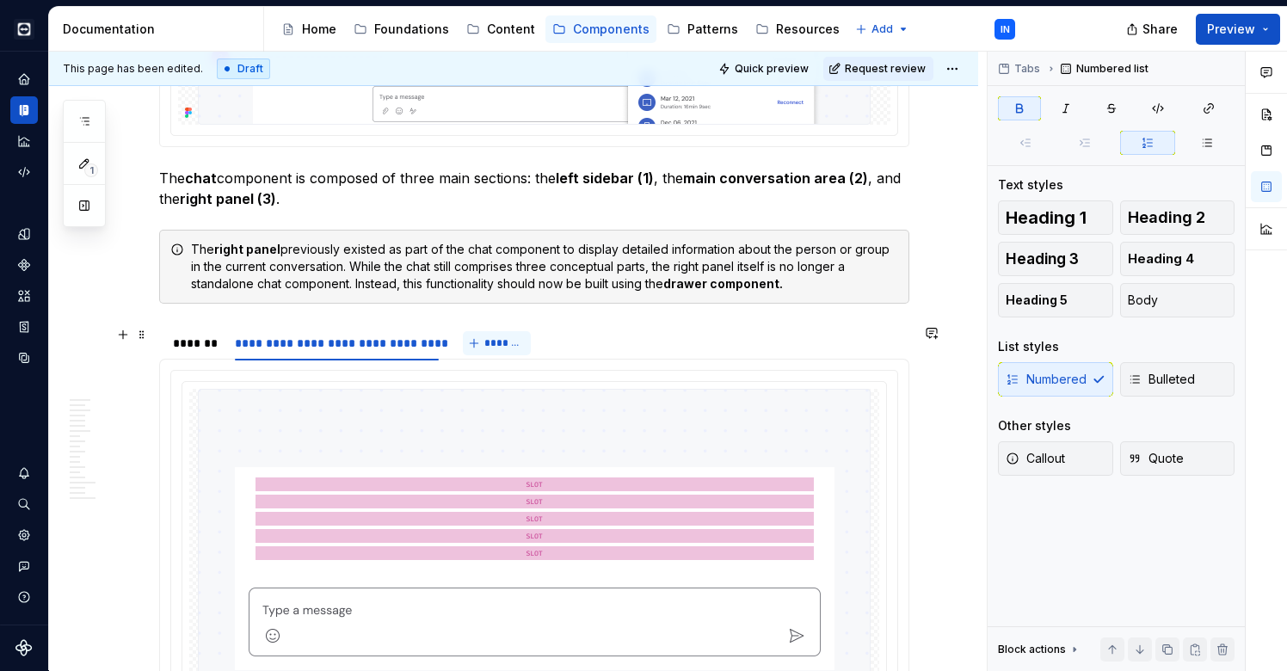
click at [479, 342] on button "*******" at bounding box center [497, 343] width 68 height 24
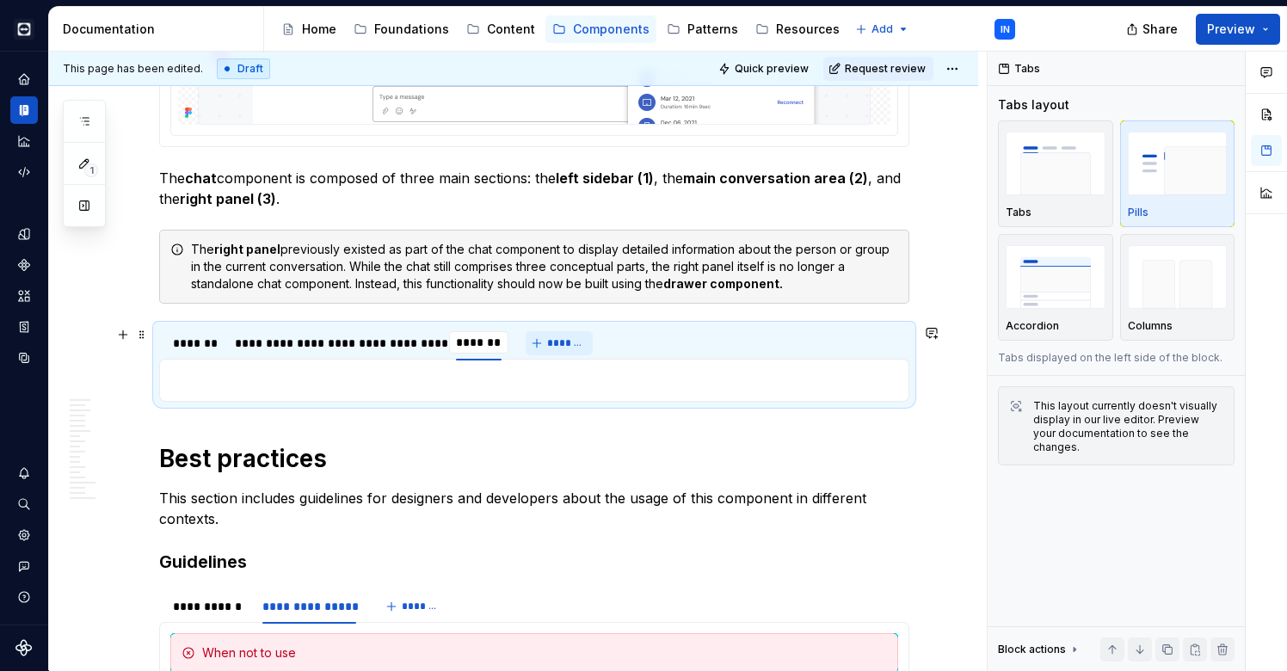
scroll to position [0, 1]
type input "**********"
type textarea "*"
